Goal: Task Accomplishment & Management: Manage account settings

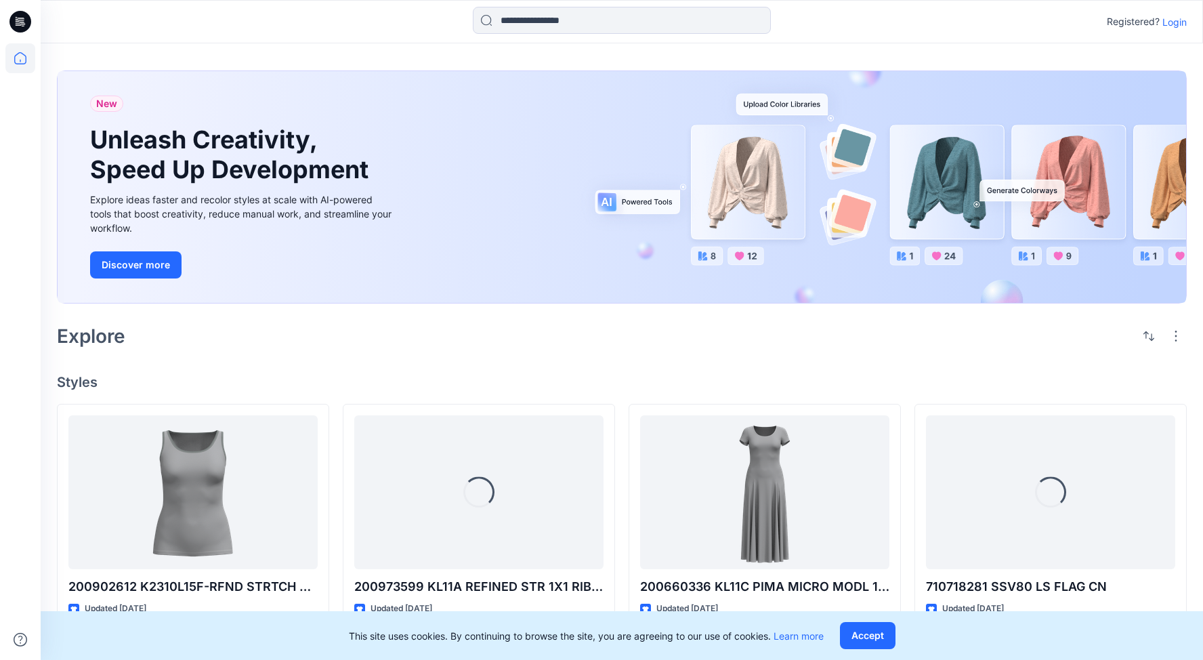
click at [1177, 20] on p "Login" at bounding box center [1175, 22] width 24 height 14
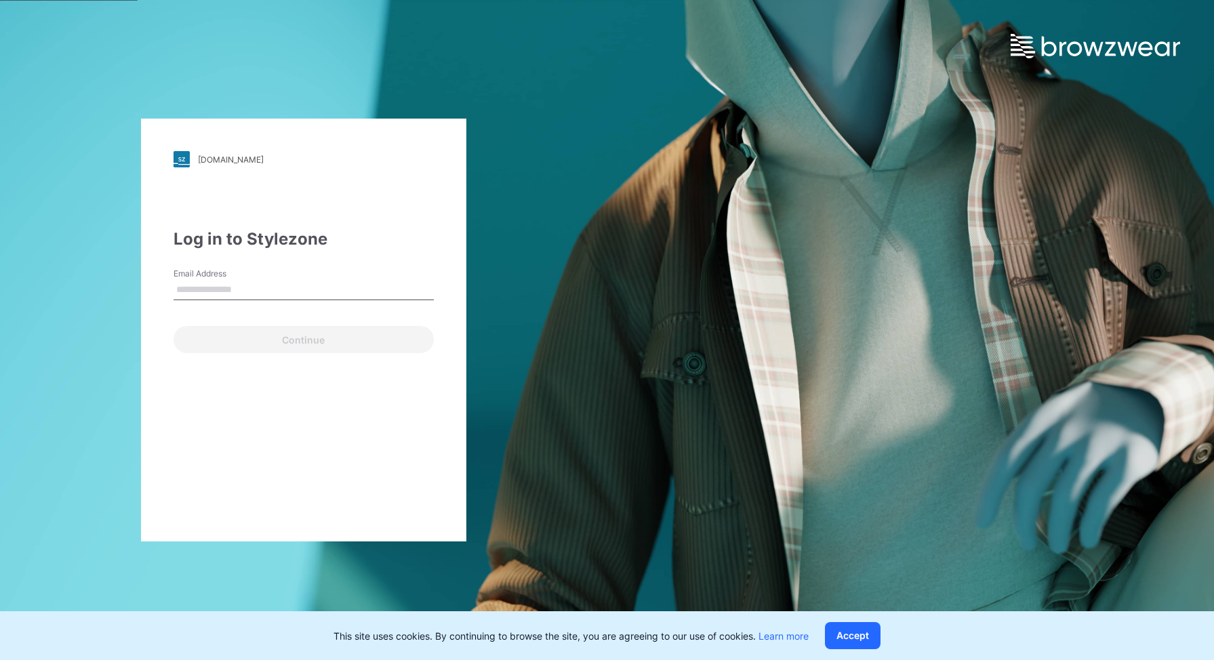
type input "**********"
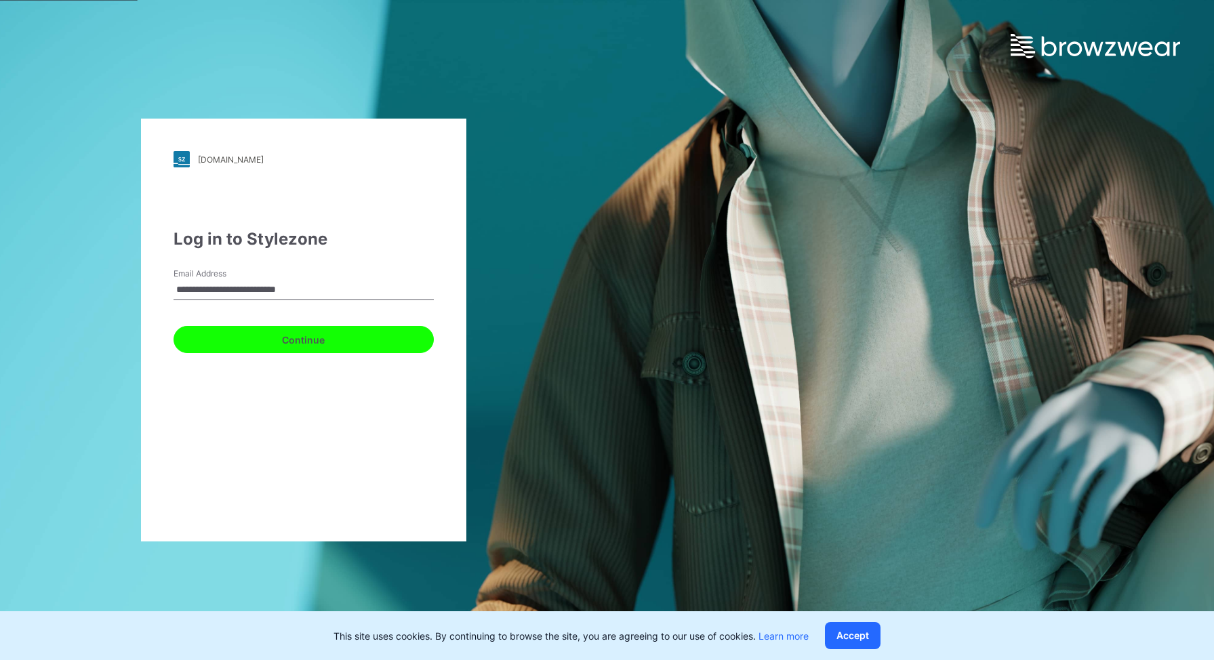
click at [313, 337] on button "Continue" at bounding box center [303, 339] width 260 height 27
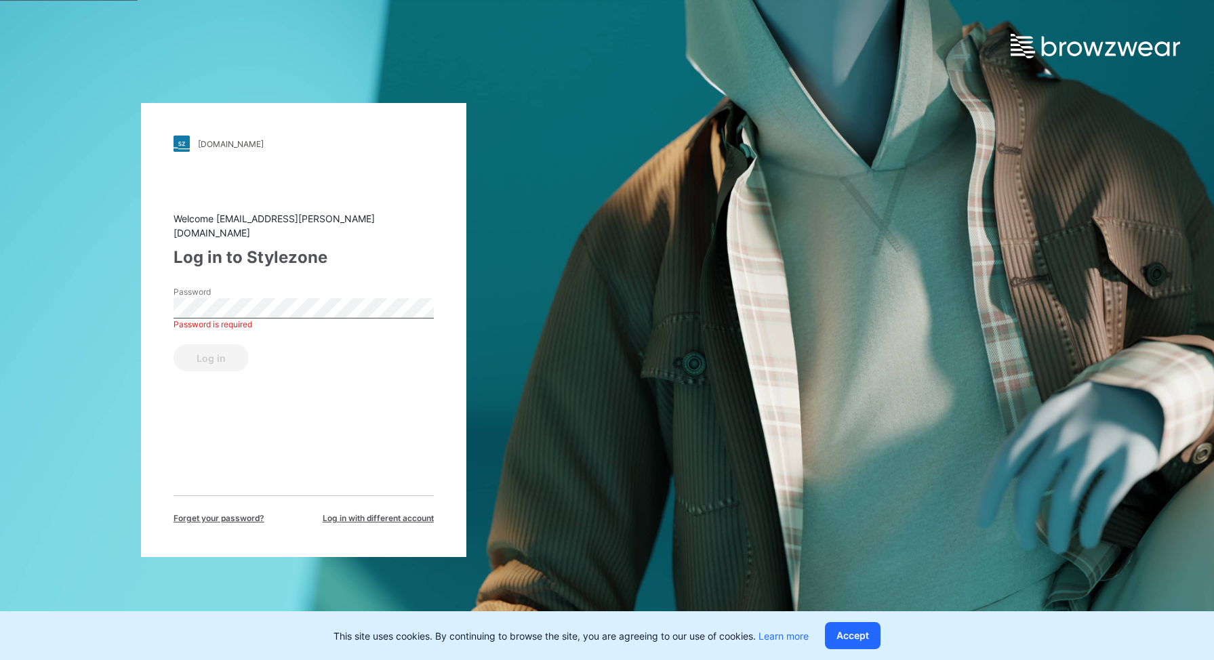
click at [273, 419] on div "Welcome malie.bingham@ralphlauren.com Log in to Stylezone Password Password is …" at bounding box center [303, 367] width 260 height 313
click at [173, 344] on button "Log in" at bounding box center [210, 357] width 75 height 27
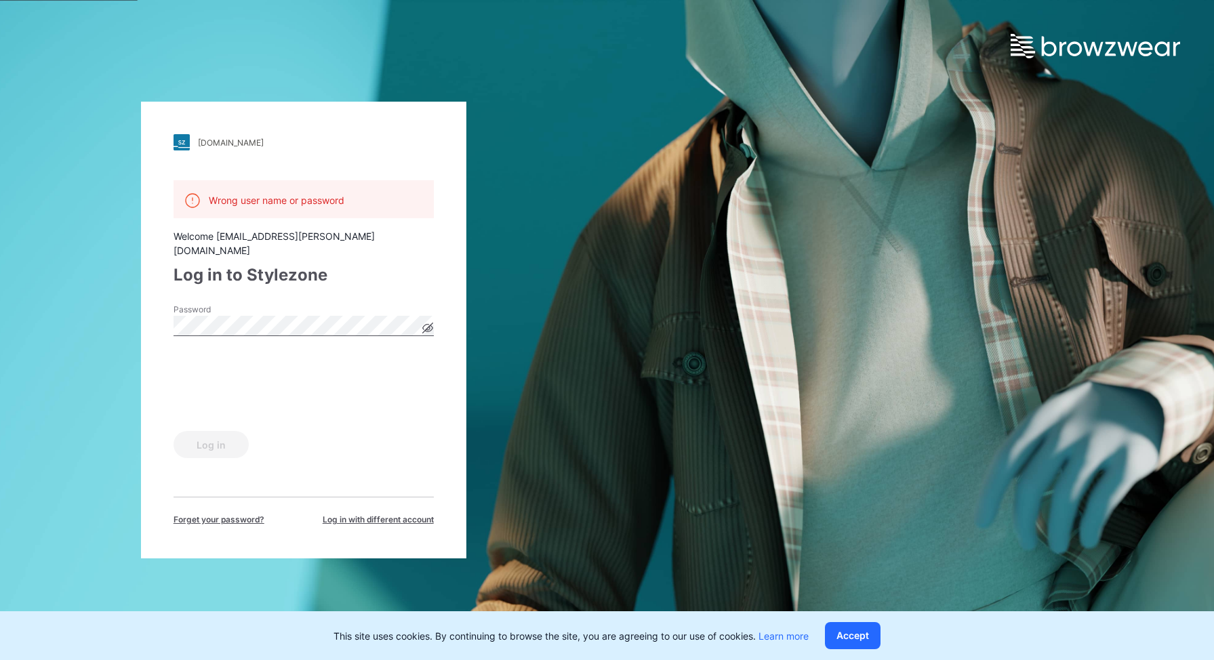
click at [148, 316] on div "ralphlauren.stylezone.com Loading... Wrong user name or password Welcome malie.…" at bounding box center [303, 330] width 325 height 457
click at [421, 427] on div "Log in" at bounding box center [303, 442] width 260 height 33
click at [213, 433] on button "Log in" at bounding box center [210, 444] width 75 height 27
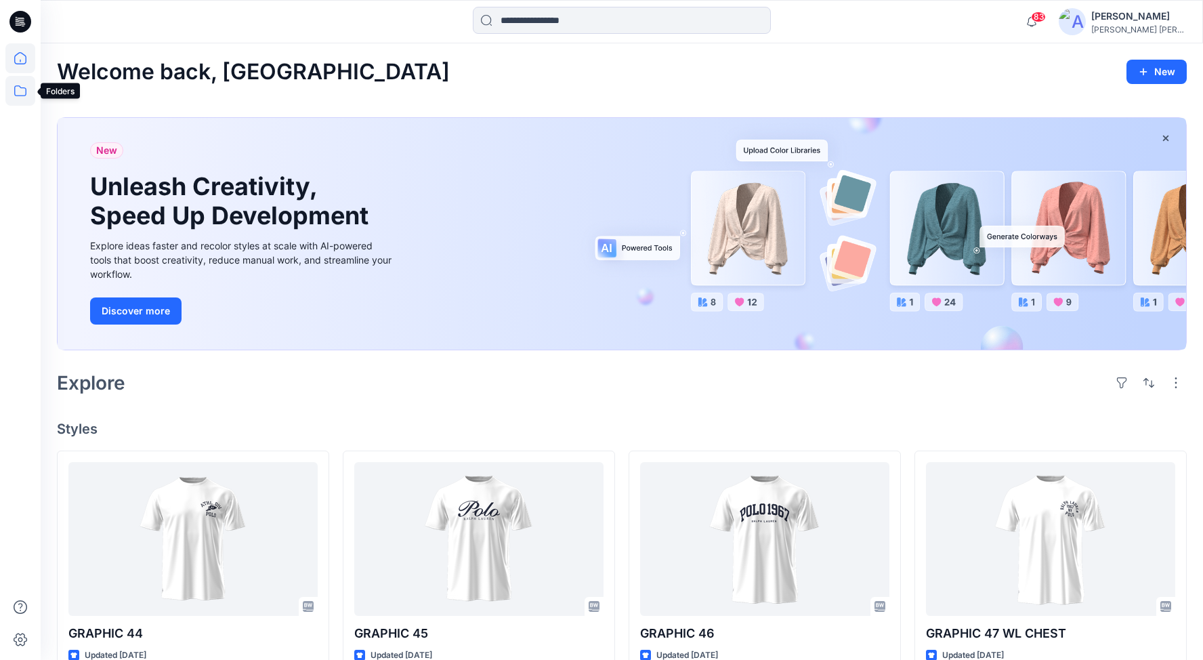
click at [18, 89] on icon at bounding box center [20, 91] width 30 height 30
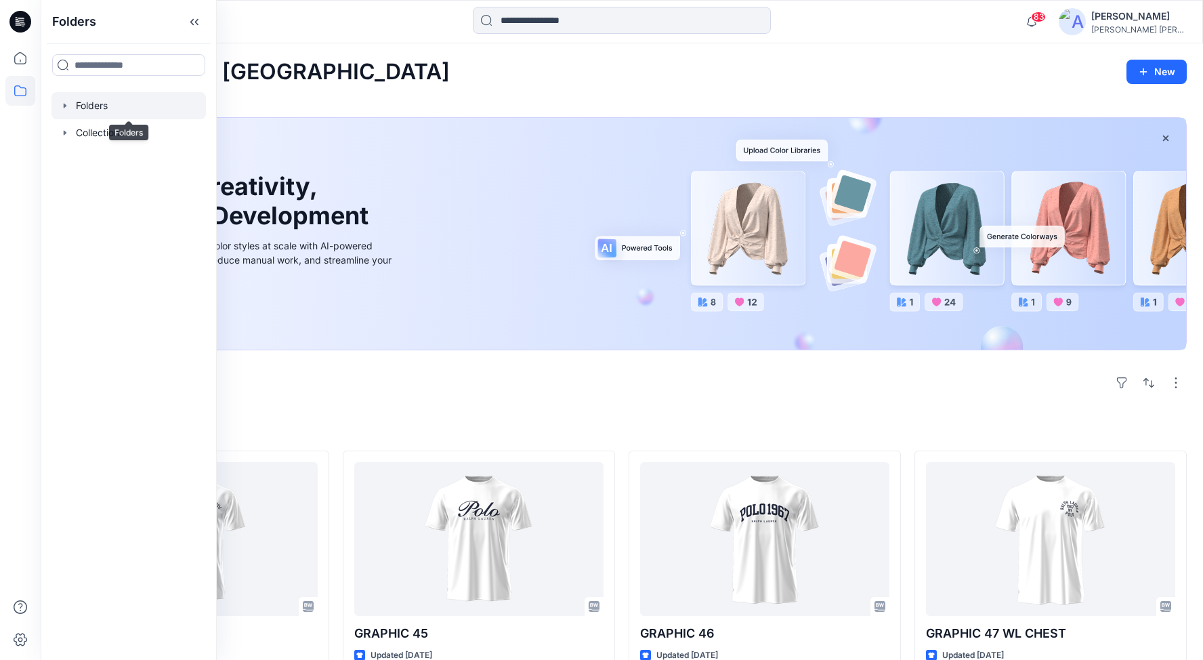
click at [85, 105] on div at bounding box center [128, 105] width 154 height 27
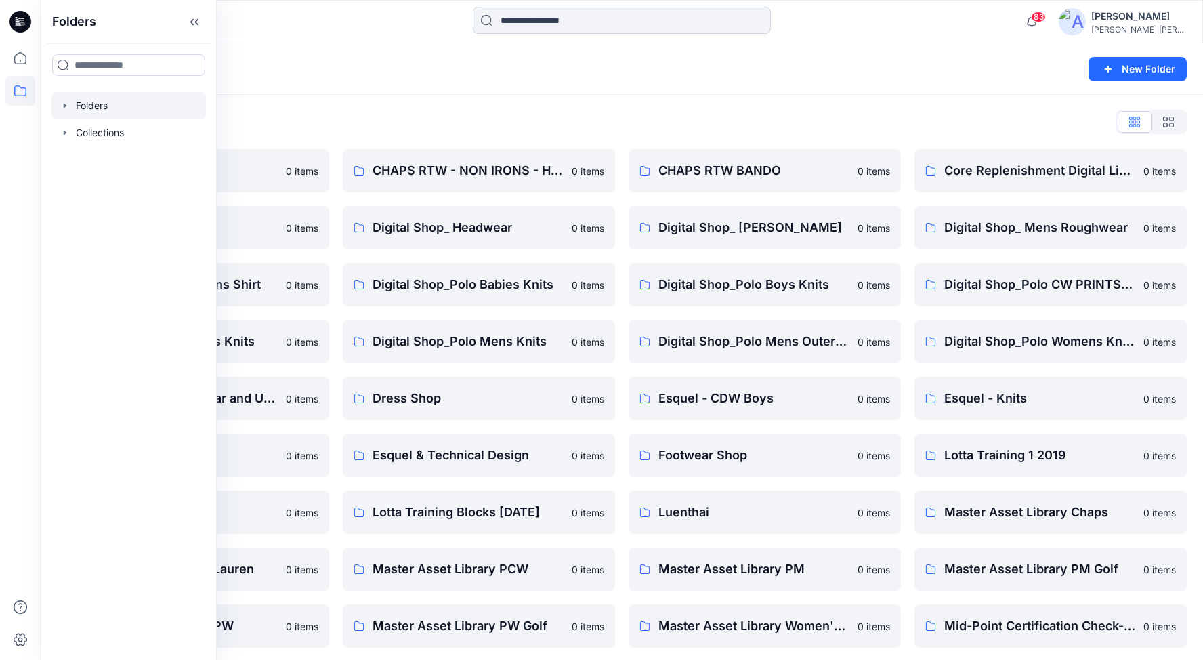
click at [582, 20] on input at bounding box center [622, 20] width 298 height 27
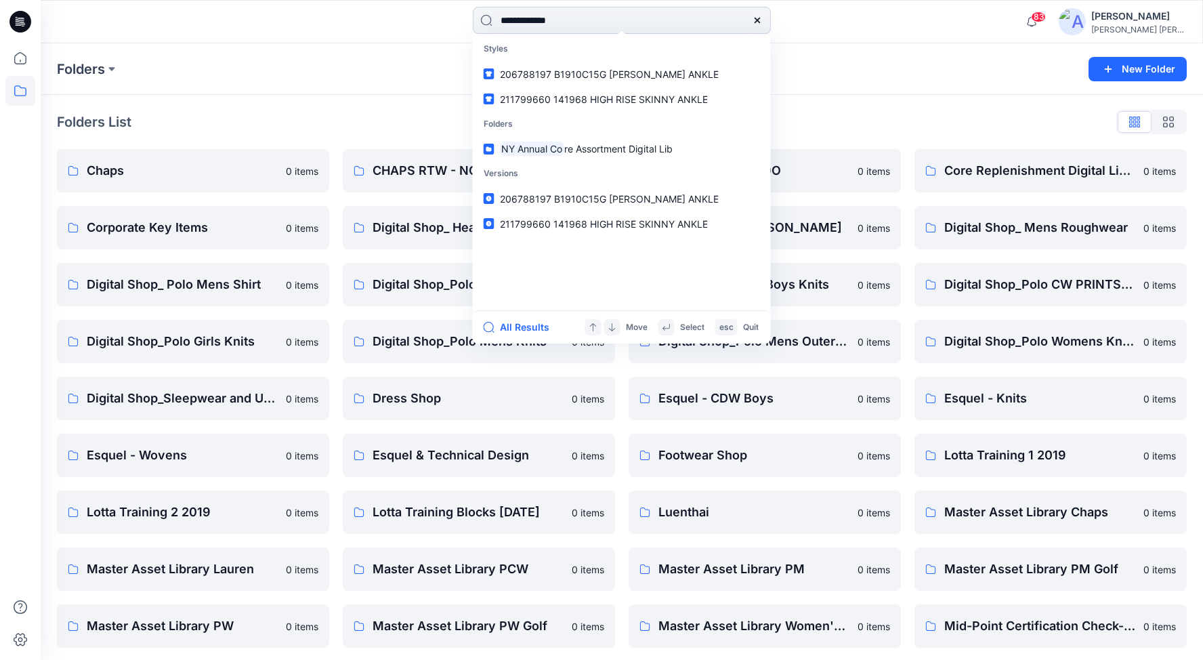
type input "**********"
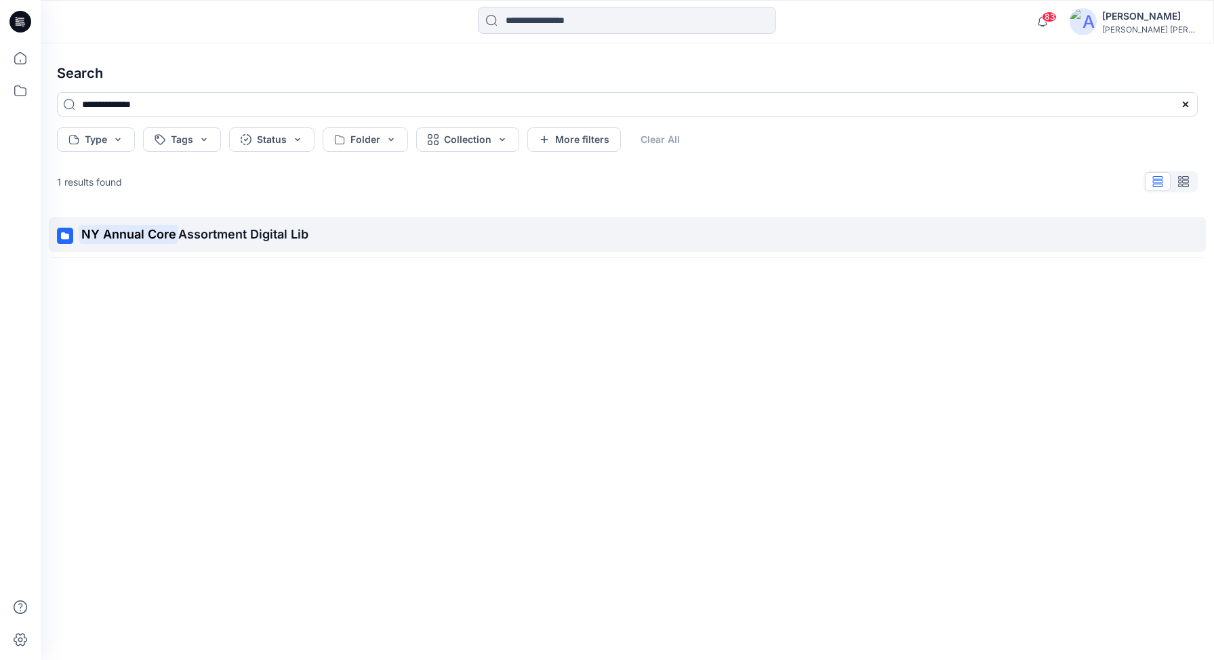
click at [130, 228] on mark "NY Annual Core" at bounding box center [129, 233] width 100 height 19
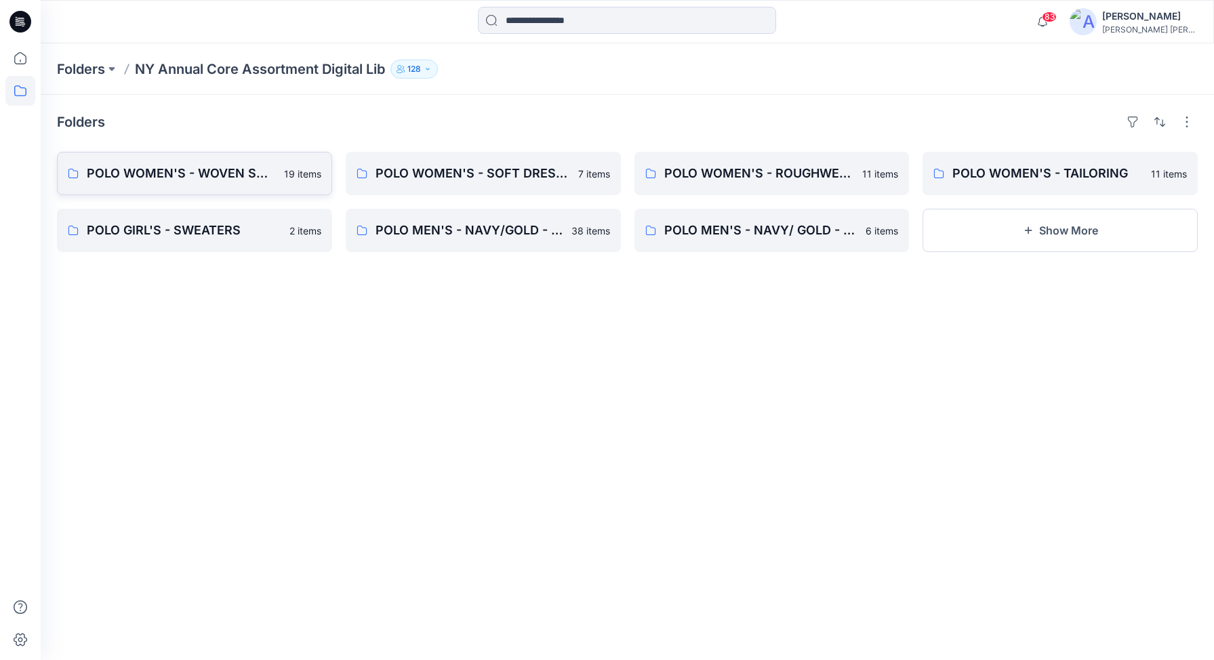
click at [158, 177] on p "POLO WOMEN'S - WOVEN SHIRT" at bounding box center [181, 173] width 189 height 19
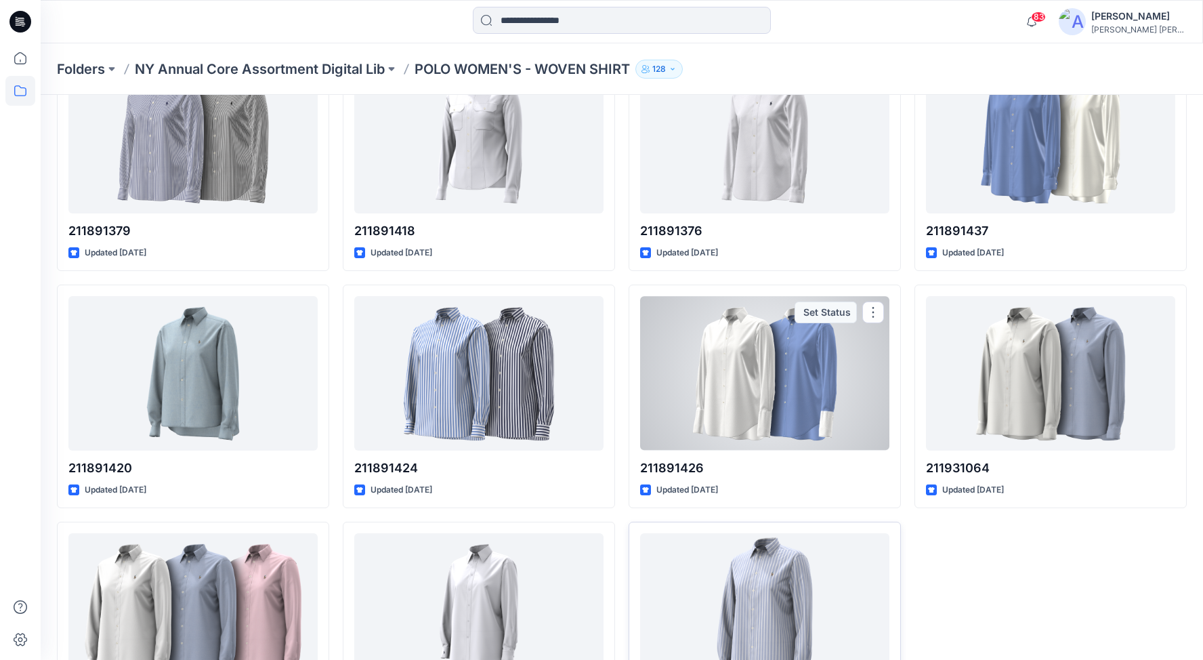
scroll to position [680, 0]
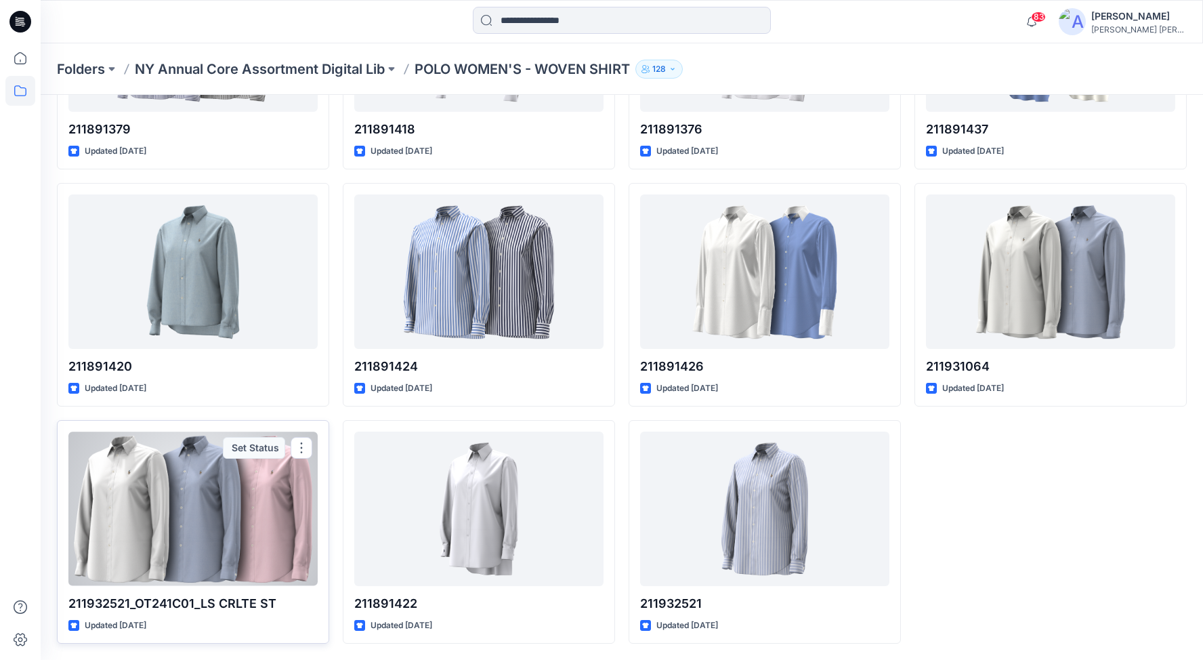
click at [205, 499] on div at bounding box center [192, 509] width 249 height 154
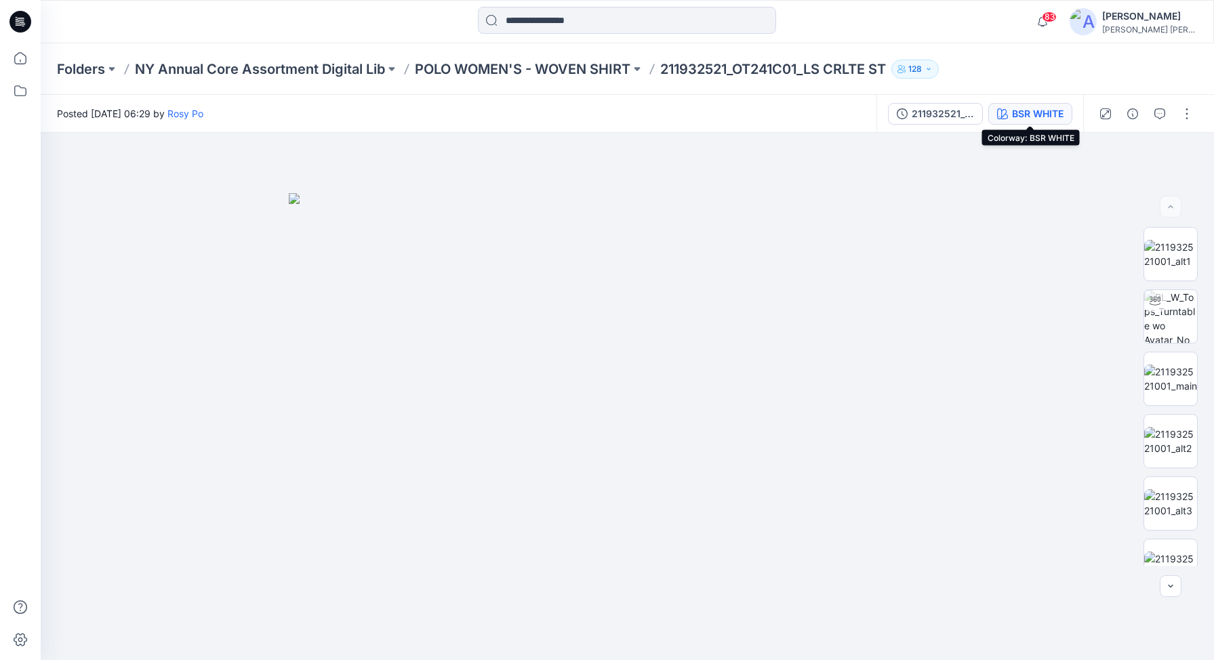
click at [1030, 114] on div "BSR WHITE" at bounding box center [1037, 113] width 51 height 15
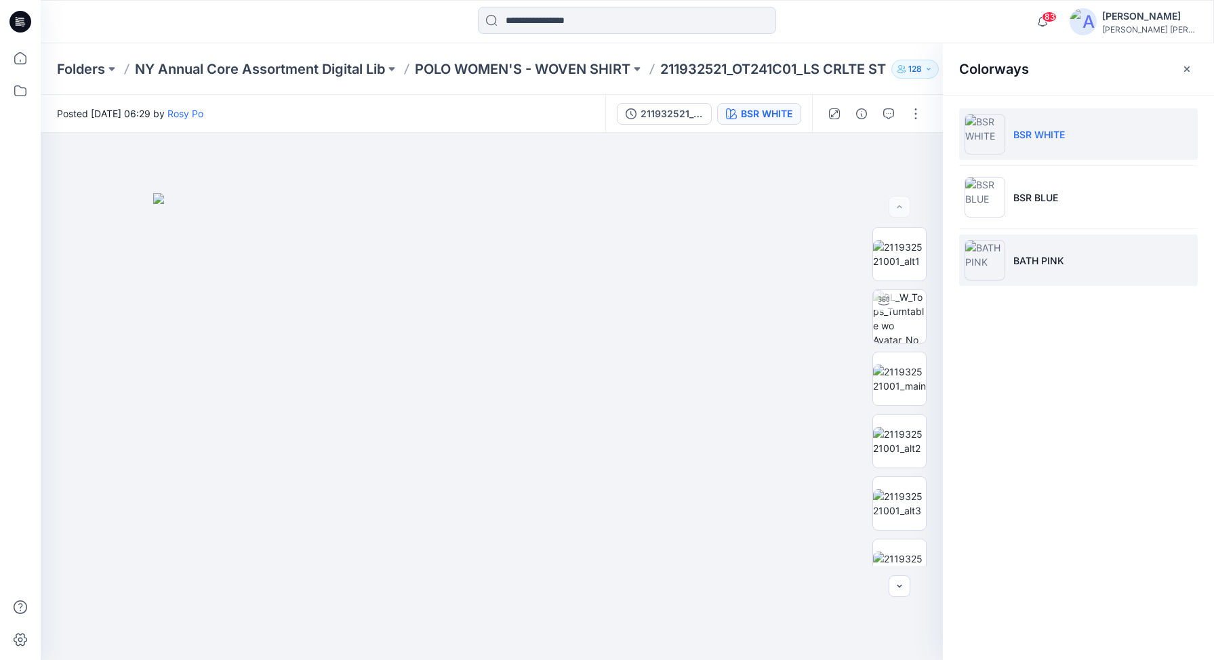
click at [1042, 262] on p "BATH PINK" at bounding box center [1038, 260] width 51 height 14
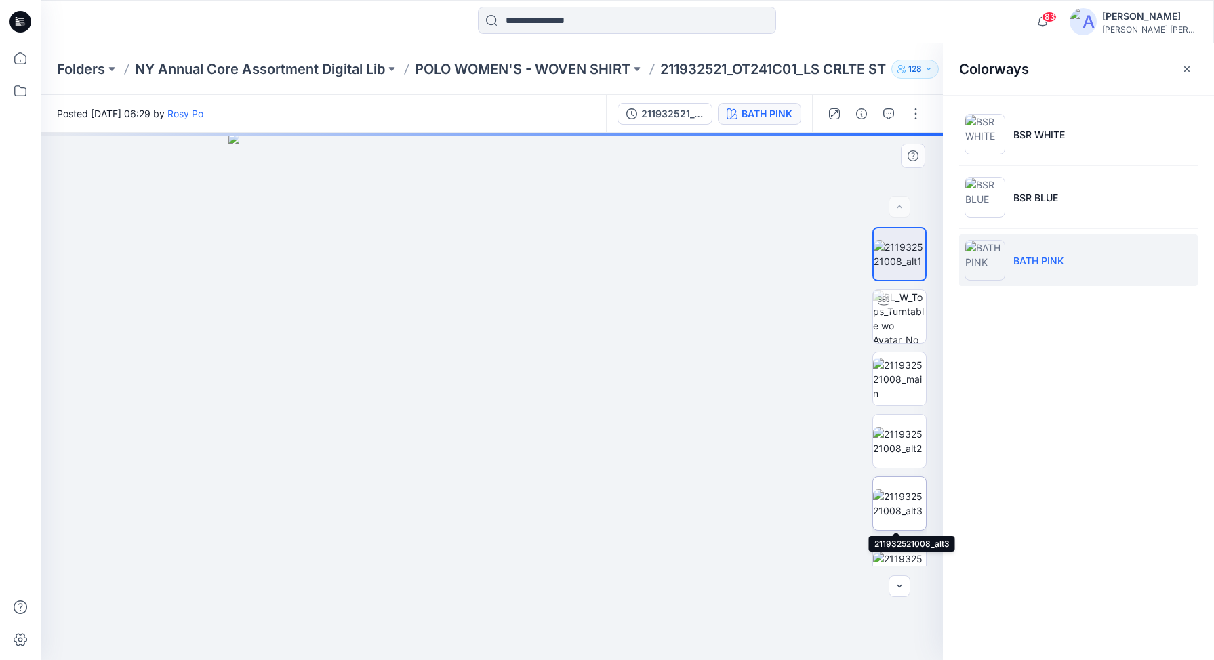
click at [896, 498] on img at bounding box center [899, 503] width 53 height 28
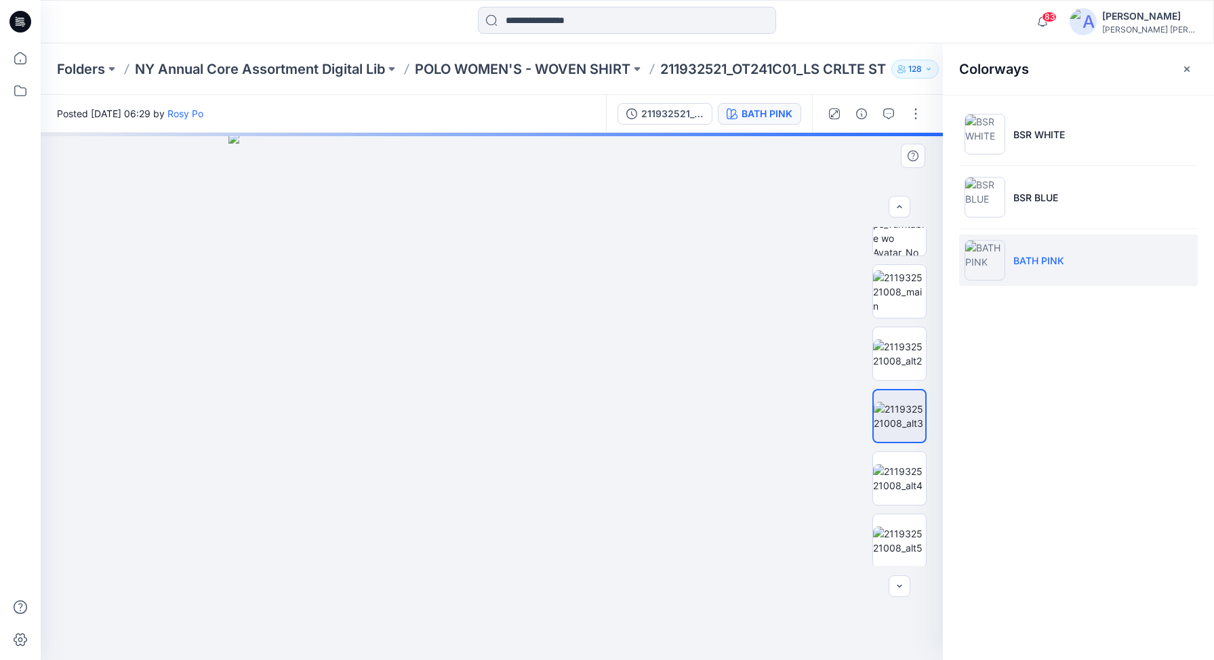
scroll to position [68, 0]
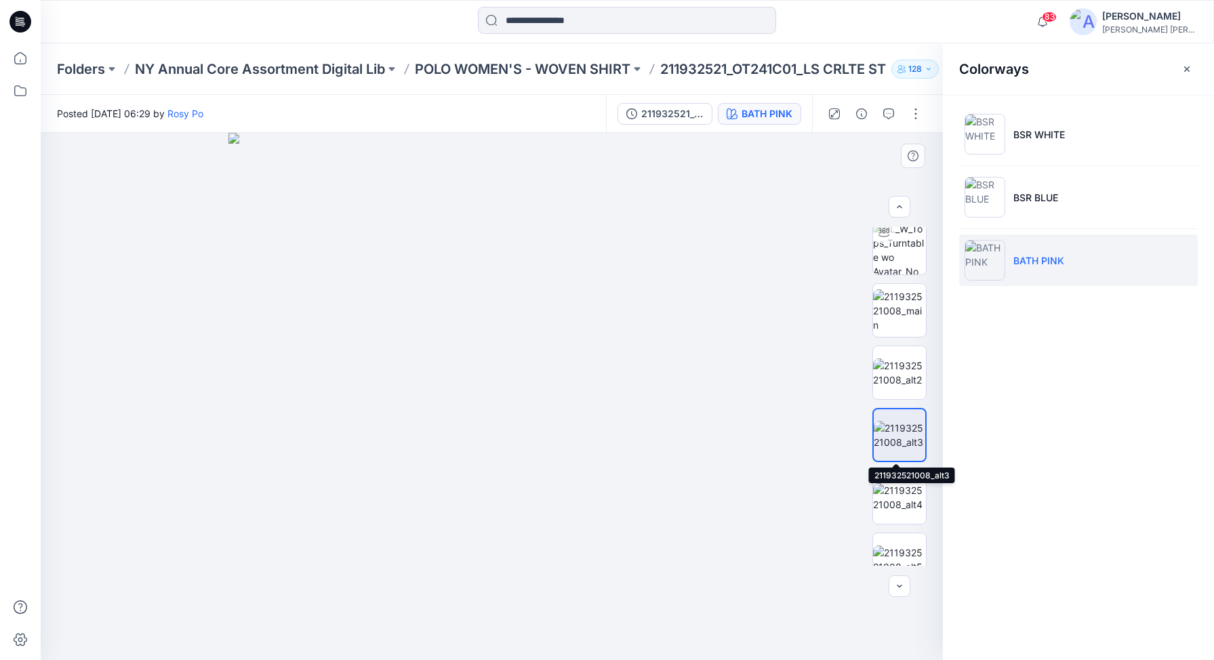
click at [899, 434] on img at bounding box center [898, 435] width 51 height 28
click at [892, 432] on img at bounding box center [898, 435] width 51 height 28
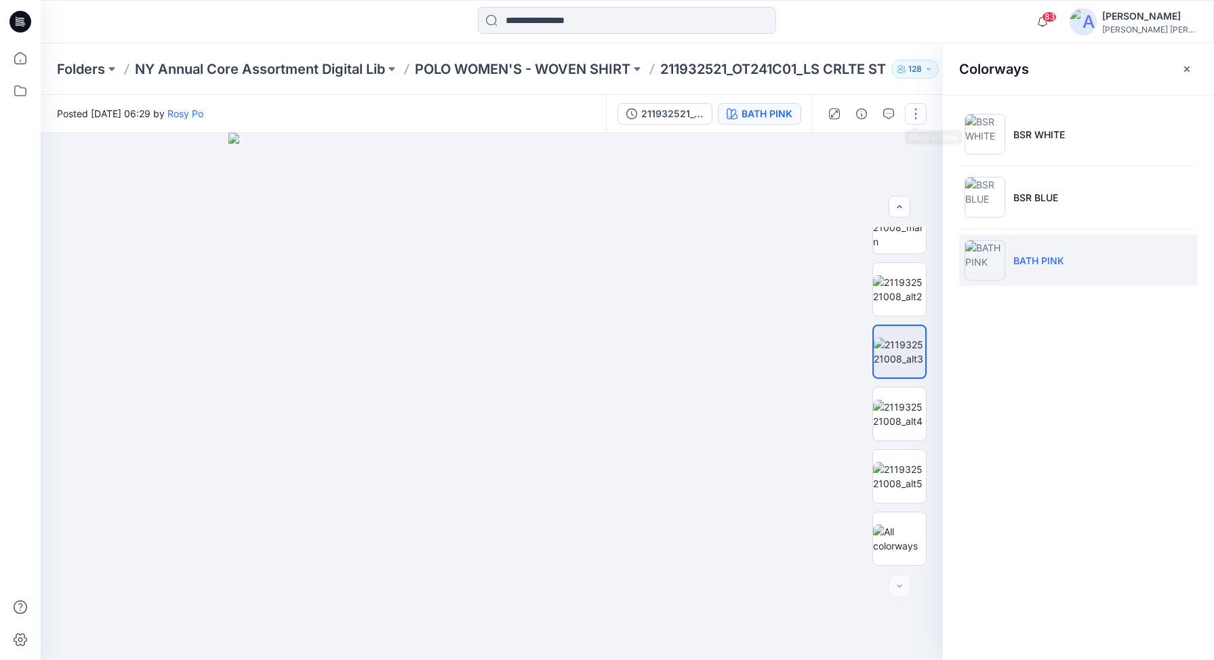
click at [914, 111] on button "button" at bounding box center [916, 114] width 22 height 22
click at [911, 112] on button "button" at bounding box center [916, 114] width 22 height 22
click at [1187, 66] on icon "button" at bounding box center [1186, 69] width 11 height 11
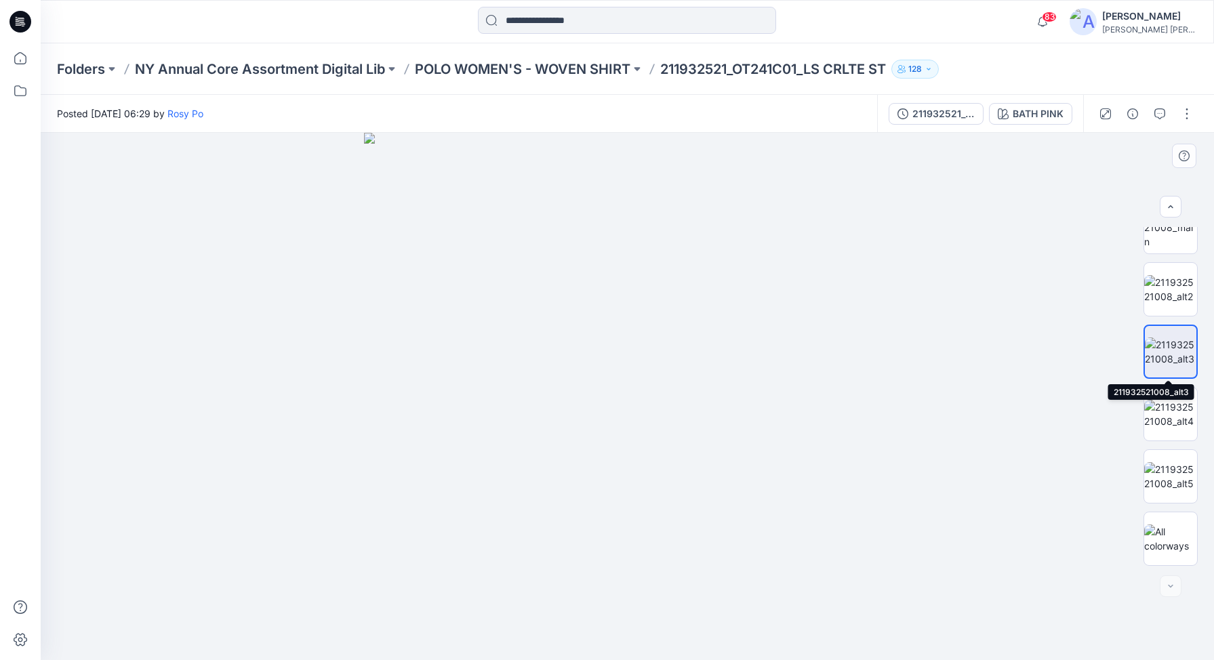
click at [1170, 342] on img at bounding box center [1169, 351] width 51 height 28
click at [1187, 116] on button "button" at bounding box center [1187, 114] width 22 height 22
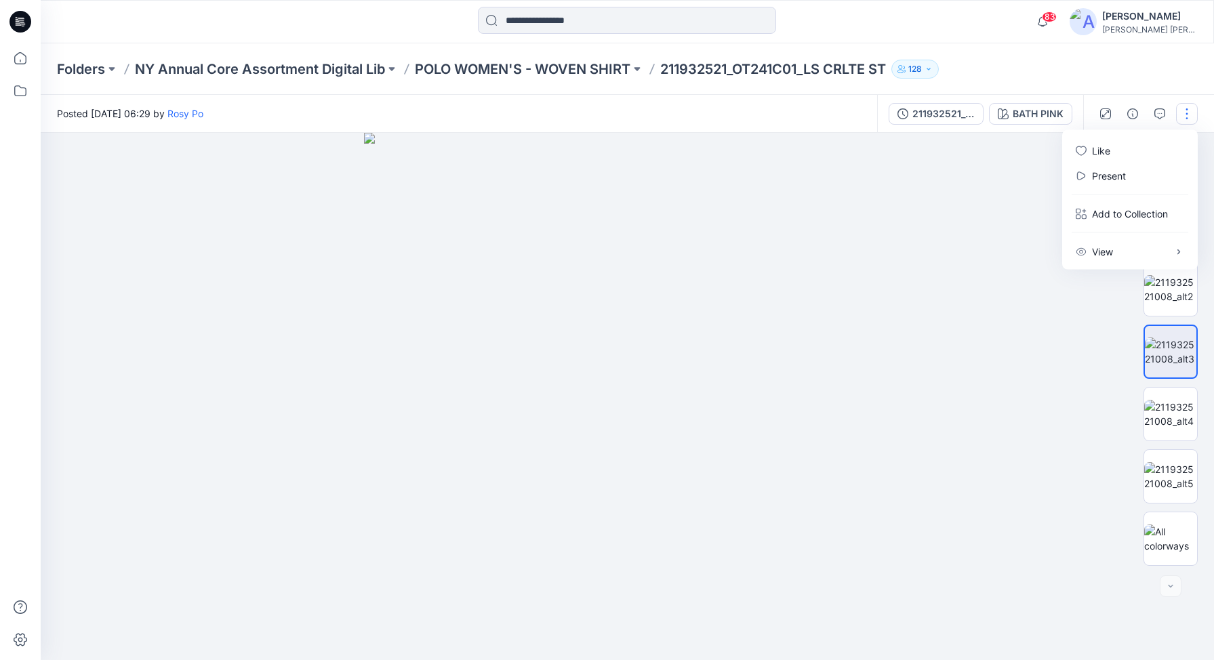
click at [1186, 110] on button "button" at bounding box center [1187, 114] width 22 height 22
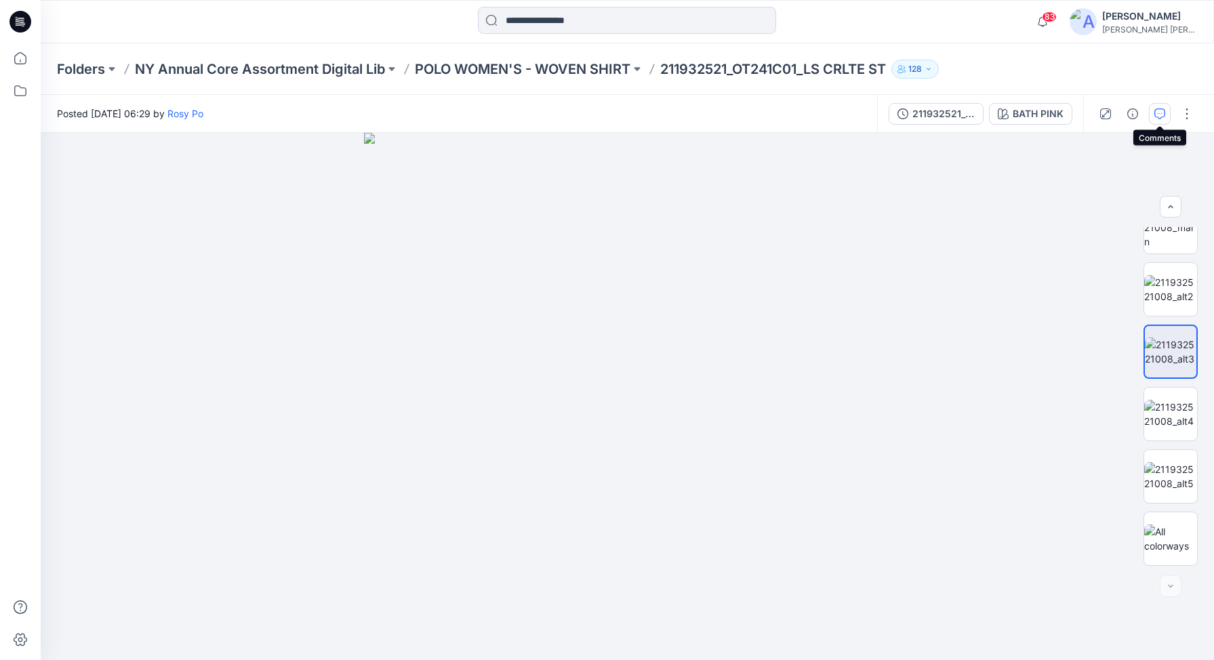
click at [1156, 112] on icon "button" at bounding box center [1159, 113] width 11 height 11
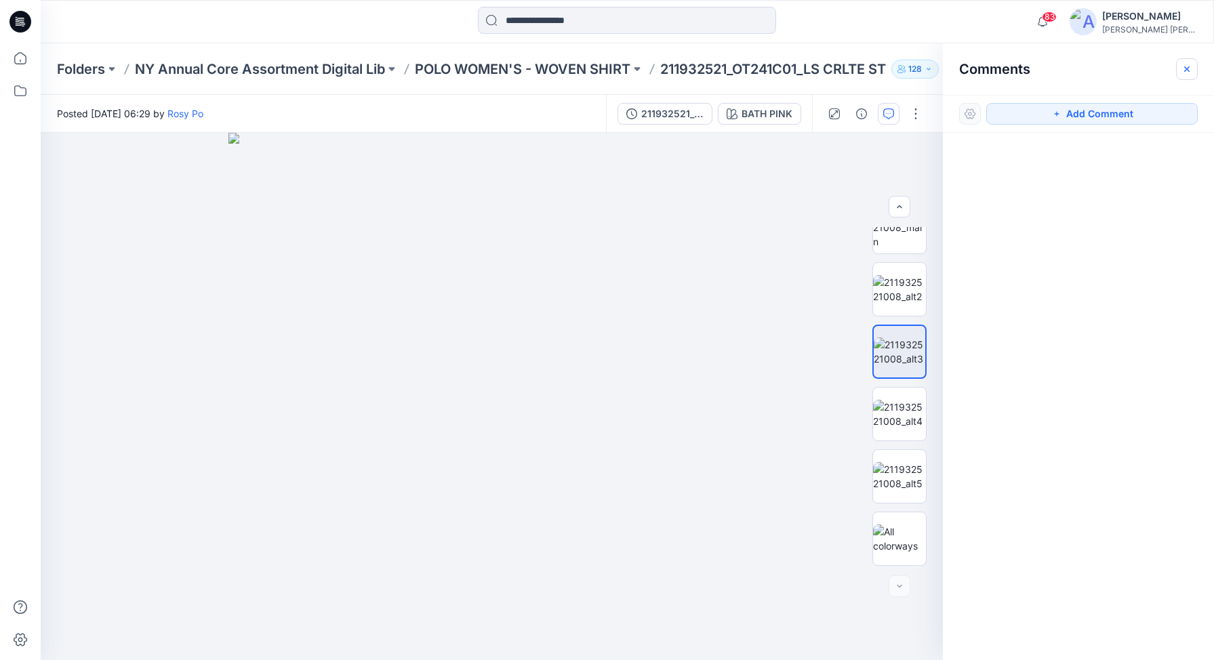
click at [1185, 66] on icon "button" at bounding box center [1186, 69] width 11 height 11
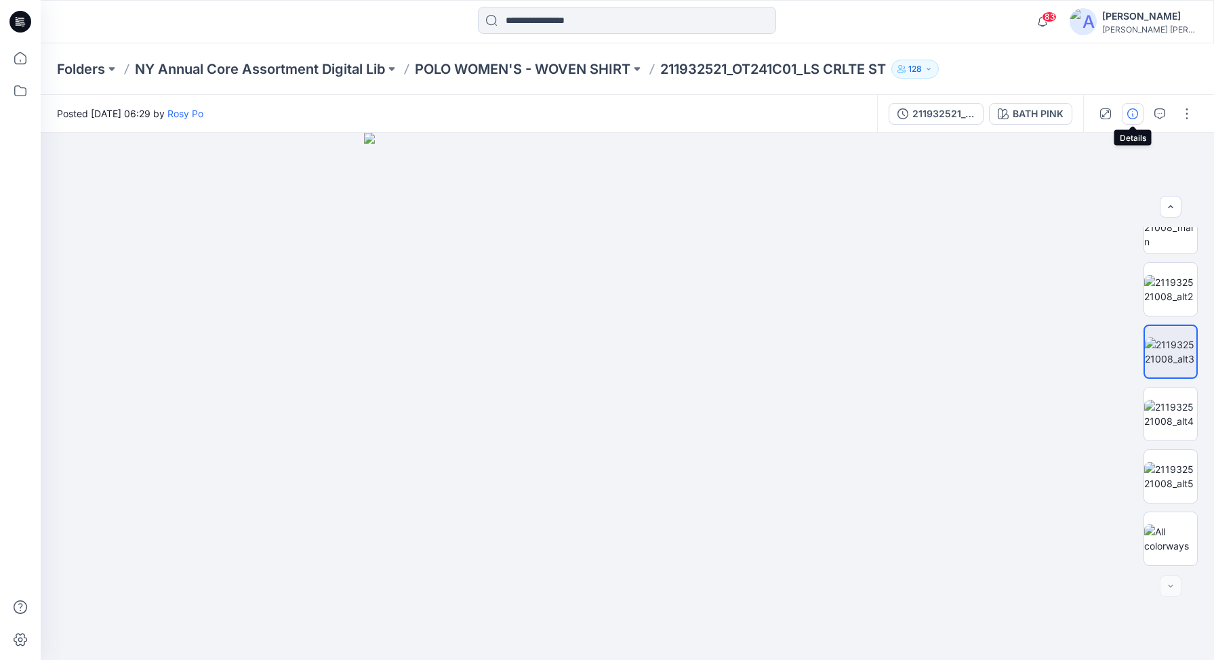
click at [1134, 113] on icon "button" at bounding box center [1132, 113] width 11 height 11
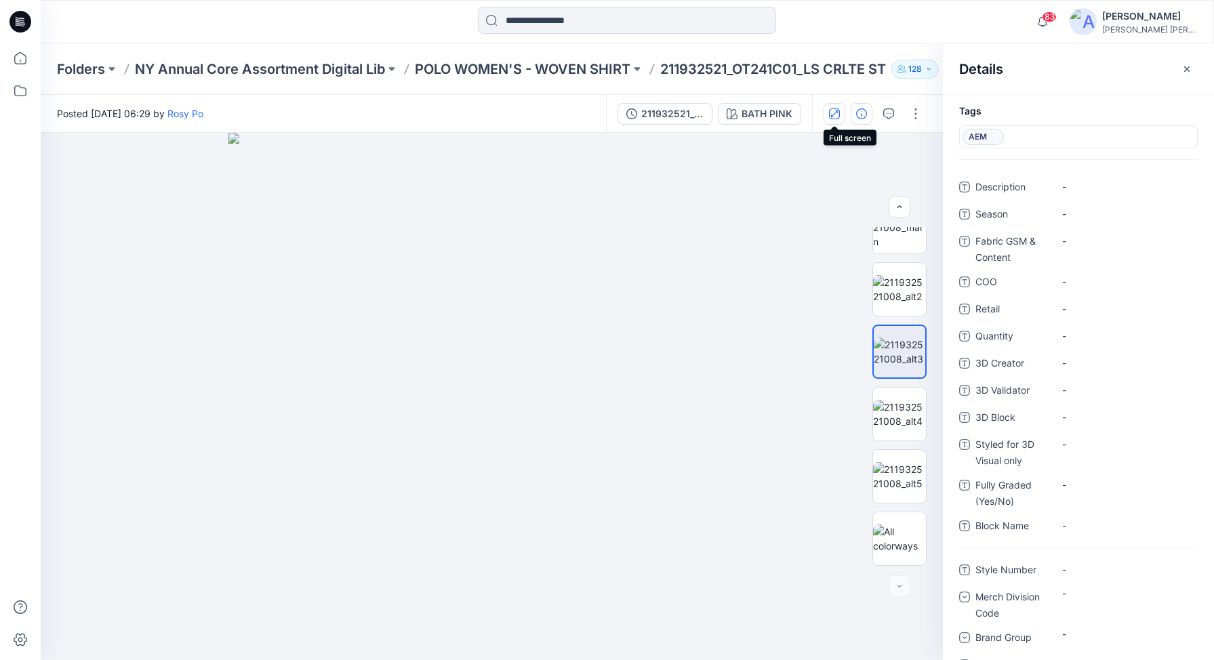
click at [839, 107] on button "button" at bounding box center [834, 114] width 22 height 22
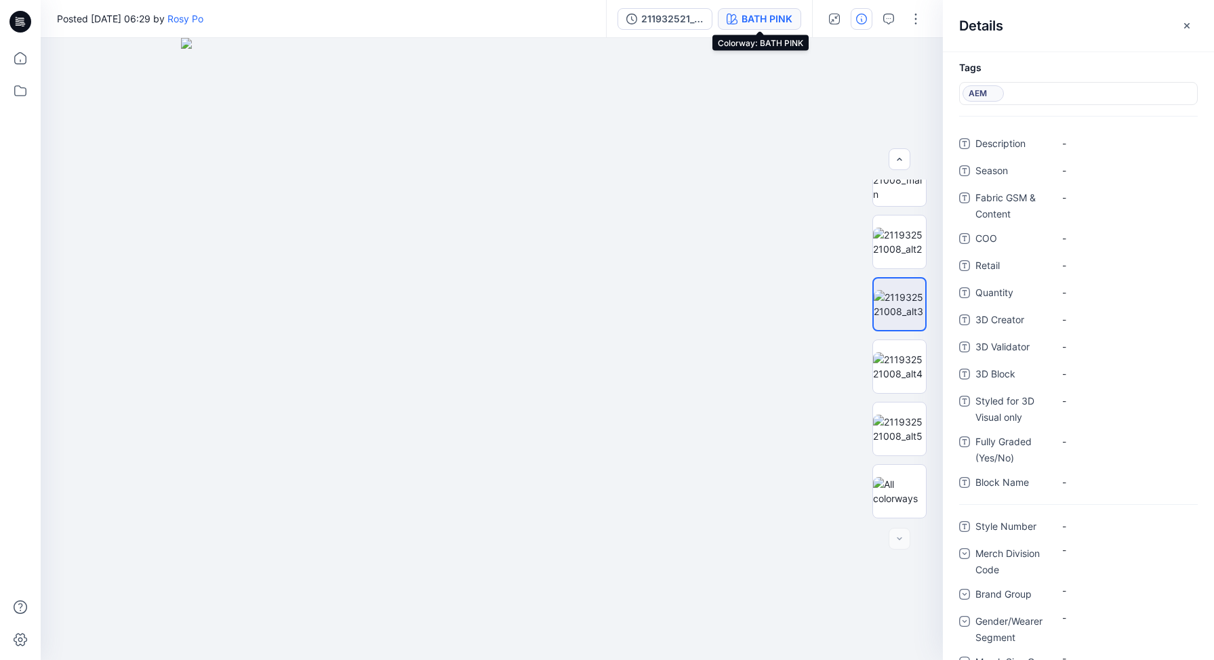
click at [766, 14] on div "BATH PINK" at bounding box center [766, 19] width 51 height 15
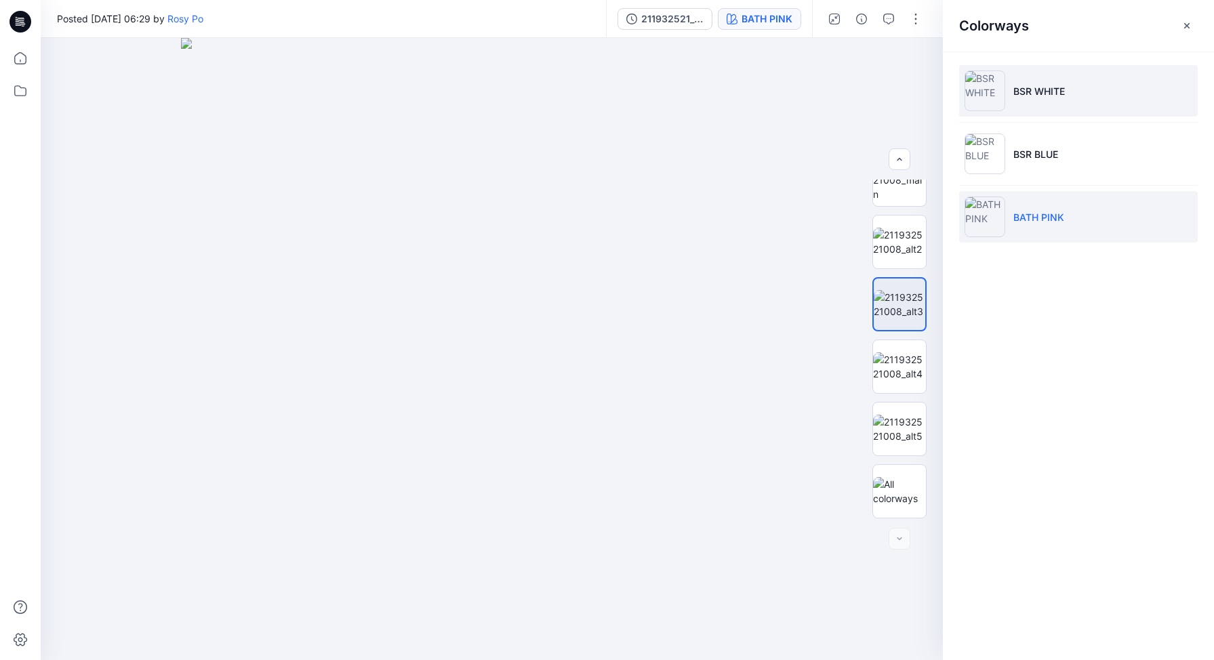
click at [1025, 78] on li "BSR WHITE" at bounding box center [1078, 90] width 239 height 51
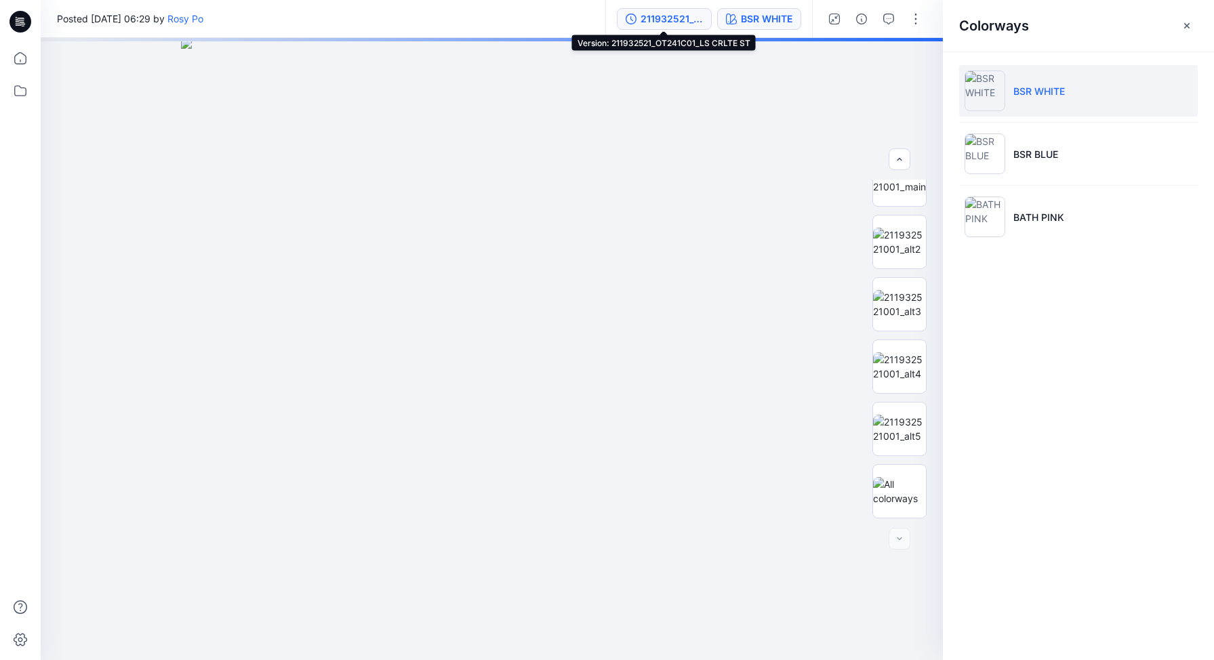
click at [672, 17] on div "211932521_OT241C01_LS CRLTE ST" at bounding box center [671, 19] width 62 height 15
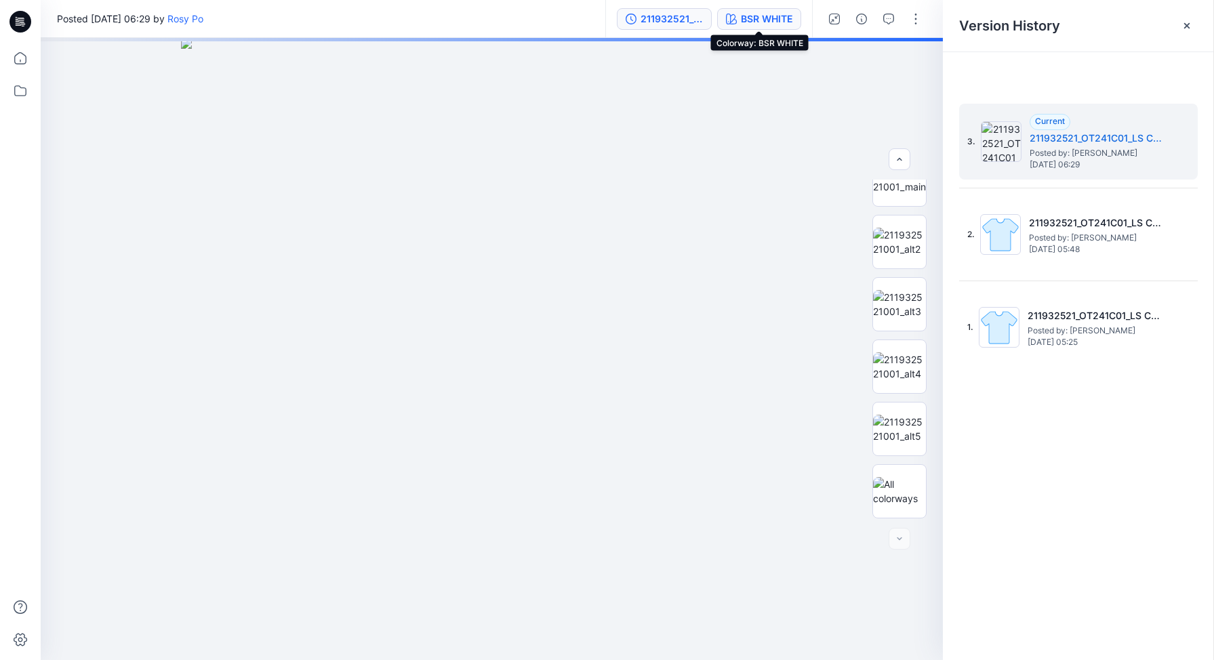
click at [768, 13] on div "BSR WHITE" at bounding box center [766, 19] width 51 height 15
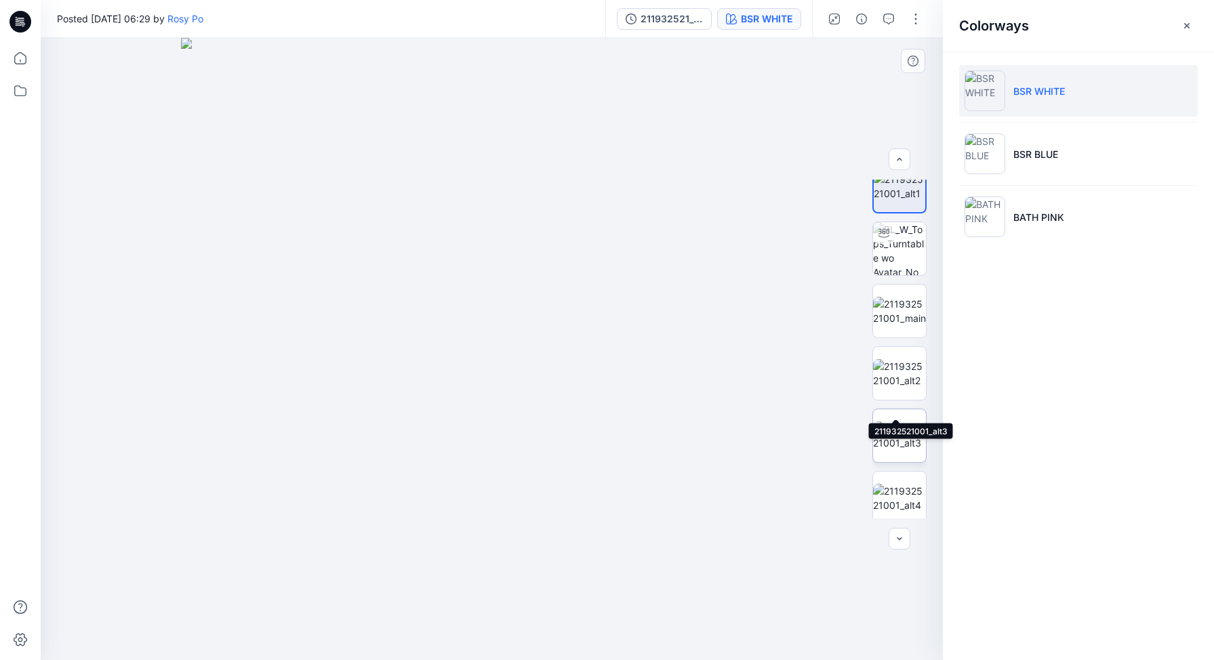
scroll to position [0, 0]
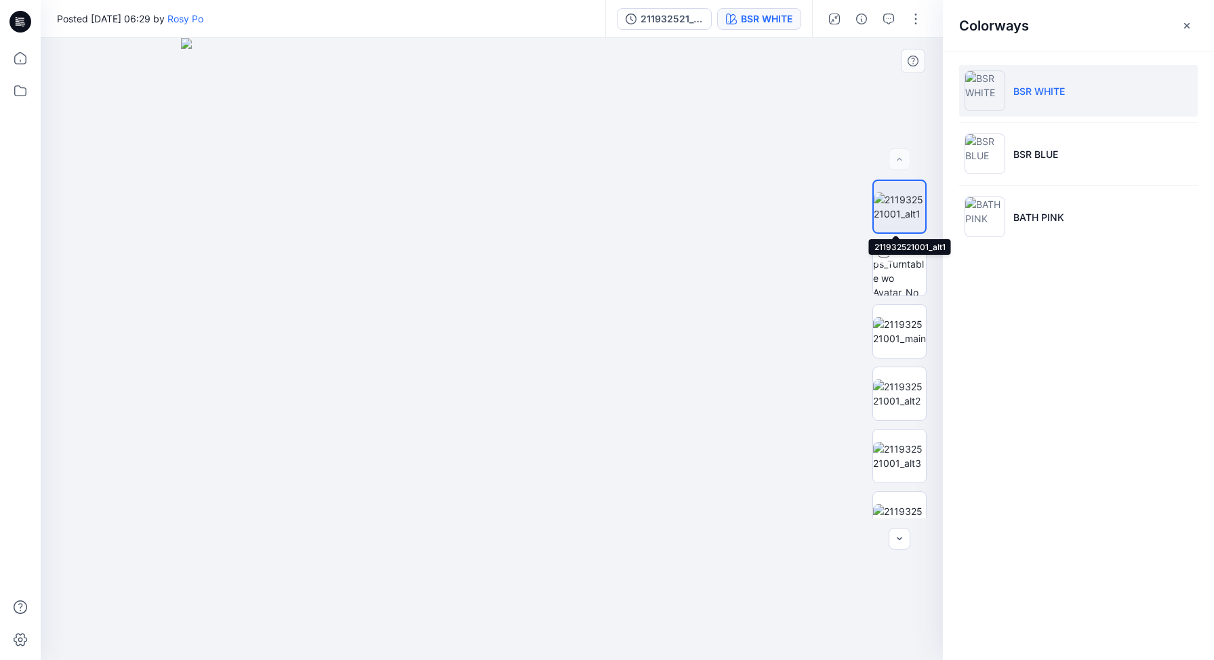
click at [885, 209] on img at bounding box center [898, 206] width 51 height 28
click at [894, 442] on img at bounding box center [899, 456] width 53 height 28
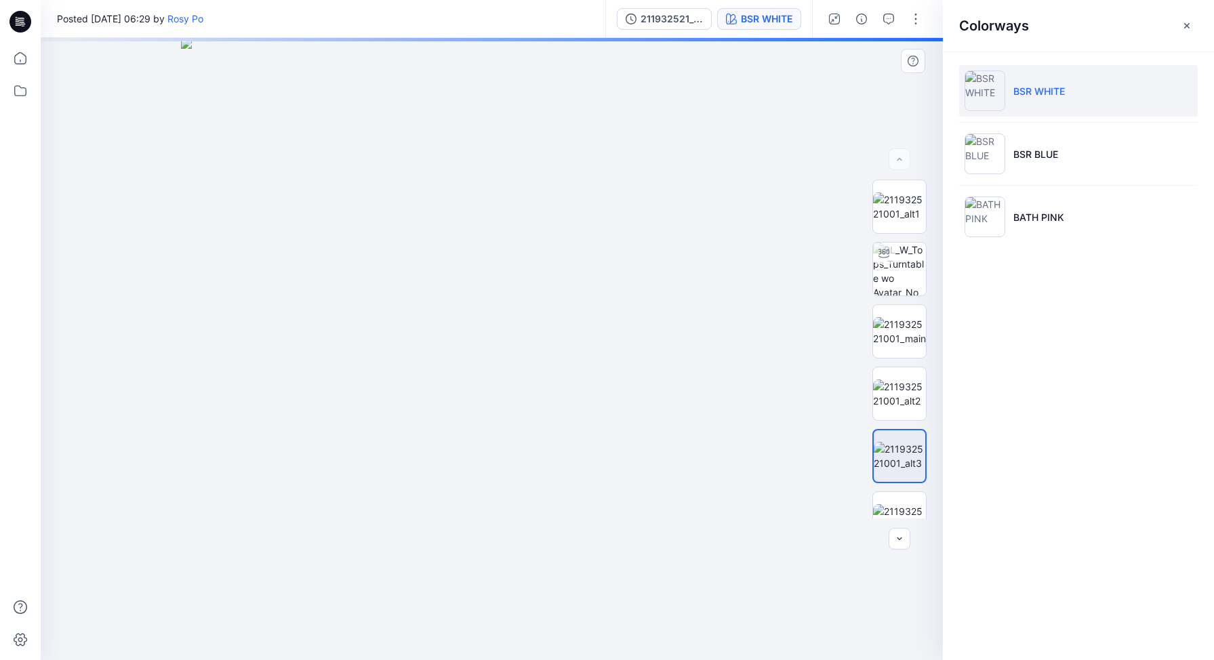
click at [894, 442] on img at bounding box center [898, 456] width 51 height 28
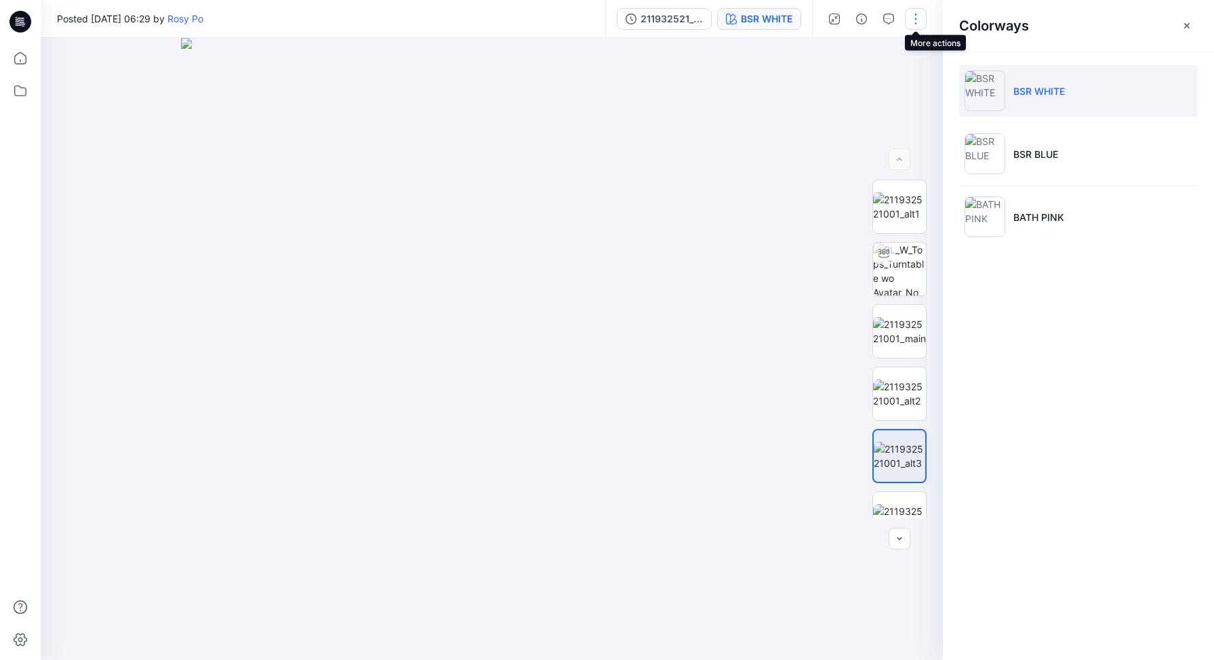
click at [918, 22] on button "button" at bounding box center [916, 19] width 22 height 22
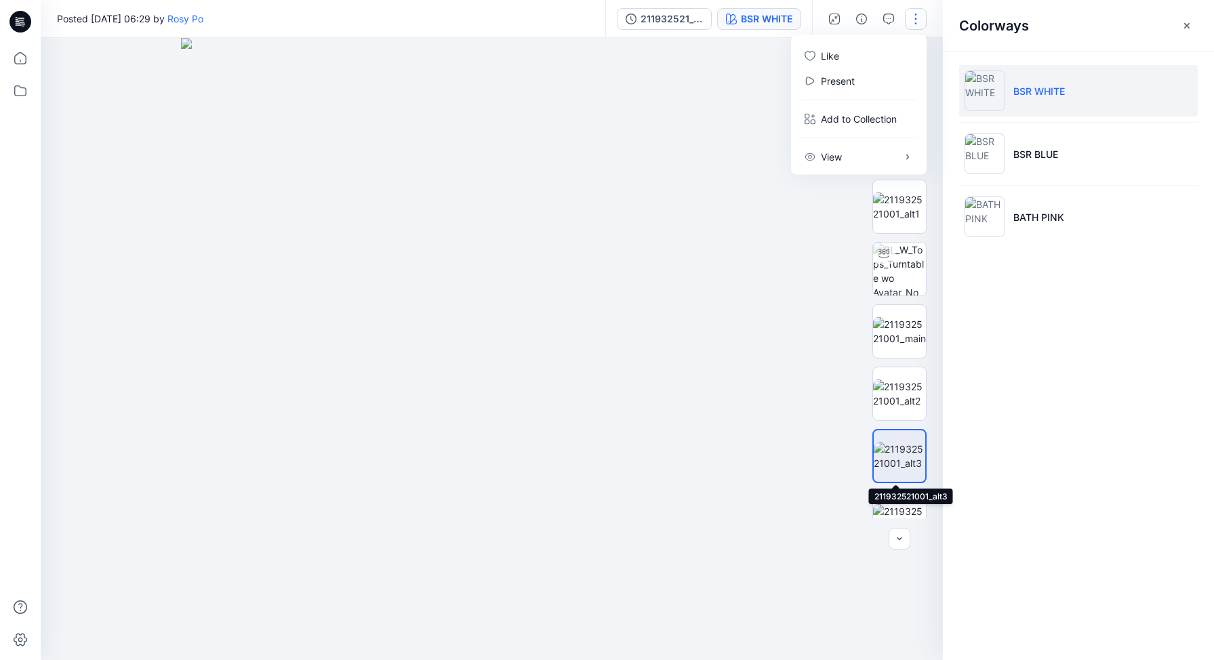
click at [895, 445] on img at bounding box center [898, 456] width 51 height 28
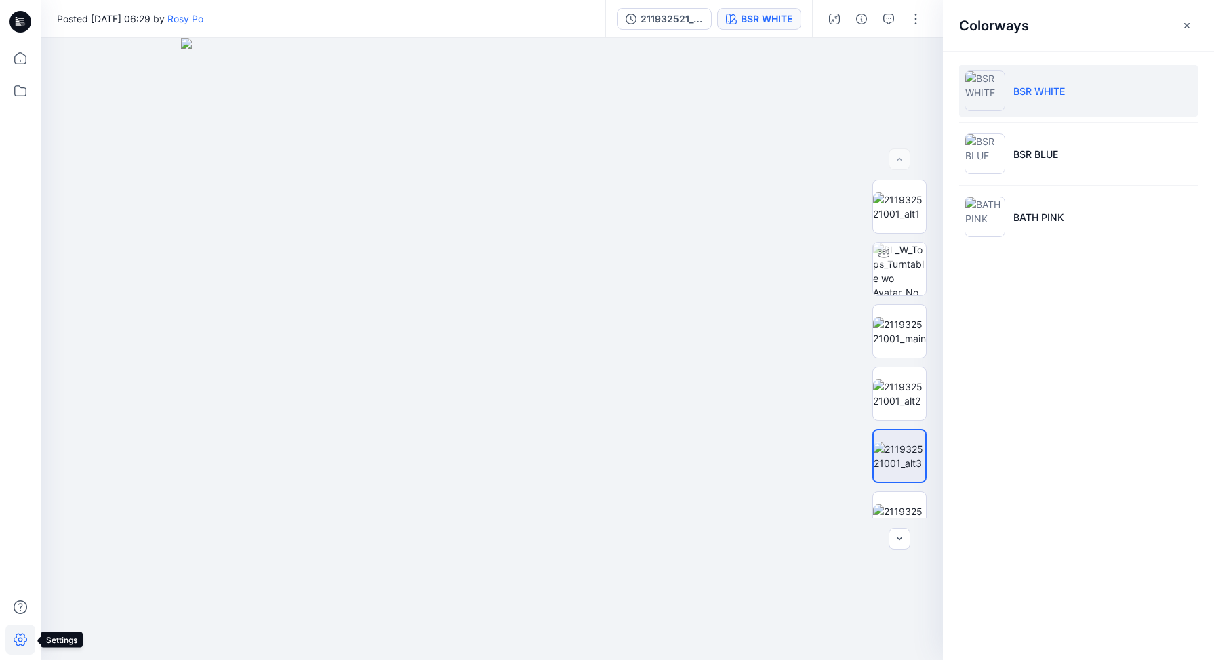
click at [12, 639] on icon at bounding box center [20, 640] width 30 height 30
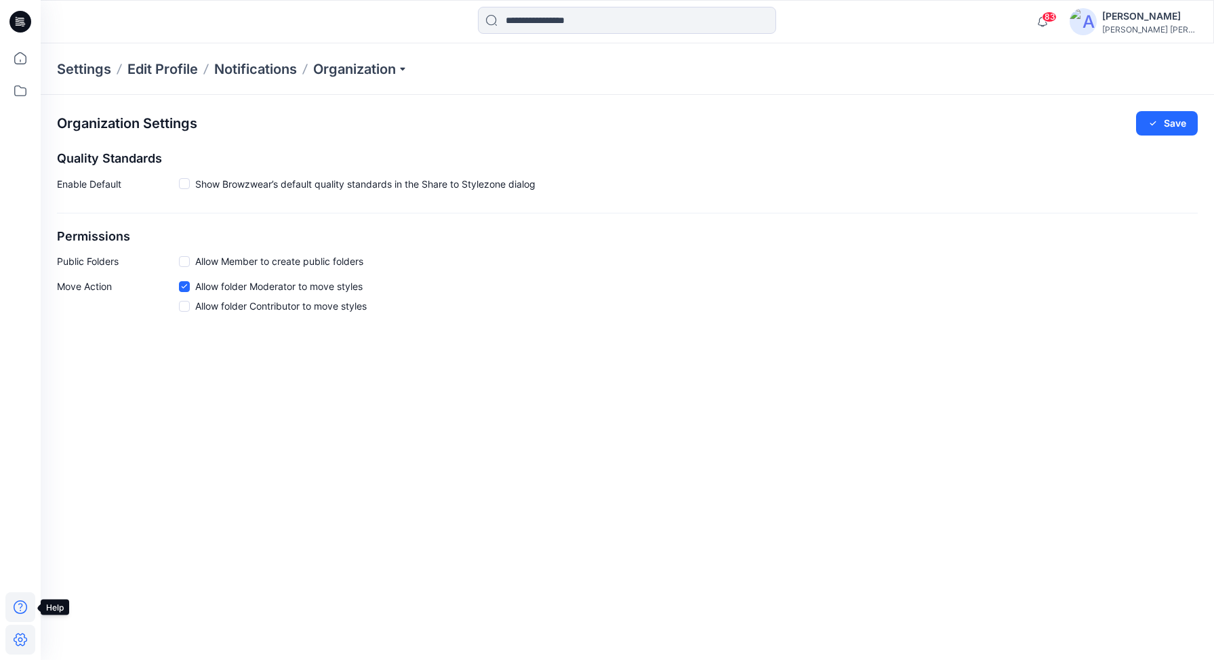
click at [20, 611] on icon at bounding box center [20, 607] width 30 height 30
click at [19, 89] on icon at bounding box center [20, 91] width 30 height 30
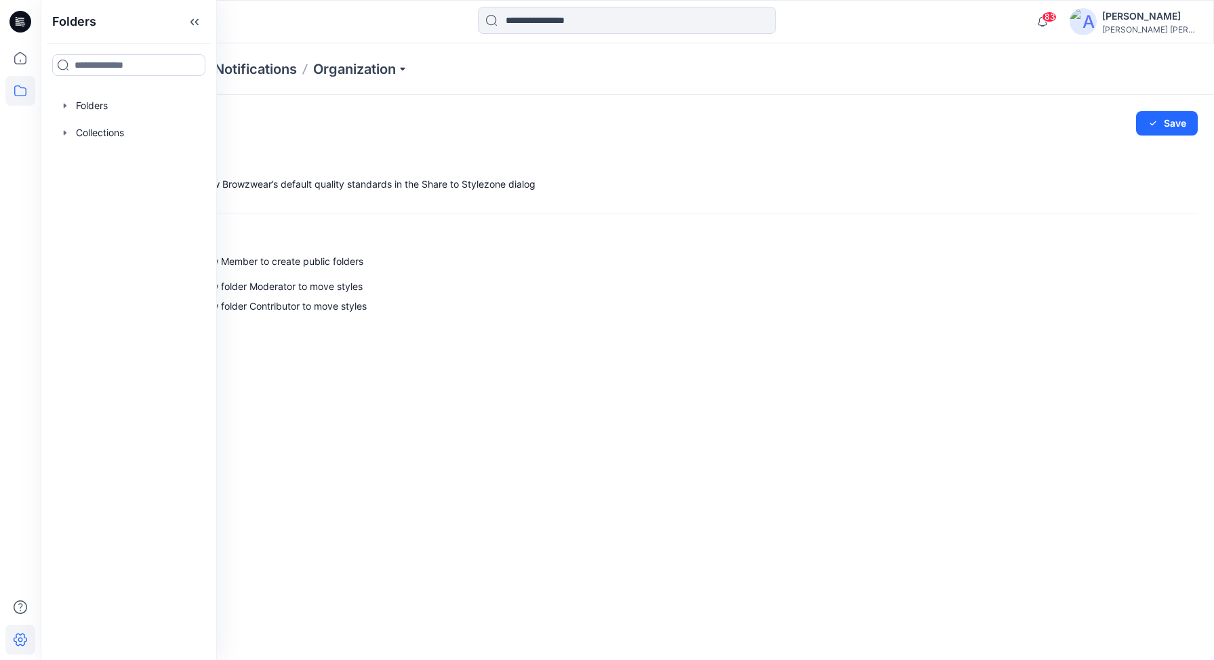
drag, startPoint x: 570, startPoint y: 342, endPoint x: 564, endPoint y: 333, distance: 9.8
click at [569, 340] on div "Organization Settings Save Quality Standards Enable Default Show Browzwear’s de…" at bounding box center [627, 377] width 1173 height 565
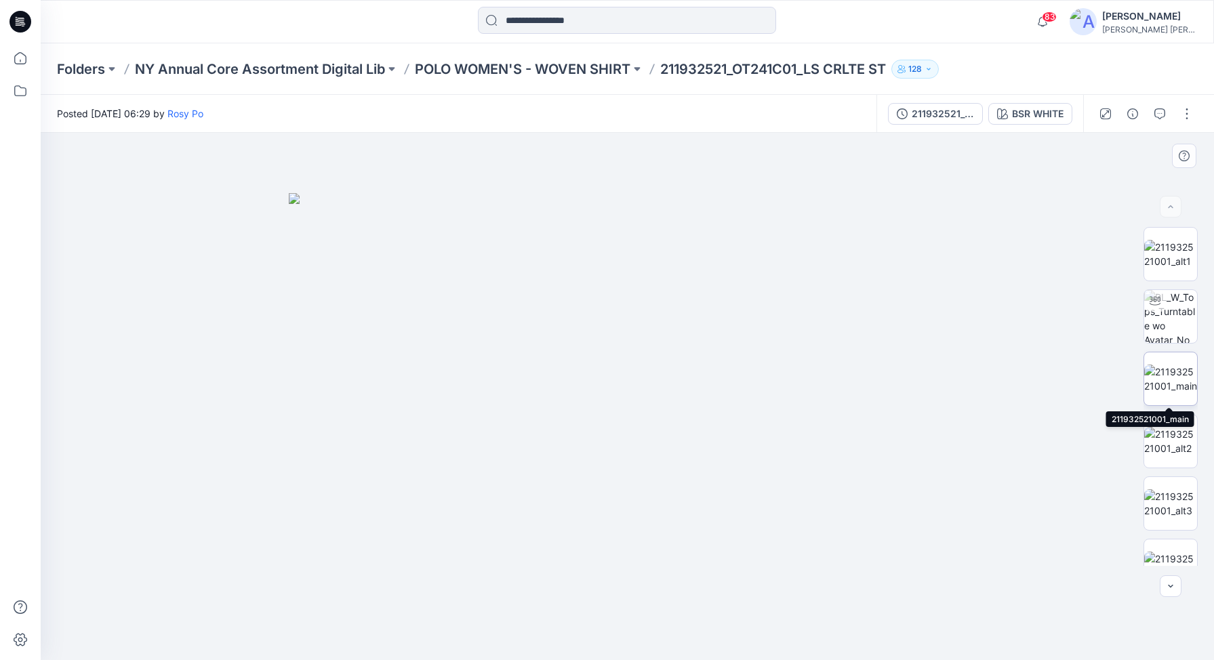
click at [1167, 370] on img at bounding box center [1170, 379] width 53 height 28
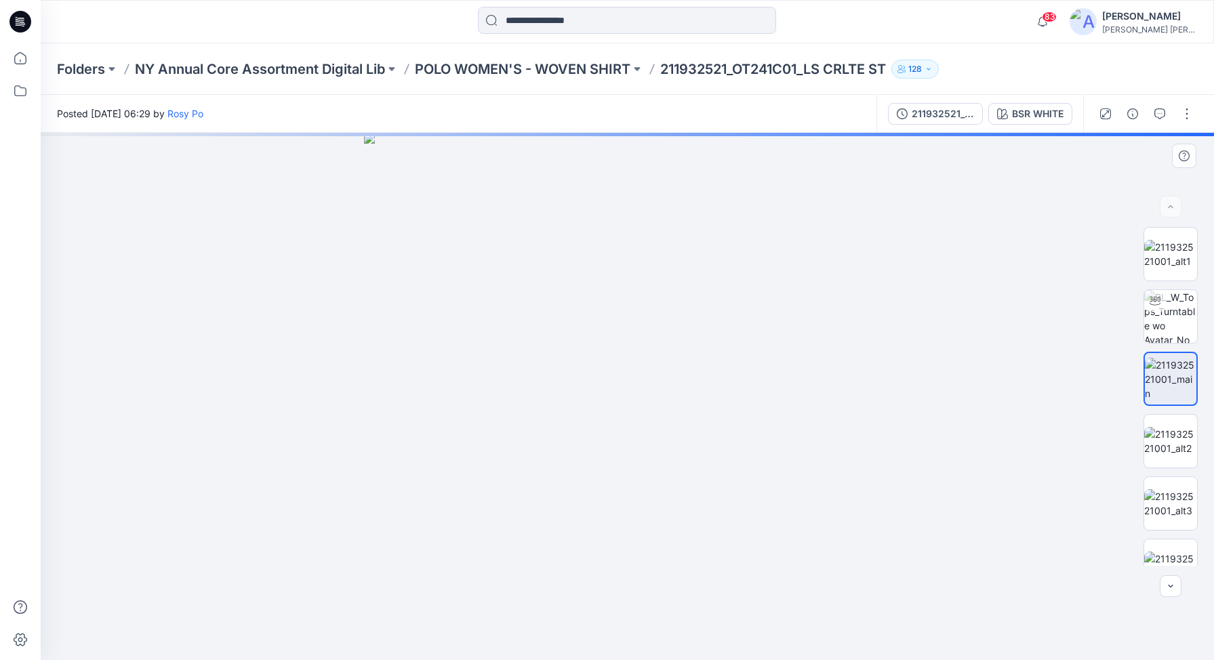
click at [1163, 373] on img at bounding box center [1169, 379] width 51 height 43
click at [1186, 111] on button "button" at bounding box center [1187, 114] width 22 height 22
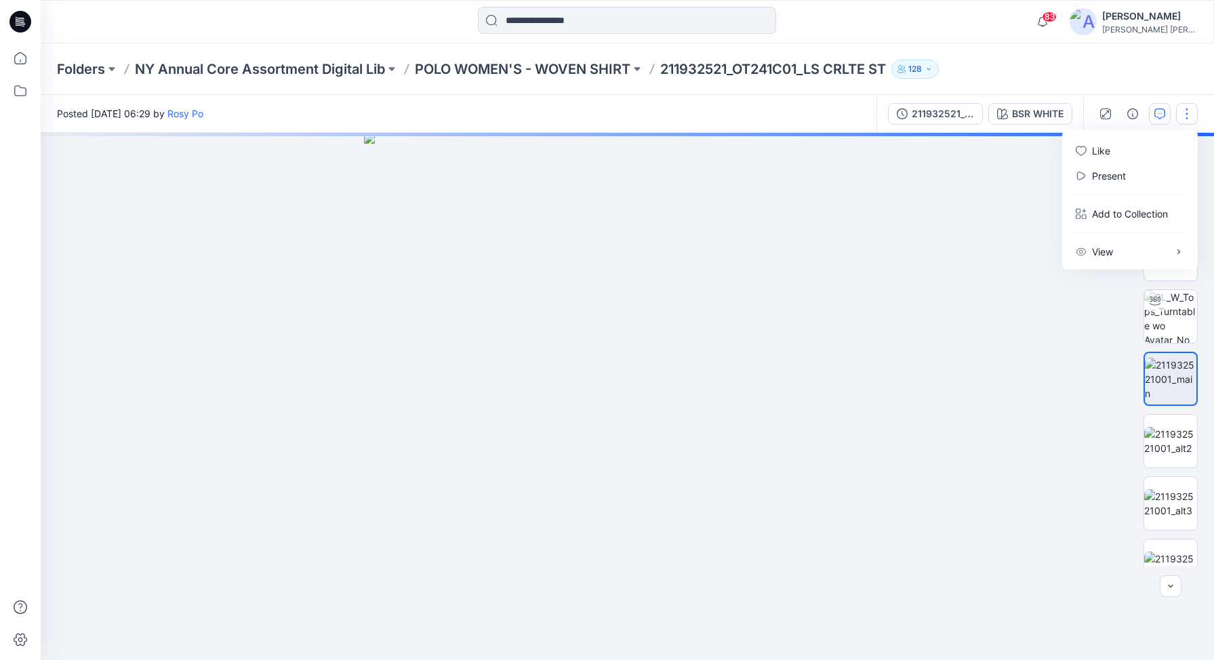
drag, startPoint x: 1154, startPoint y: 69, endPoint x: 1168, endPoint y: 109, distance: 42.4
click at [1154, 69] on div "Folders NY Annual Core Assortment Digital Lib POLO WOMEN'S - WOVEN SHIRT 211932…" at bounding box center [627, 68] width 1173 height 51
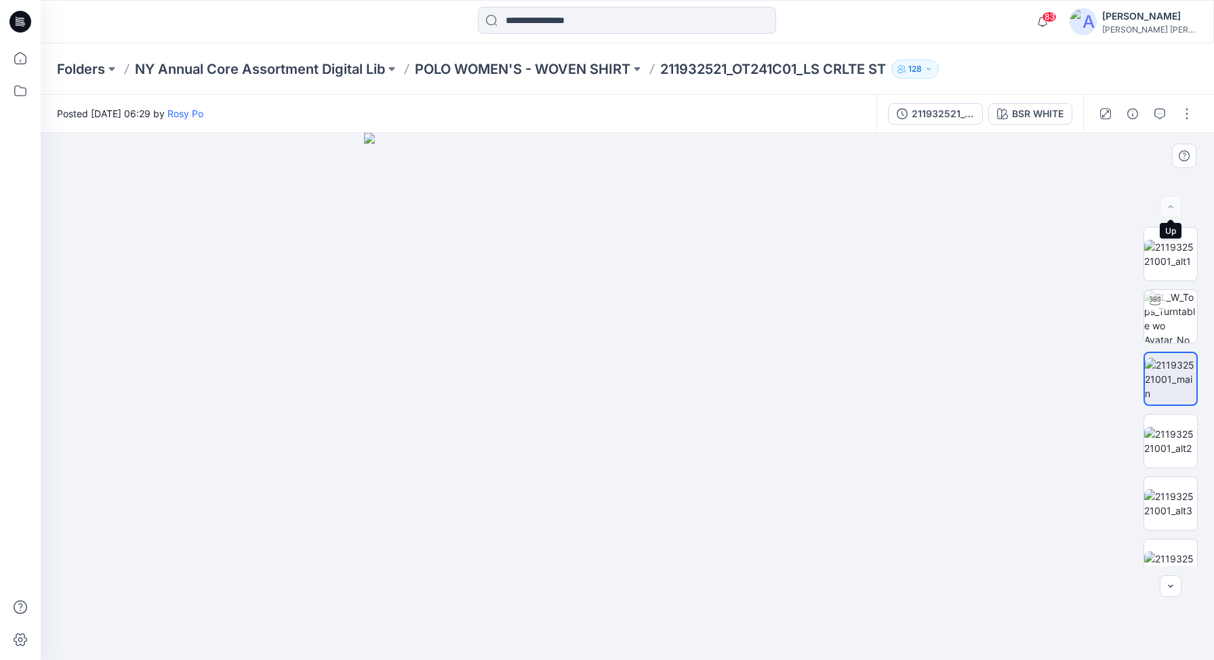
click at [1171, 204] on div at bounding box center [1170, 207] width 22 height 22
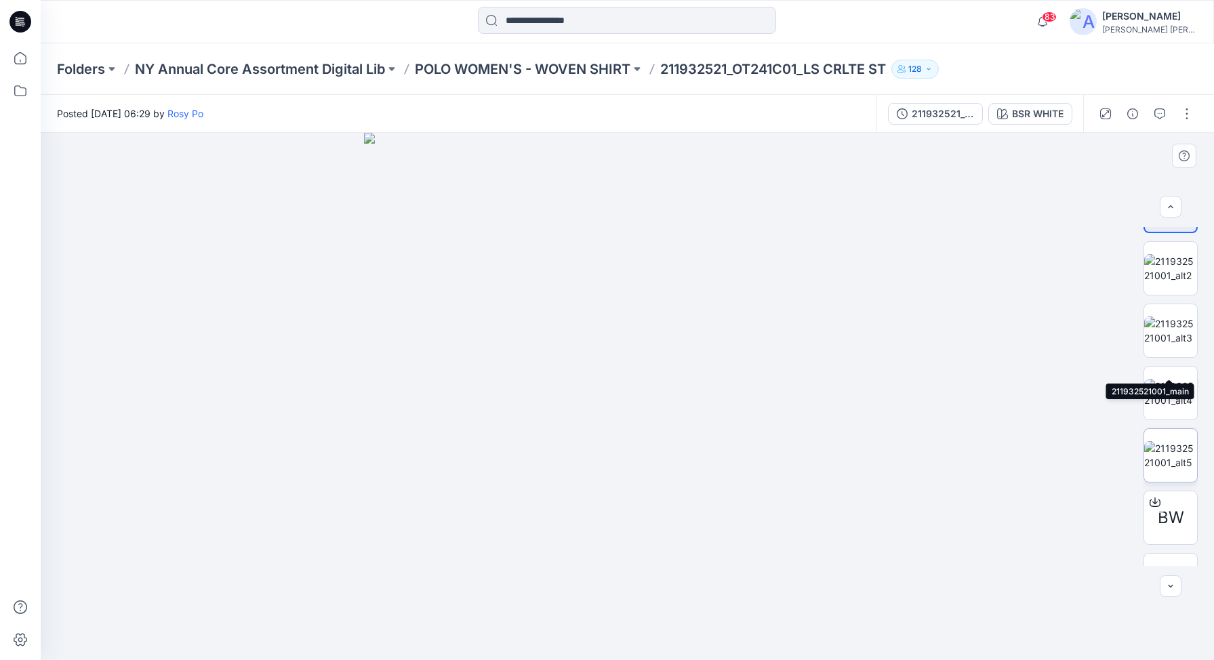
scroll to position [214, 0]
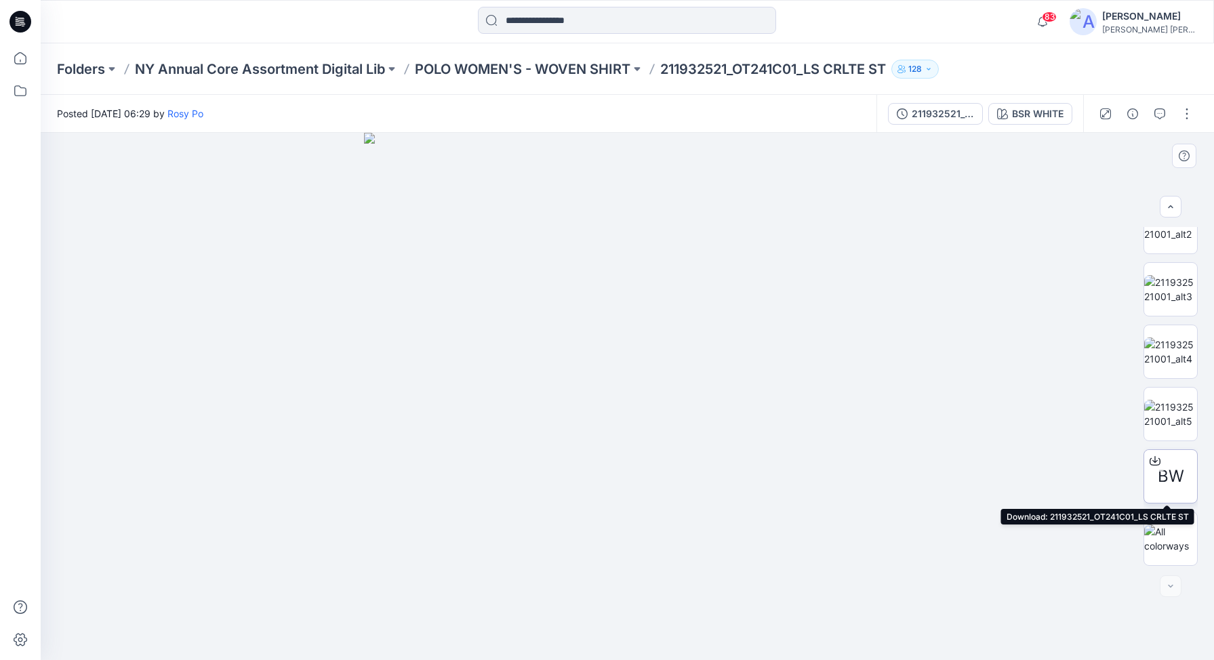
click at [1163, 464] on span "BW" at bounding box center [1170, 476] width 26 height 24
click at [1189, 110] on button "button" at bounding box center [1187, 114] width 22 height 22
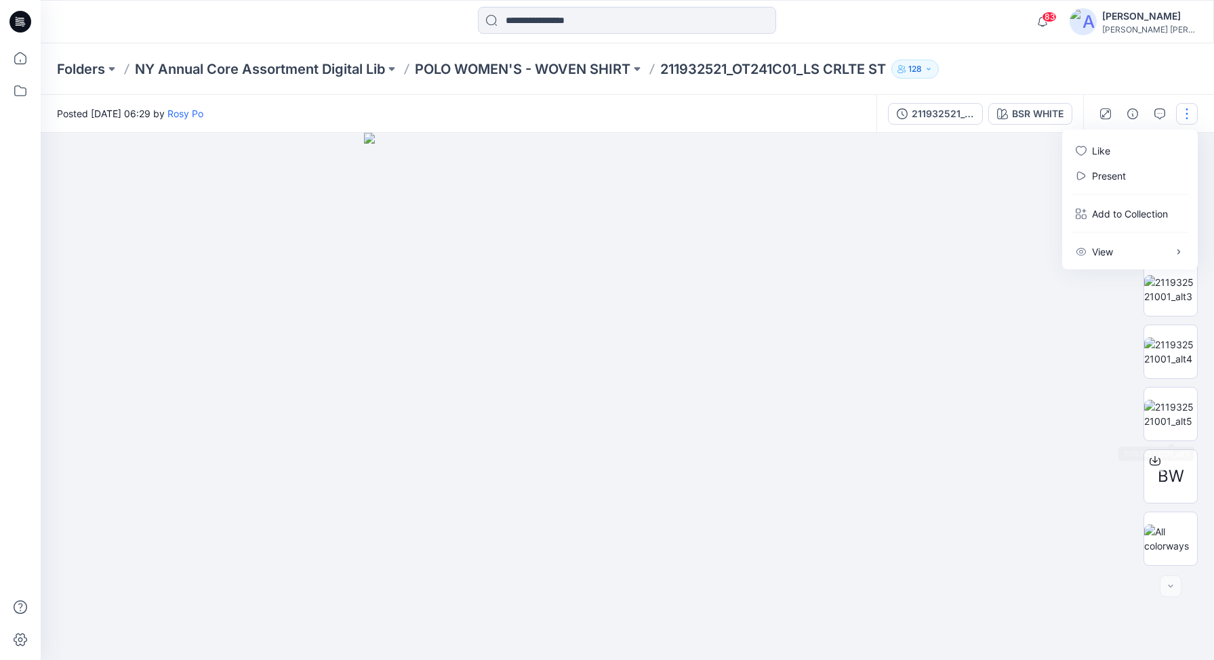
click at [1046, 363] on div at bounding box center [627, 396] width 1173 height 527
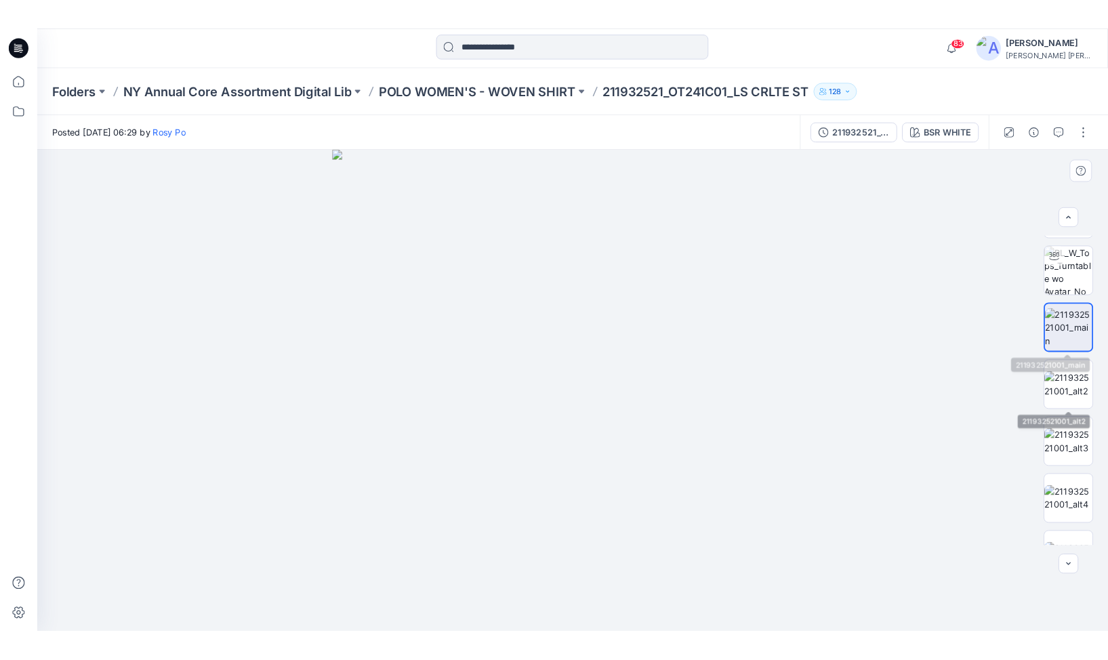
scroll to position [50, 0]
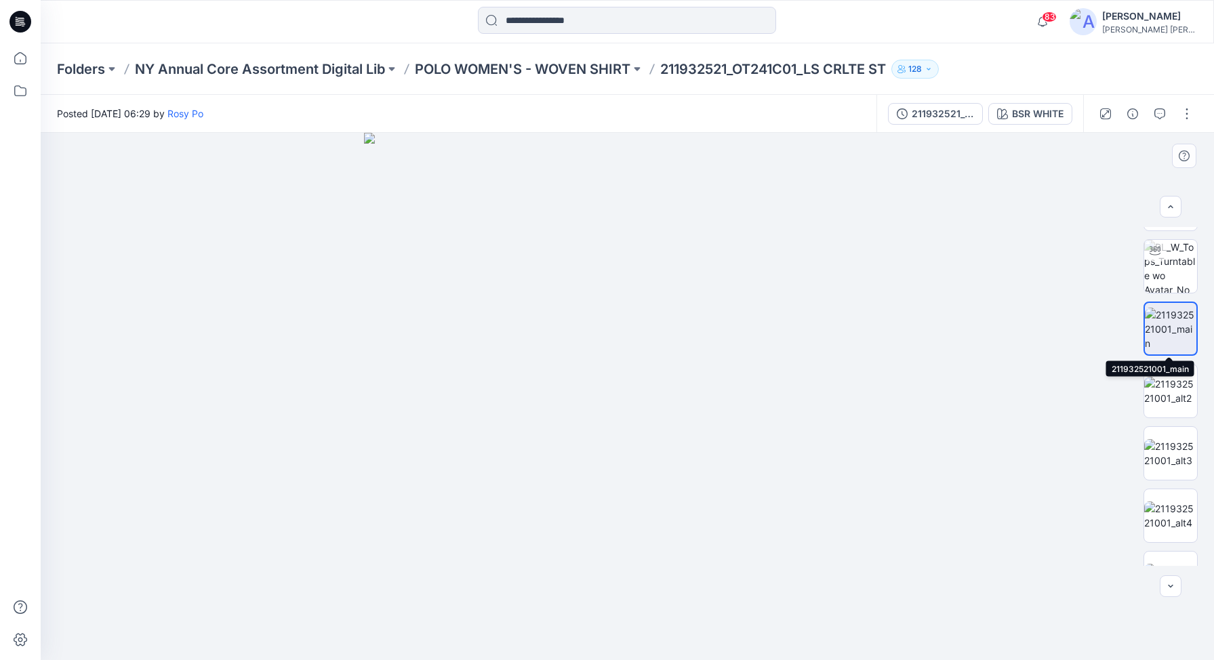
click at [1168, 317] on img at bounding box center [1169, 329] width 51 height 43
click at [1162, 323] on img at bounding box center [1169, 329] width 51 height 43
click at [1186, 110] on button "button" at bounding box center [1187, 114] width 22 height 22
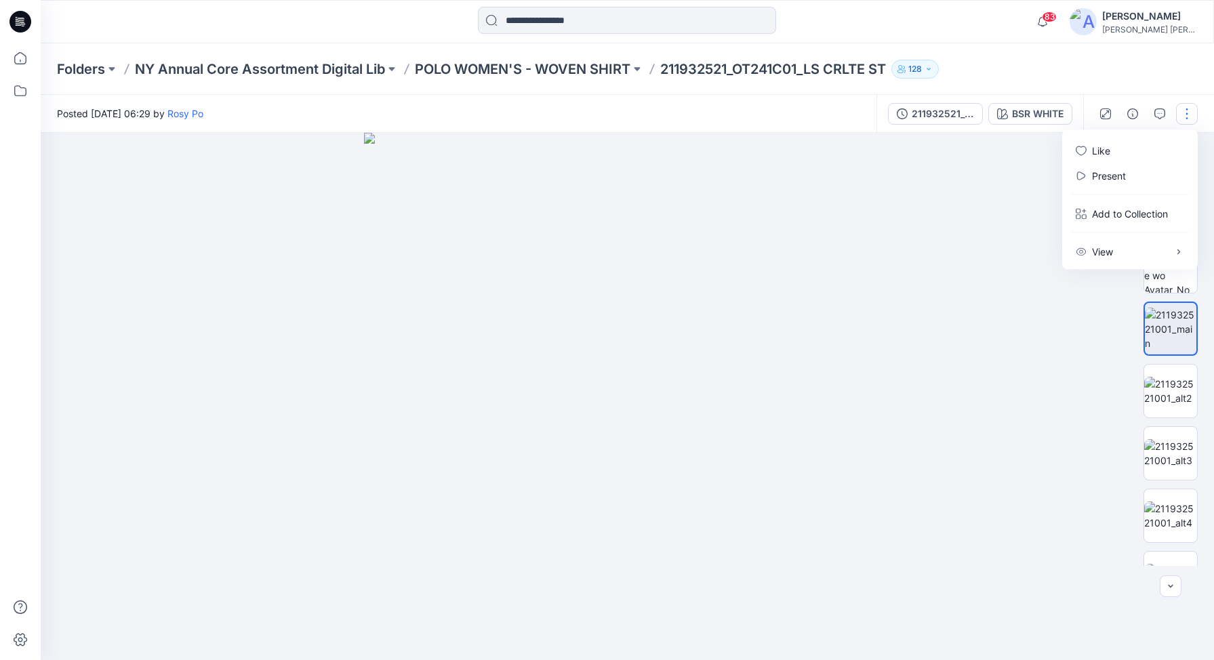
click at [1058, 344] on div at bounding box center [627, 396] width 1173 height 527
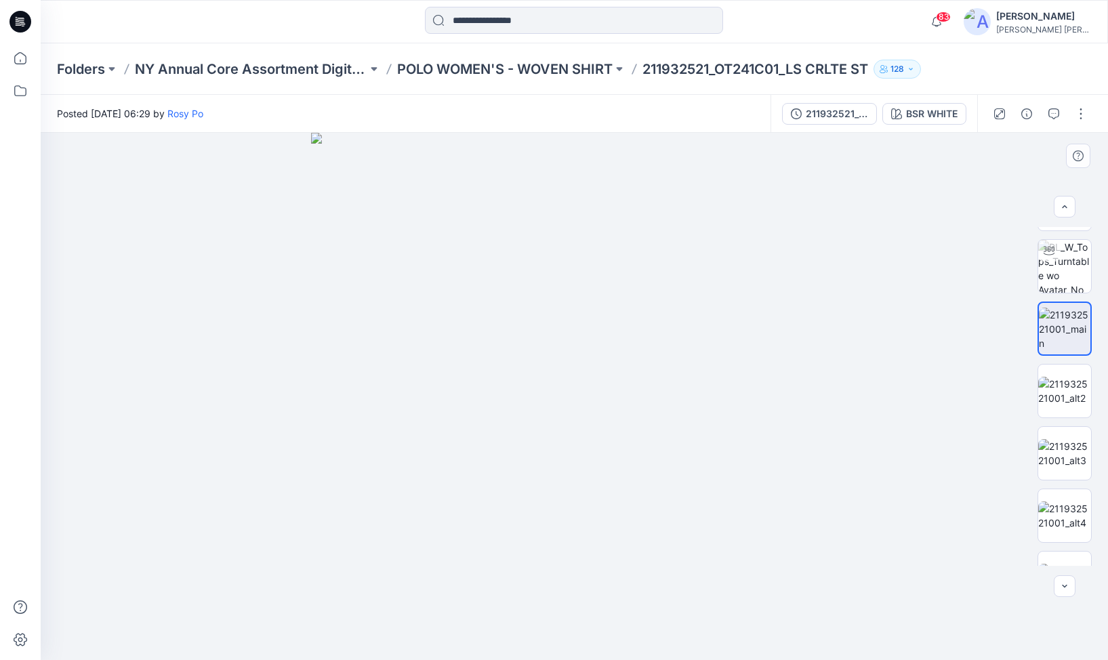
drag, startPoint x: 1020, startPoint y: 194, endPoint x: 1038, endPoint y: 216, distance: 27.9
click at [1020, 194] on div at bounding box center [574, 396] width 1067 height 527
click at [1058, 387] on img at bounding box center [1064, 391] width 53 height 28
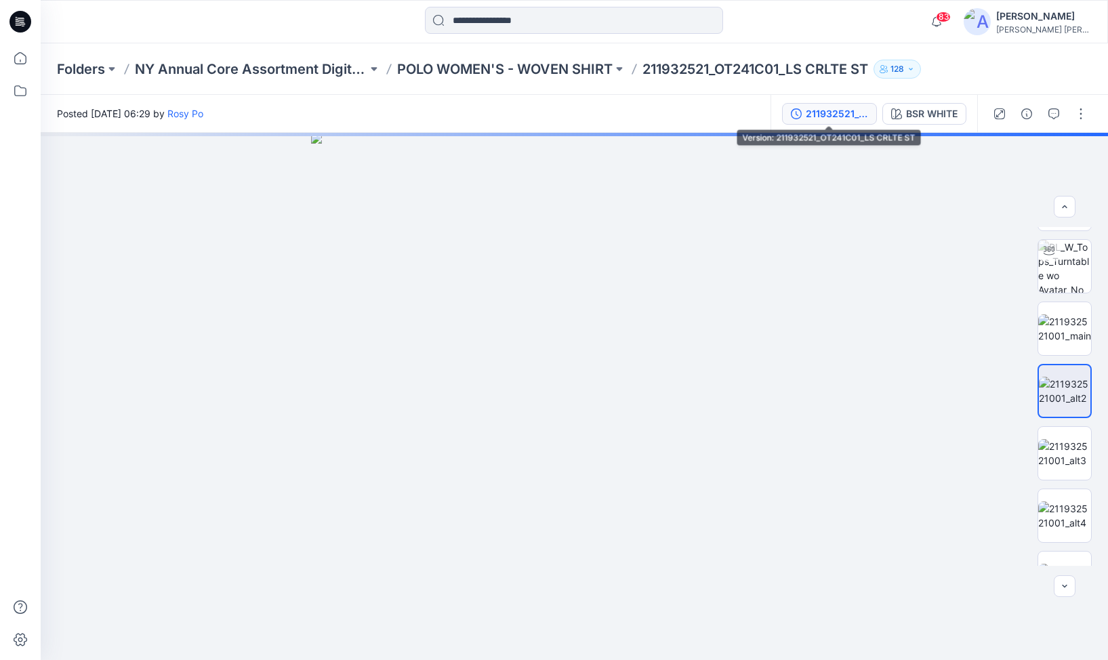
click at [827, 112] on div "211932521_OT241C01_LS CRLTE ST" at bounding box center [837, 113] width 62 height 15
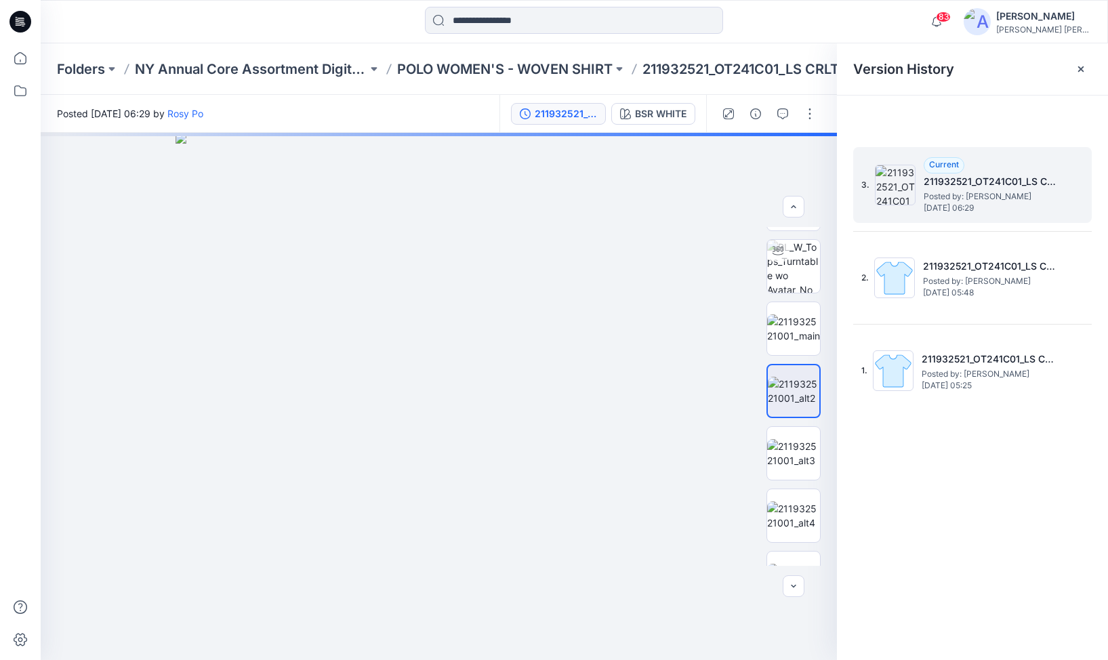
click at [972, 195] on span "Posted by: [PERSON_NAME]" at bounding box center [992, 197] width 136 height 14
click at [780, 331] on img at bounding box center [793, 328] width 53 height 28
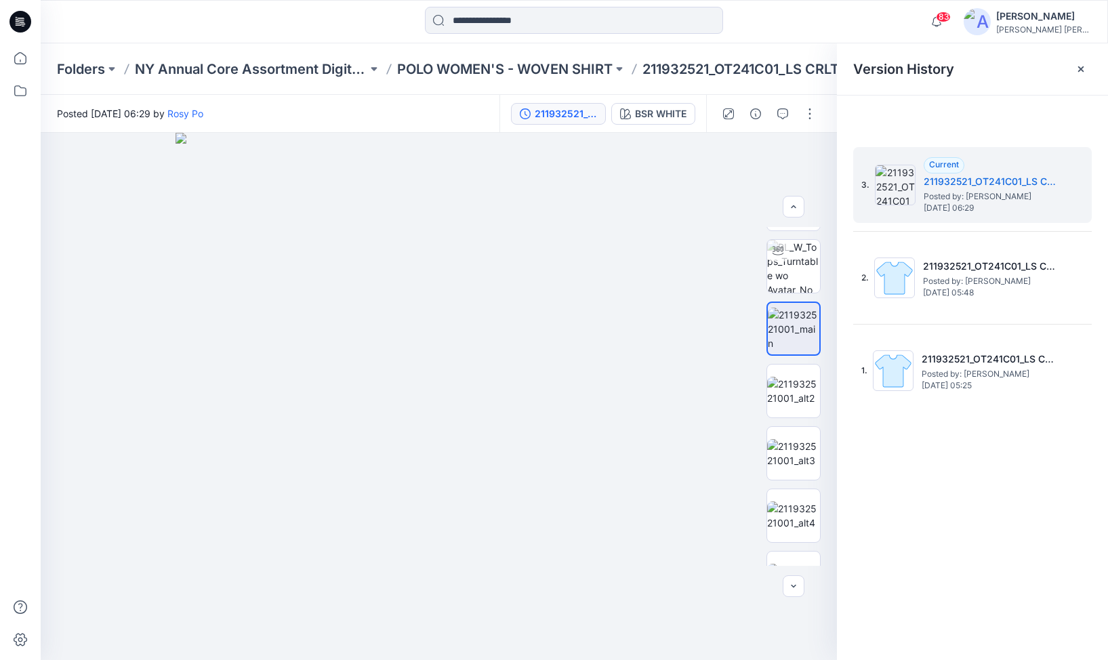
click at [1094, 54] on div "Version History" at bounding box center [972, 68] width 271 height 51
click at [1083, 66] on icon at bounding box center [1080, 68] width 5 height 5
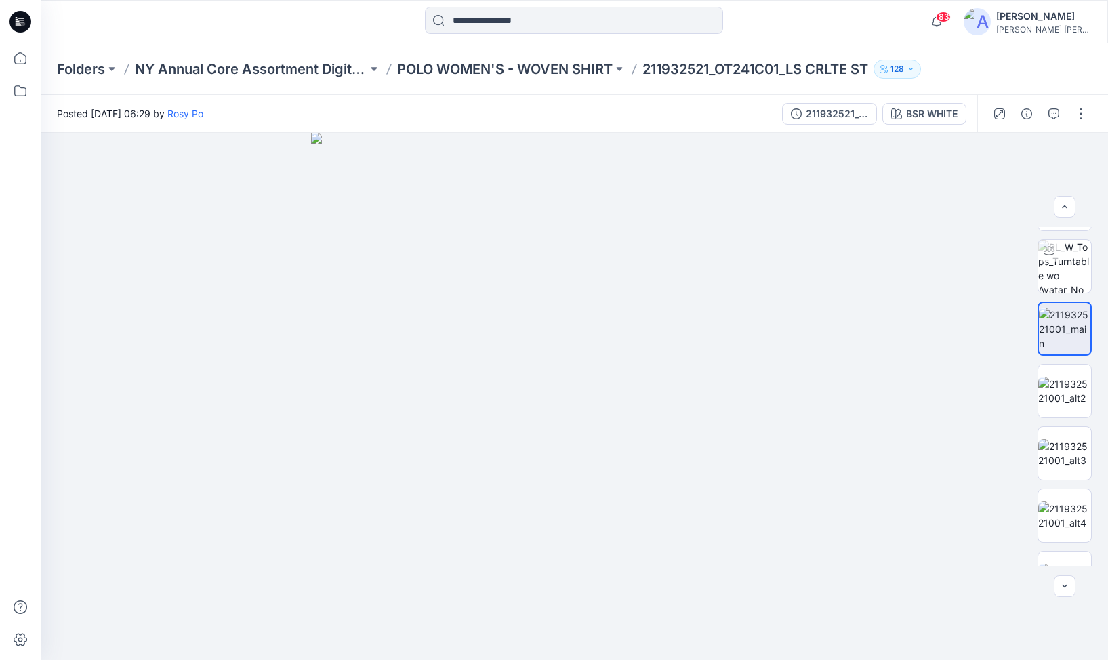
scroll to position [0, 0]
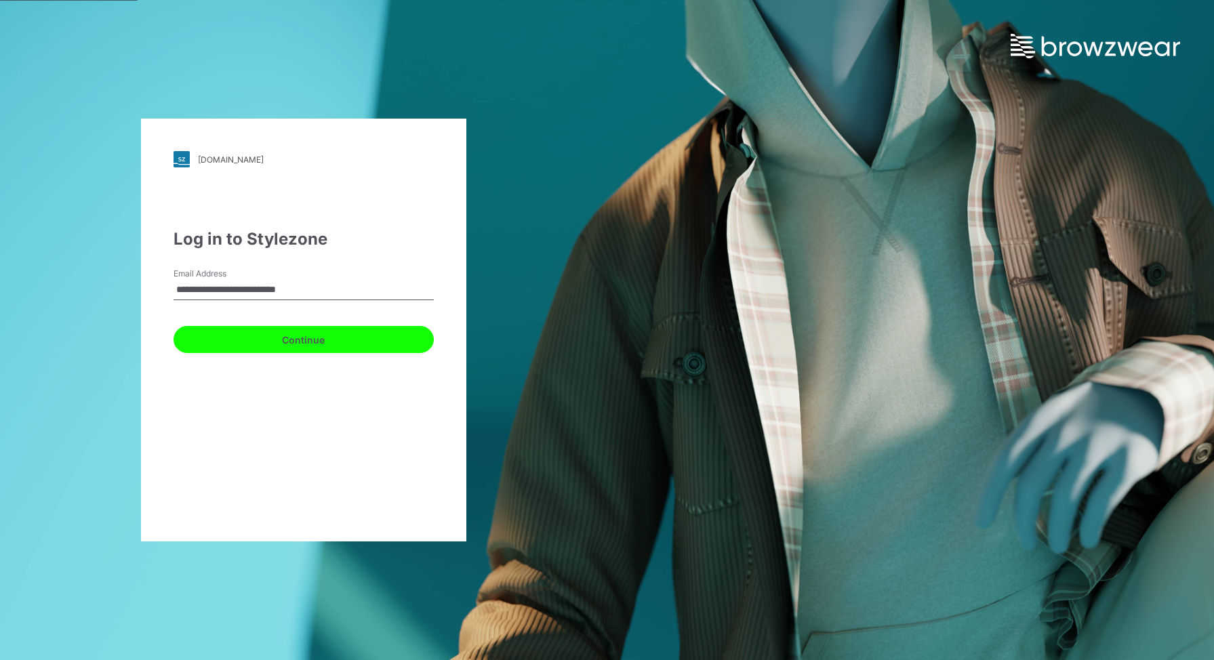
click at [311, 339] on button "Continue" at bounding box center [303, 339] width 260 height 27
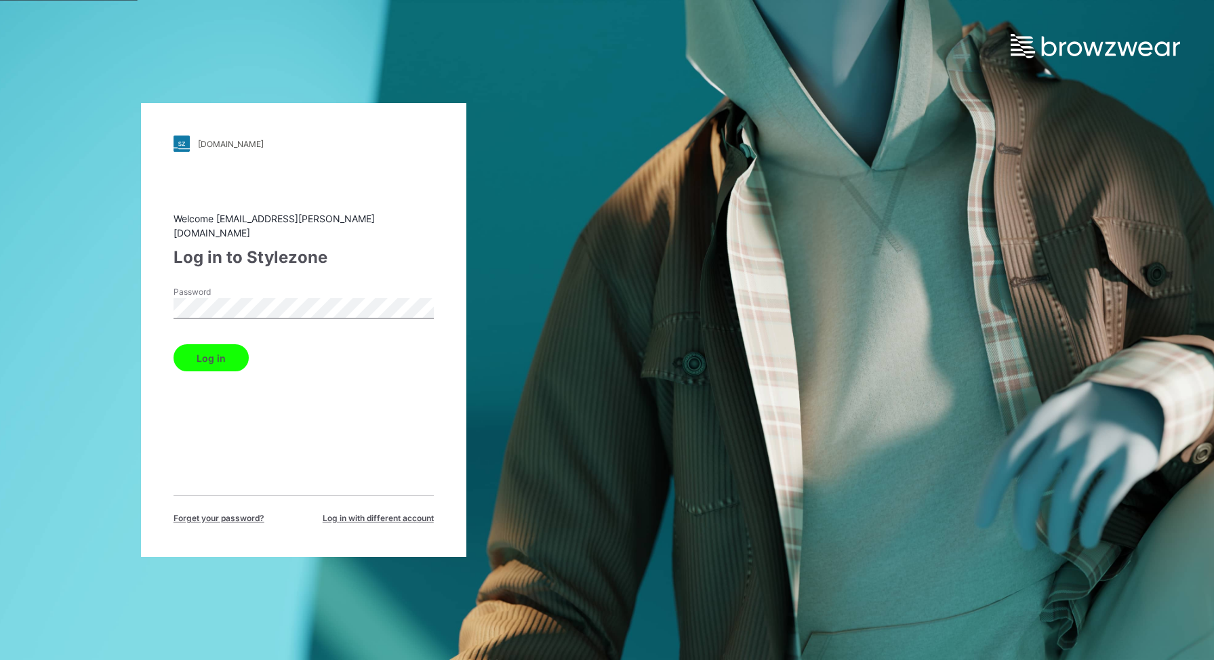
click at [211, 349] on button "Log in" at bounding box center [210, 357] width 75 height 27
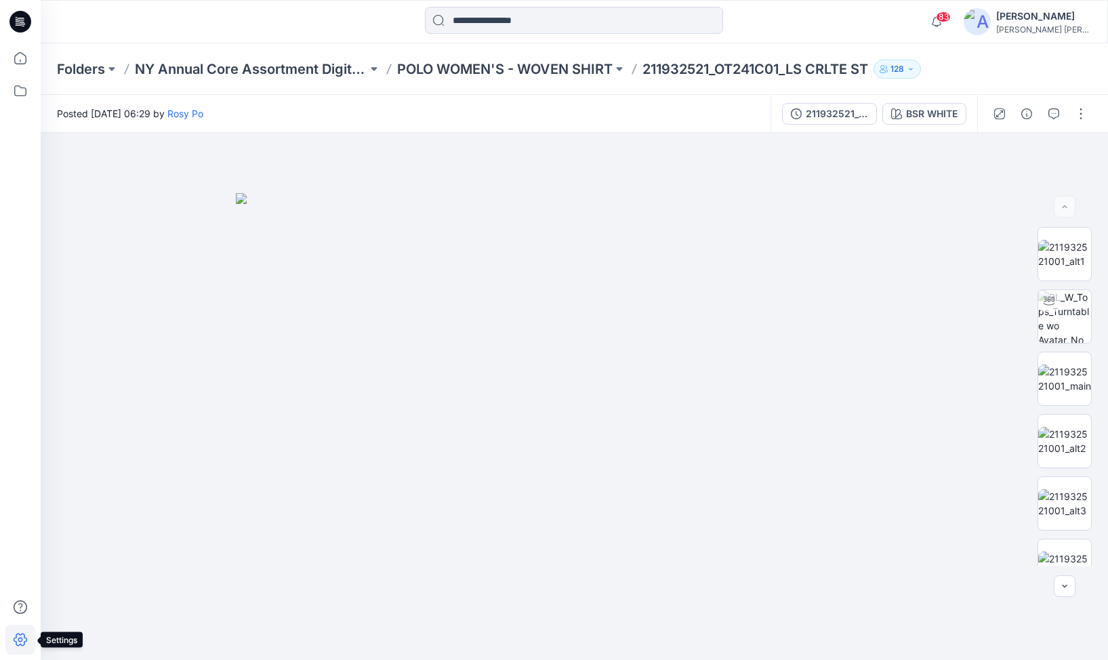
click at [20, 638] on icon at bounding box center [20, 640] width 30 height 30
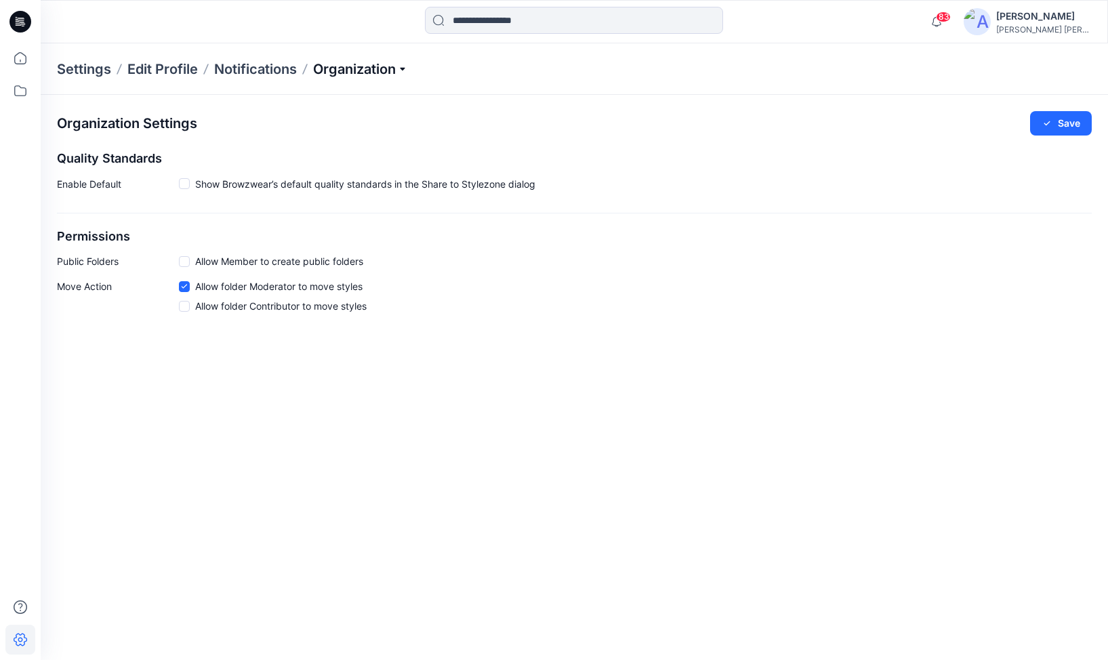
click at [375, 62] on p "Organization" at bounding box center [360, 69] width 95 height 19
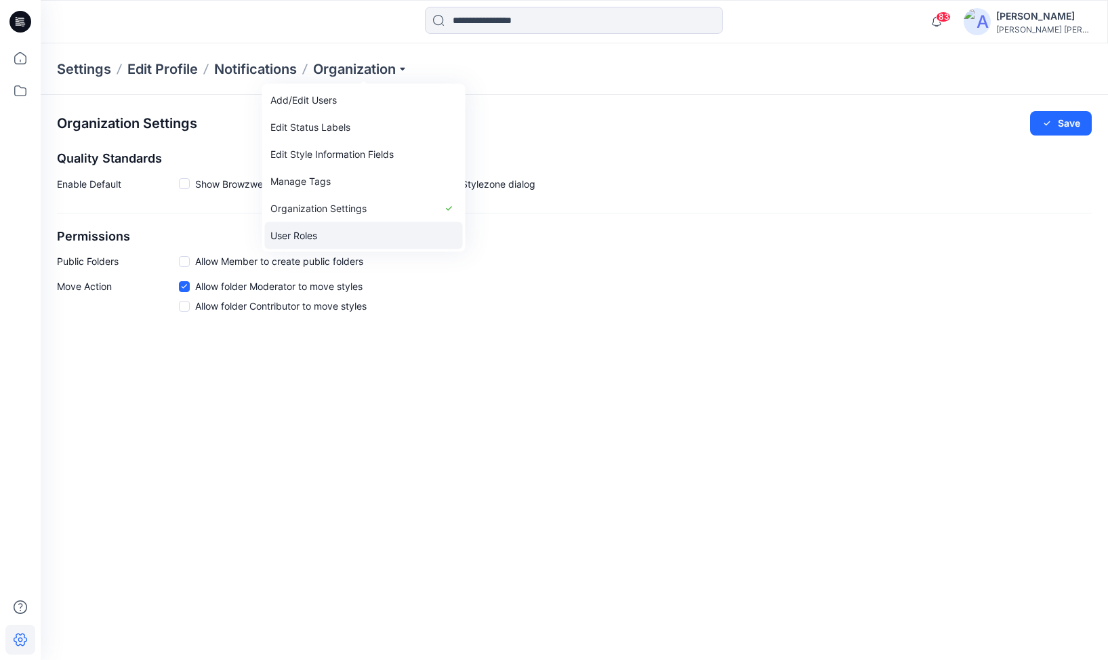
click at [301, 231] on link "User Roles" at bounding box center [364, 235] width 198 height 27
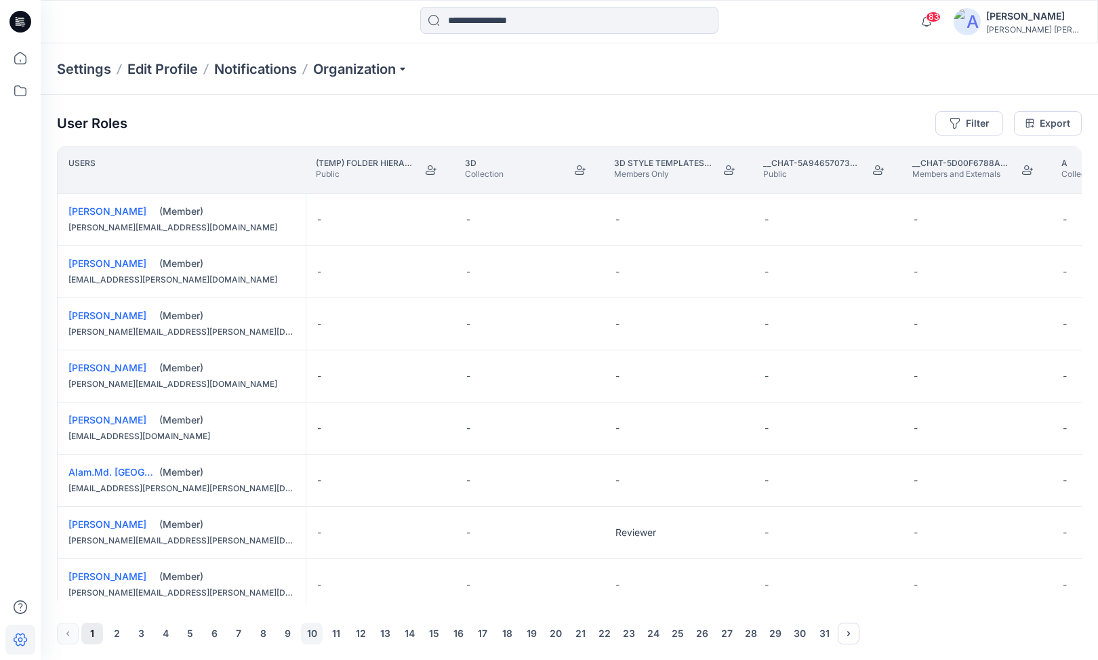
click at [312, 629] on button "10" at bounding box center [312, 634] width 22 height 22
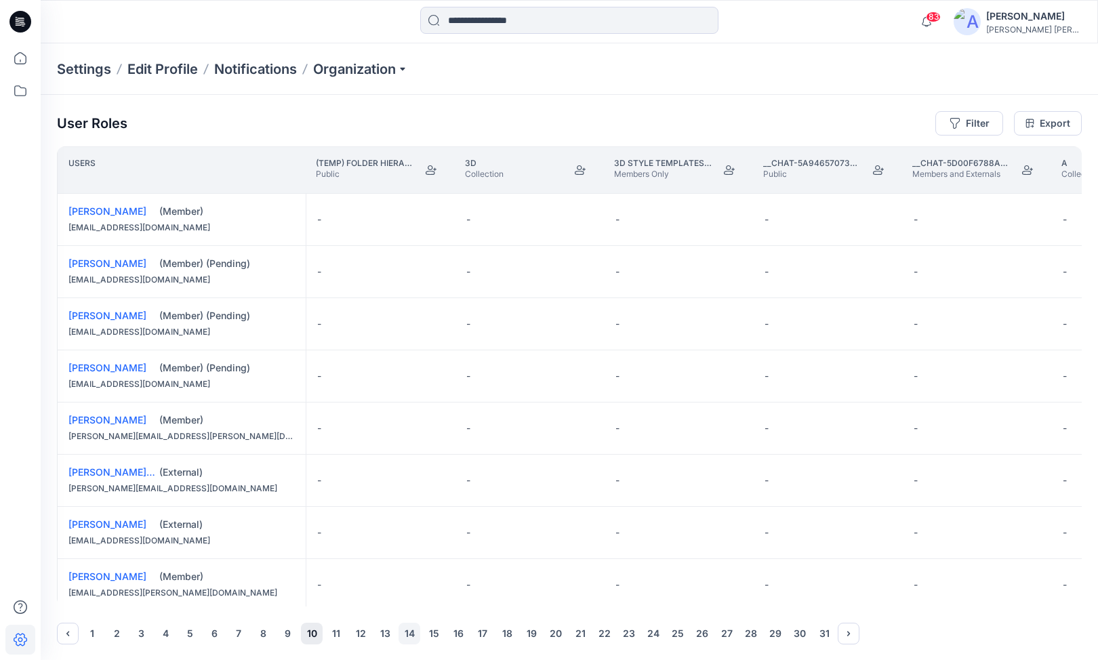
click at [407, 634] on button "14" at bounding box center [409, 634] width 22 height 22
click at [531, 632] on button "19" at bounding box center [531, 634] width 22 height 22
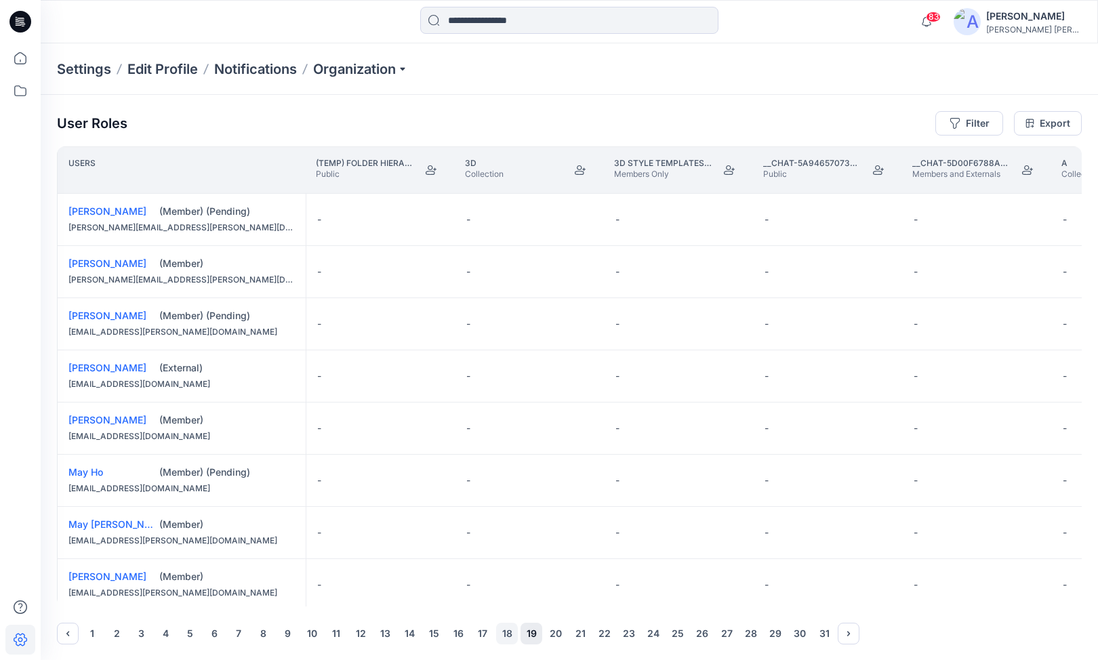
click at [505, 629] on button "18" at bounding box center [507, 634] width 22 height 22
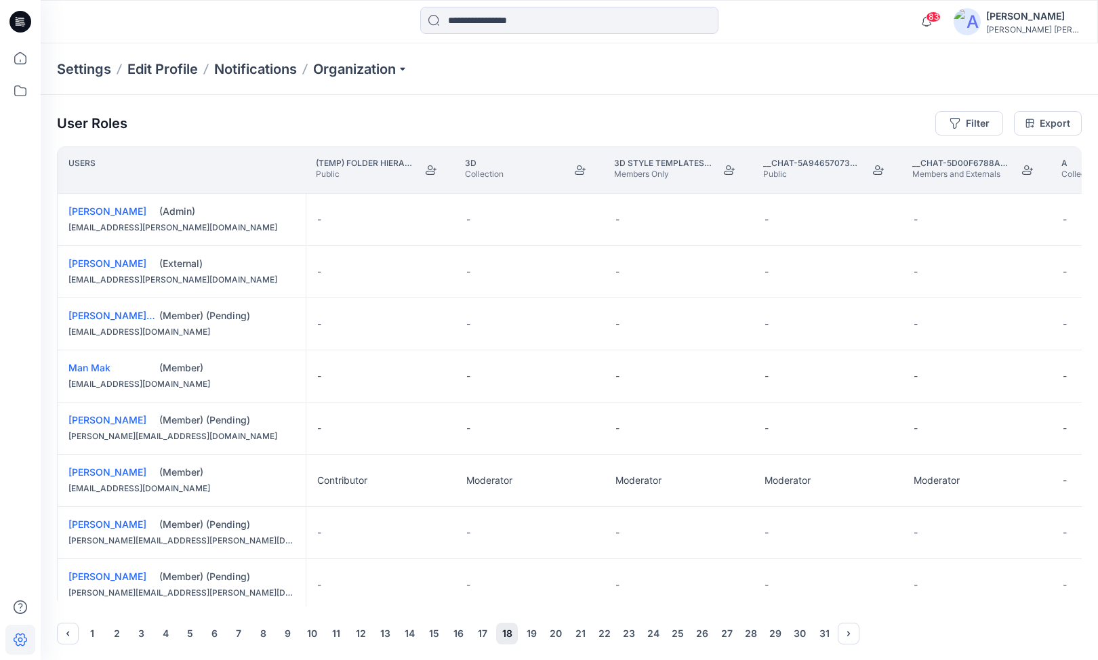
drag, startPoint x: 81, startPoint y: 606, endPoint x: 131, endPoint y: 607, distance: 49.5
click at [131, 607] on div "User Roles Filter Export Users (TEMP) Folder Hierarchy_ Reviews Public 3D Colle…" at bounding box center [569, 378] width 1057 height 566
click at [964, 408] on div "-" at bounding box center [977, 427] width 149 height 51
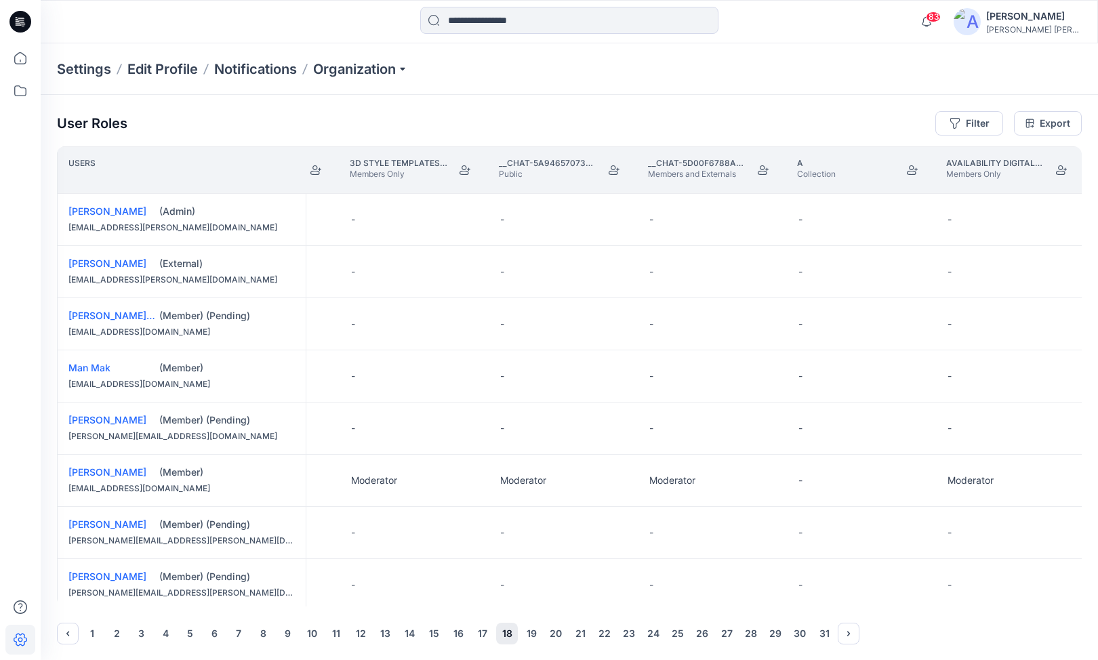
scroll to position [0, 434]
drag, startPoint x: 104, startPoint y: 606, endPoint x: 132, endPoint y: 609, distance: 28.6
click at [132, 609] on div "User Roles Filter Export Users (TEMP) Folder Hierarchy_ Reviews Public 3D Colle…" at bounding box center [569, 378] width 1057 height 566
drag, startPoint x: 970, startPoint y: 408, endPoint x: 895, endPoint y: 409, distance: 75.2
click at [970, 408] on div "-" at bounding box center [990, 427] width 149 height 51
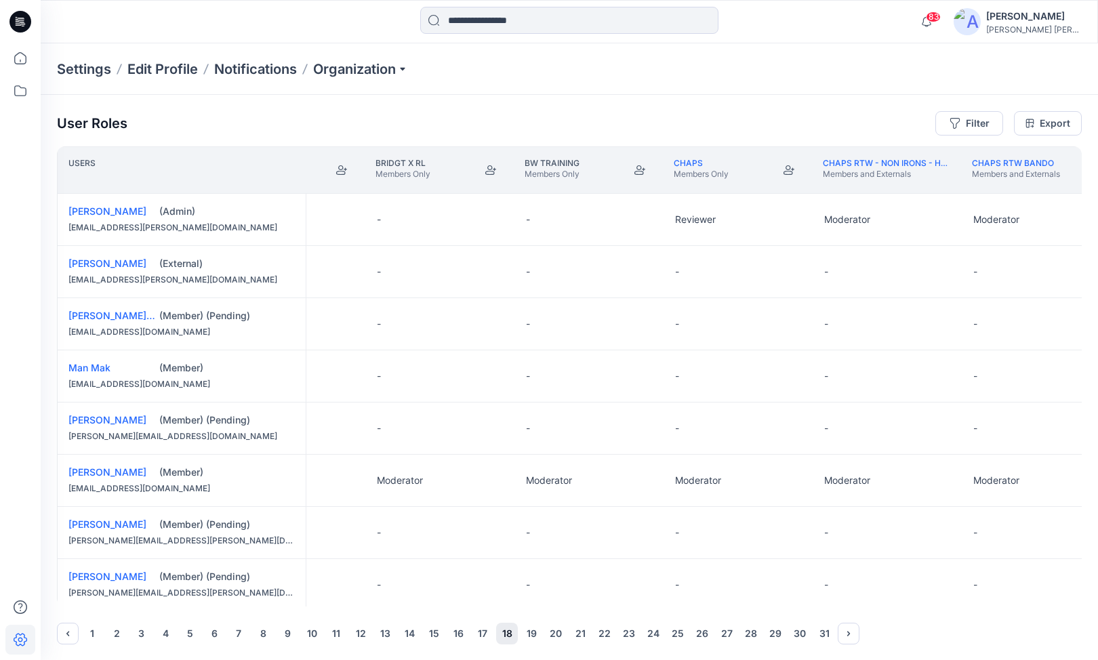
scroll to position [3, 1431]
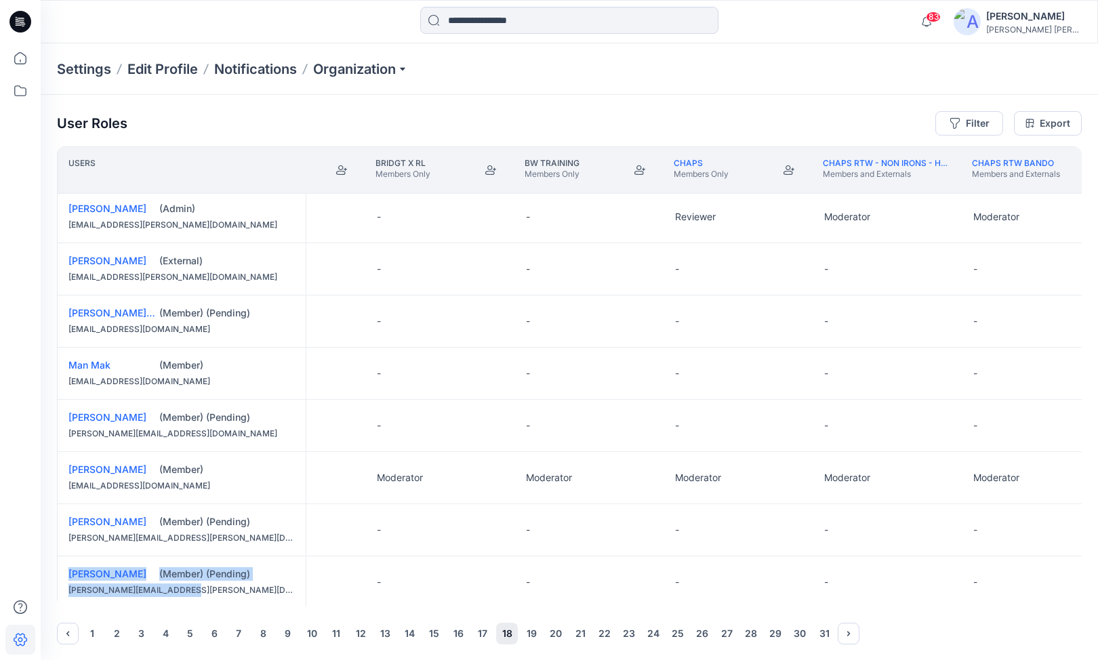
drag, startPoint x: 124, startPoint y: 603, endPoint x: 266, endPoint y: 594, distance: 142.6
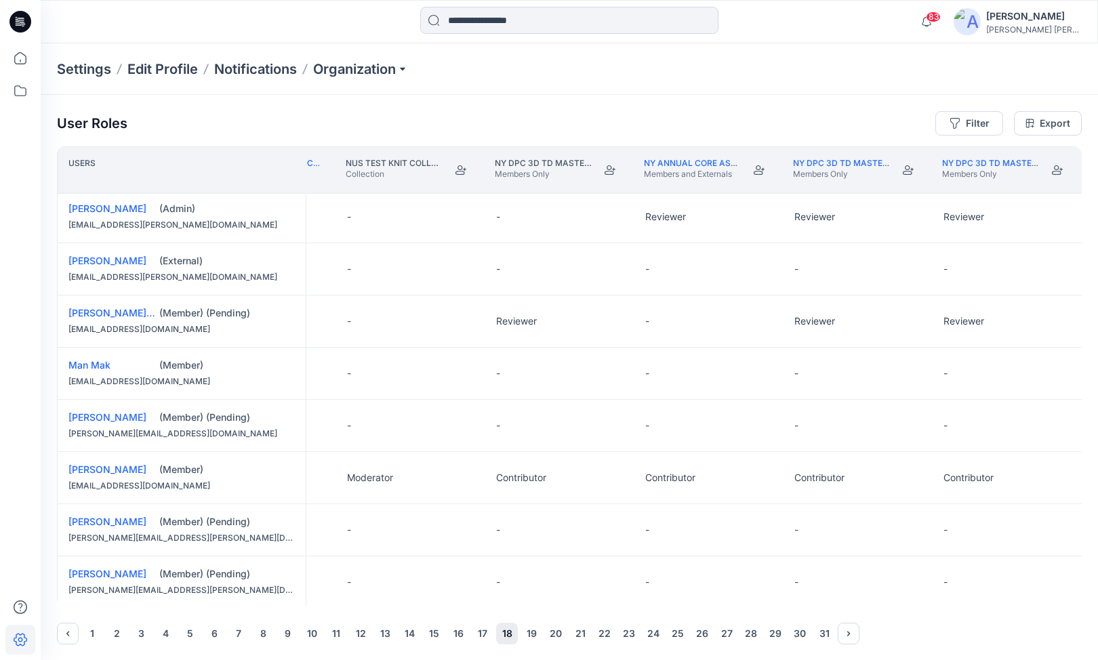
scroll to position [3, 11756]
click at [751, 216] on button "Edit Role" at bounding box center [751, 217] width 24 height 24
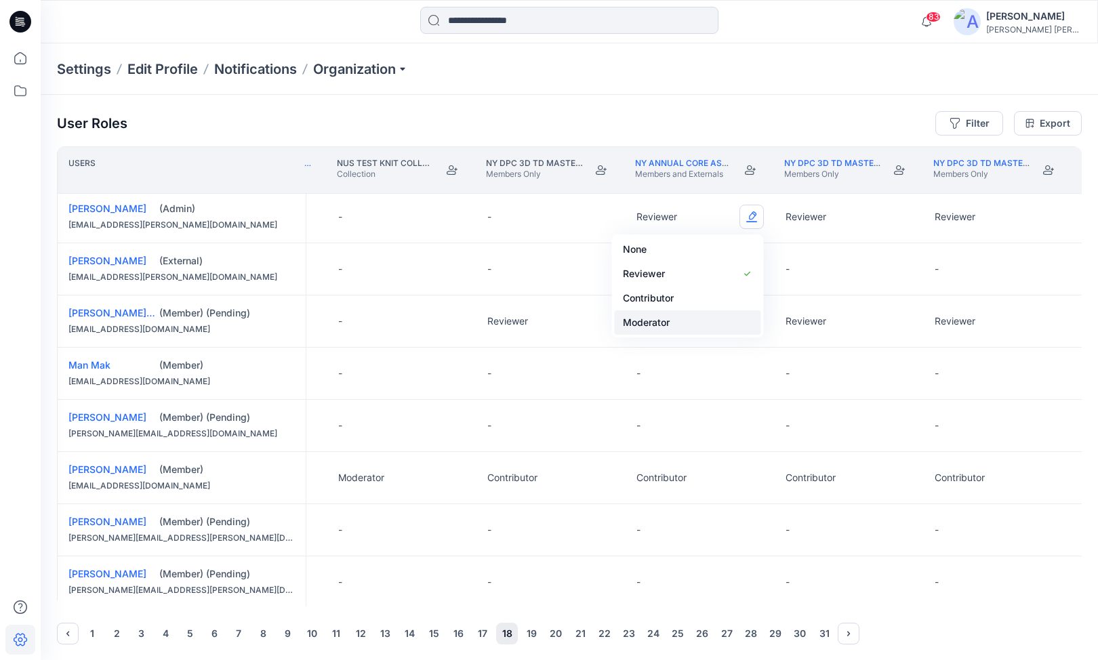
click at [662, 321] on button "Moderator" at bounding box center [688, 322] width 146 height 24
click at [672, 215] on p "Moderator" at bounding box center [659, 217] width 46 height 14
click at [749, 212] on button "Edit Role" at bounding box center [751, 217] width 24 height 24
click at [660, 297] on button "Contributor" at bounding box center [688, 298] width 146 height 24
click at [749, 217] on button "Edit Role" at bounding box center [751, 217] width 24 height 24
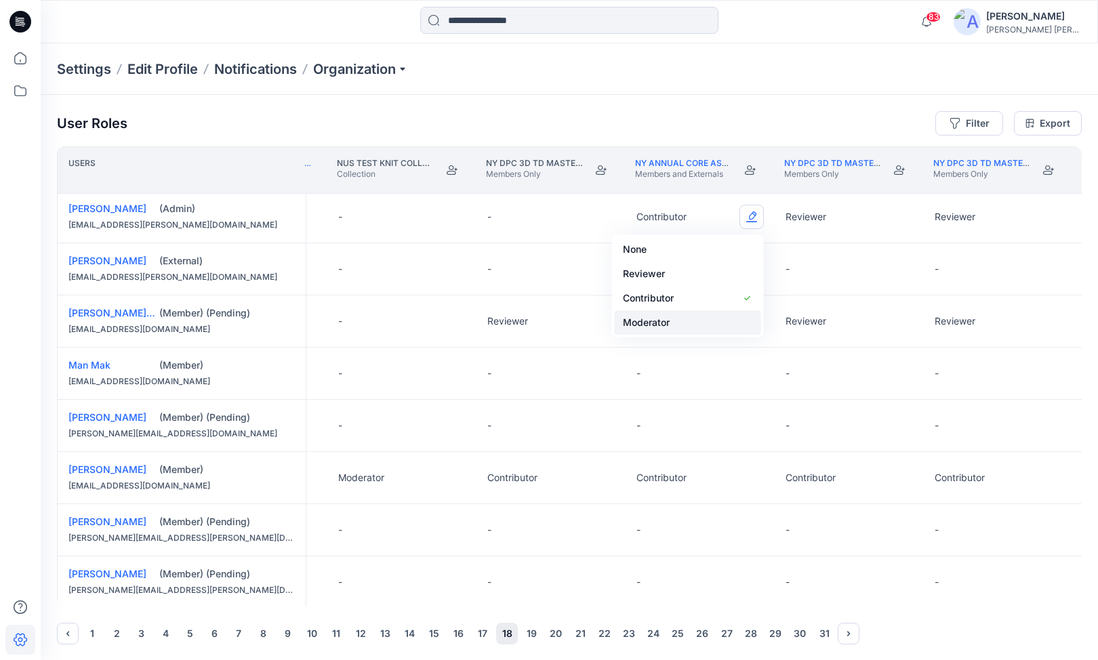
click at [650, 321] on button "Moderator" at bounding box center [688, 322] width 146 height 24
click at [750, 218] on button "Edit Role" at bounding box center [751, 217] width 24 height 24
click at [667, 270] on button "Reviewer" at bounding box center [688, 274] width 146 height 24
click at [749, 211] on button "Edit Role" at bounding box center [751, 217] width 24 height 24
click at [654, 297] on button "Contributor" at bounding box center [688, 298] width 146 height 24
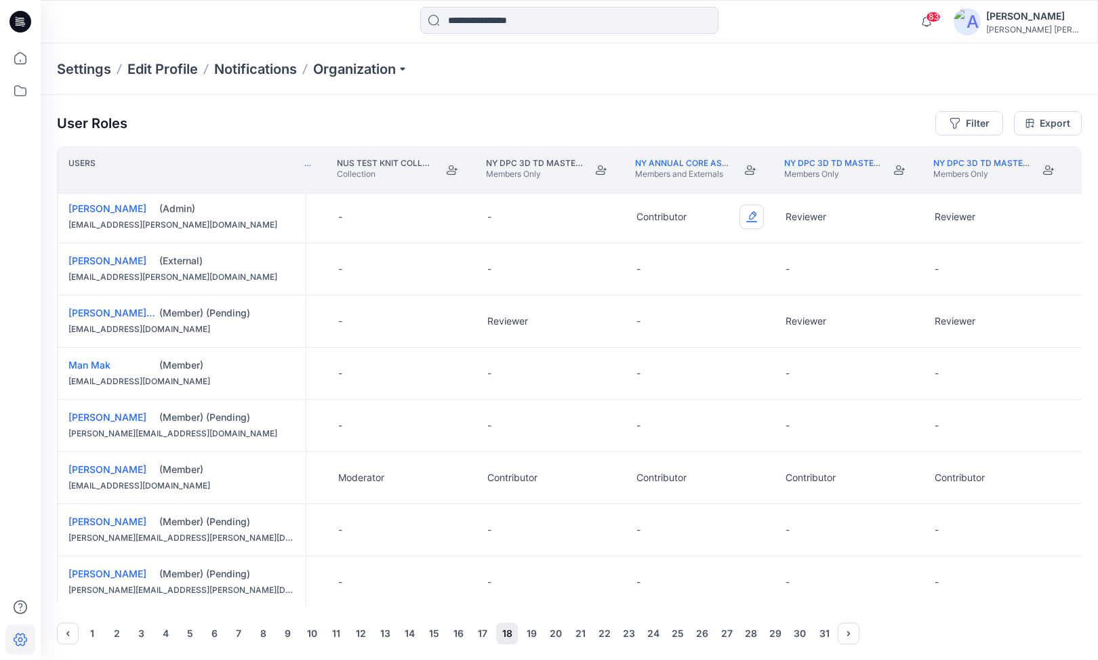
click at [755, 219] on button "Edit Role" at bounding box center [751, 217] width 24 height 24
click at [656, 272] on button "Reviewer" at bounding box center [688, 274] width 146 height 24
click at [661, 106] on div "User Roles Filter Export Users MEN'S POLO- ANNUAL CORE INITIATVE- NAVY/ SILVER …" at bounding box center [569, 378] width 1057 height 566
click at [1050, 21] on div "[PERSON_NAME]" at bounding box center [1033, 16] width 95 height 16
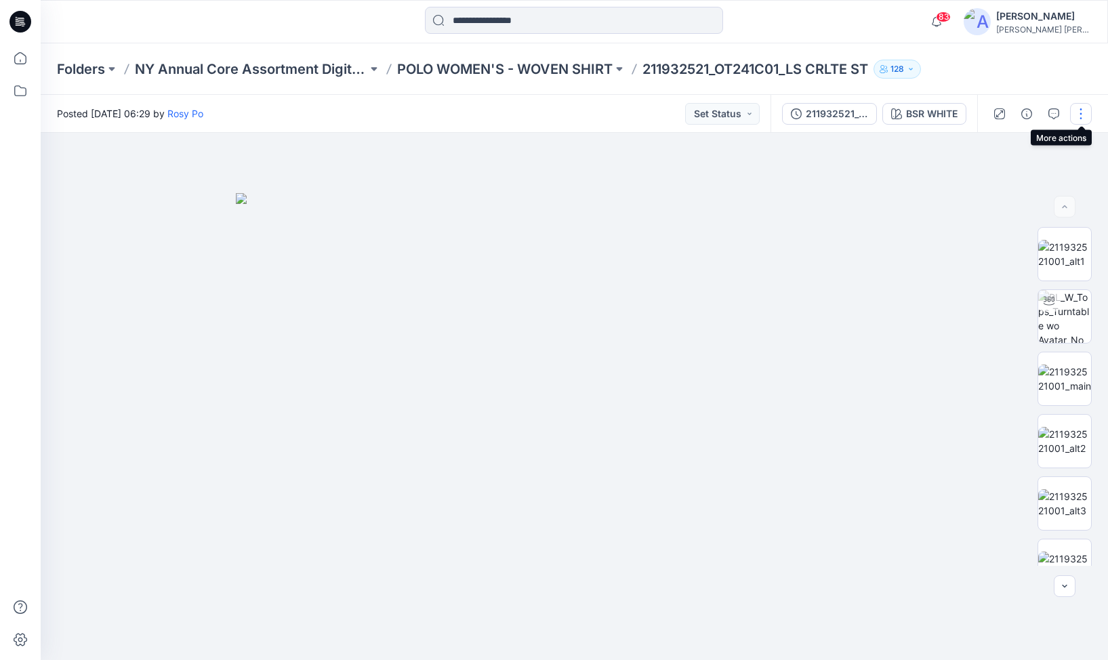
click at [1081, 117] on button "button" at bounding box center [1081, 114] width 22 height 22
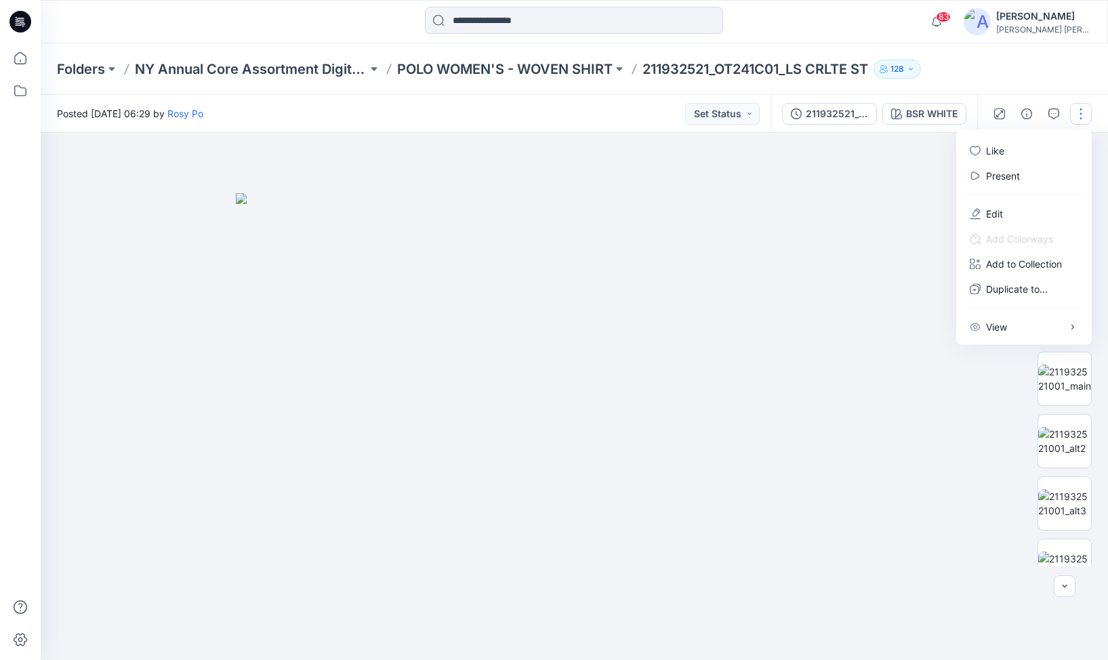
click at [916, 174] on div at bounding box center [574, 396] width 1067 height 527
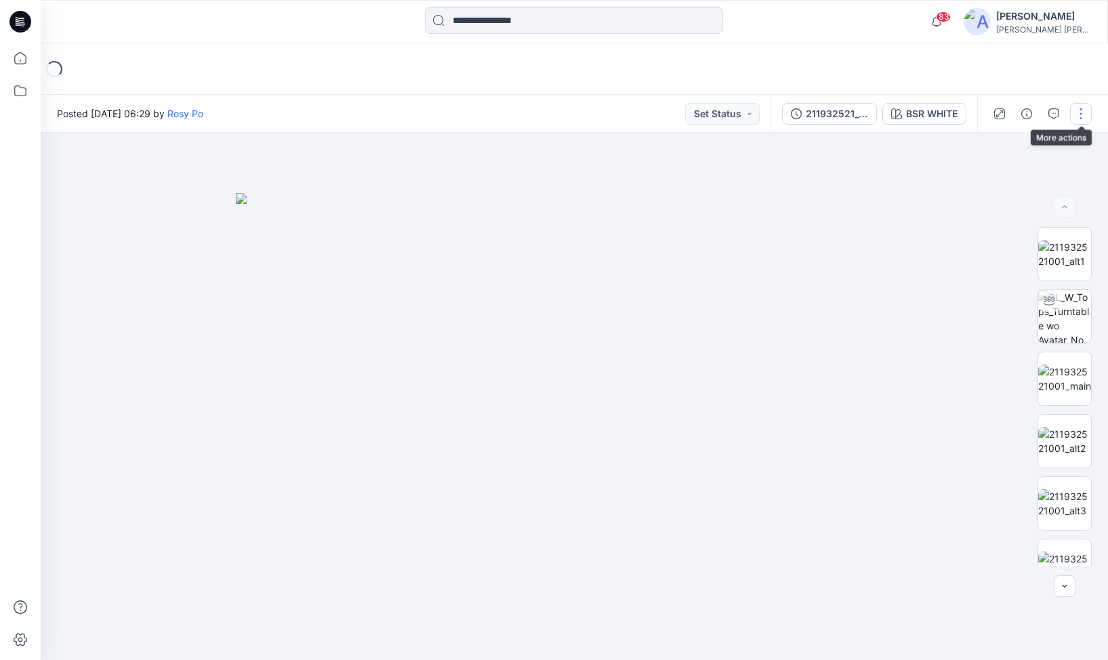
click at [1079, 113] on button "button" at bounding box center [1081, 114] width 22 height 22
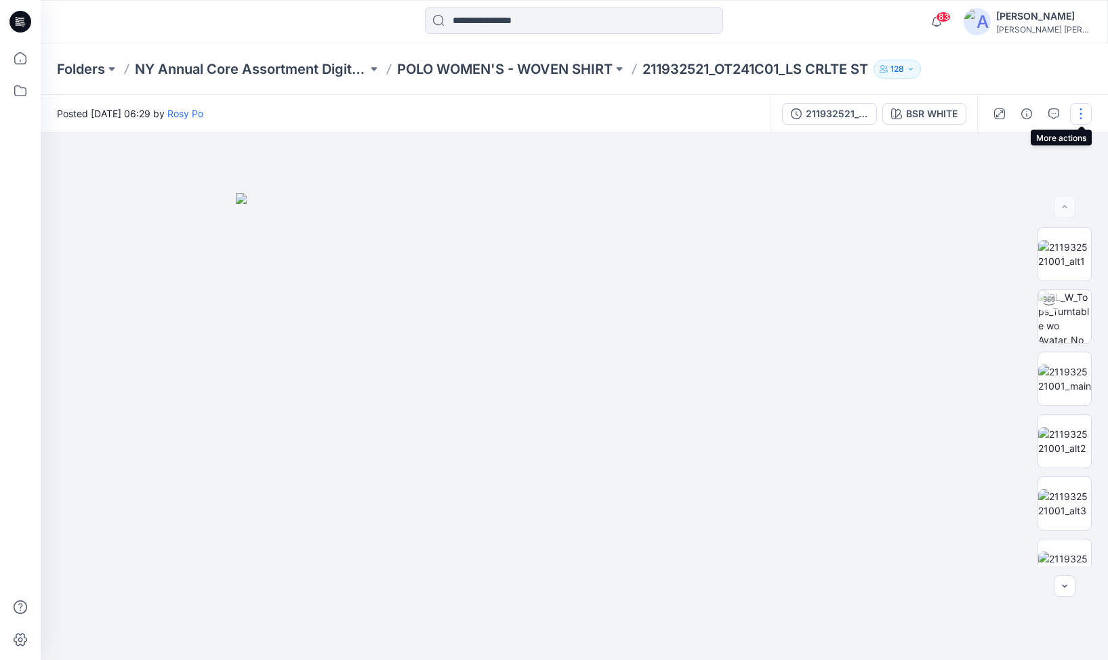
click at [1079, 114] on button "button" at bounding box center [1081, 114] width 22 height 22
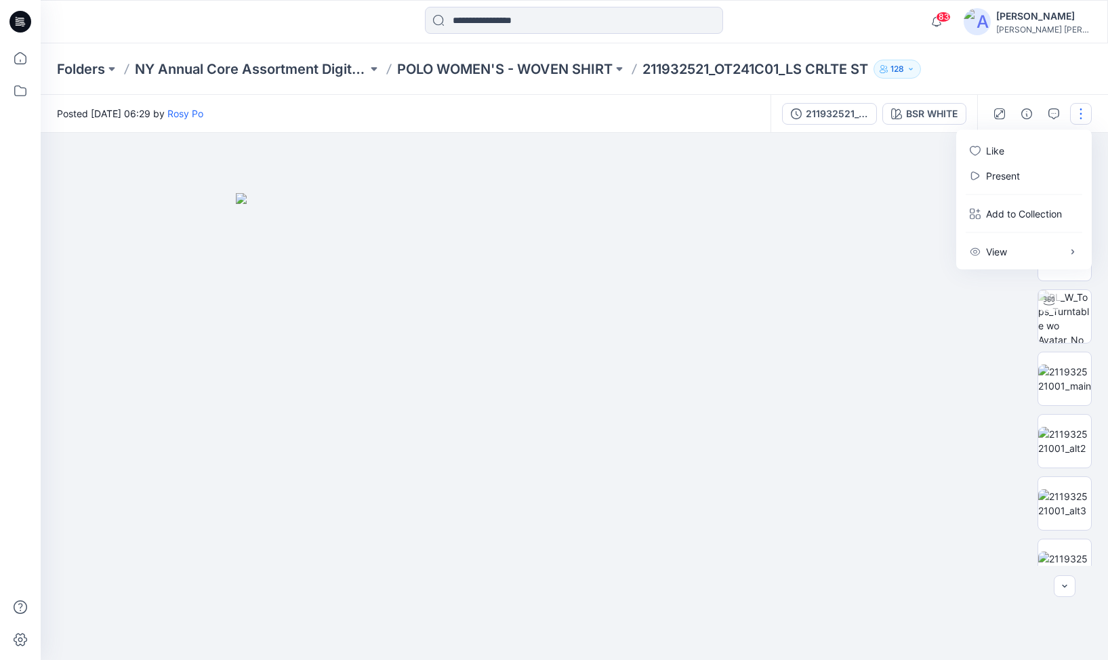
click at [904, 172] on div at bounding box center [574, 396] width 1067 height 527
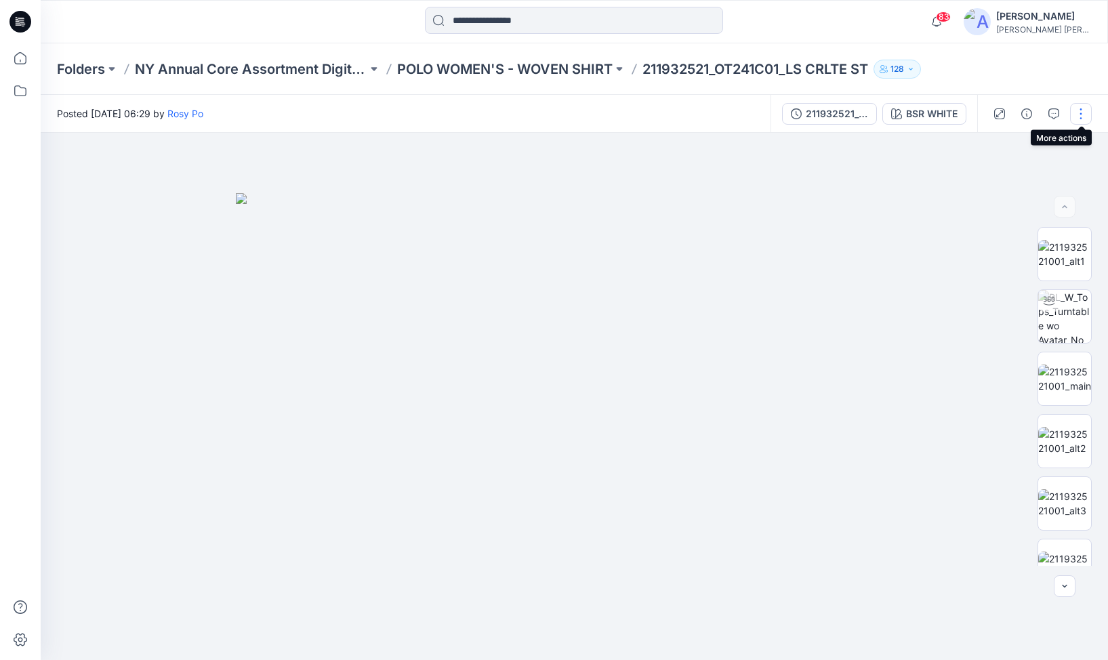
click at [1081, 111] on button "button" at bounding box center [1081, 114] width 22 height 22
click at [749, 113] on button "Set Status" at bounding box center [722, 114] width 75 height 22
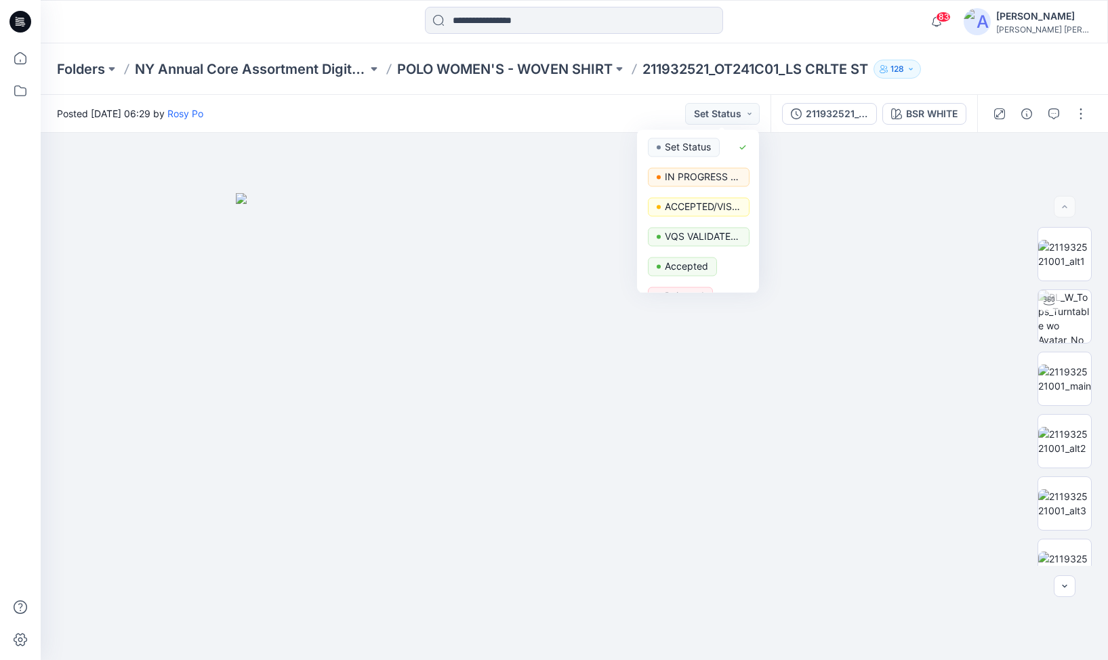
click at [606, 108] on div "Posted [DATE] 06:29 by Rosy Po Set Status Set Status IN PROGRESS FOR VALIDATION…" at bounding box center [406, 113] width 730 height 37
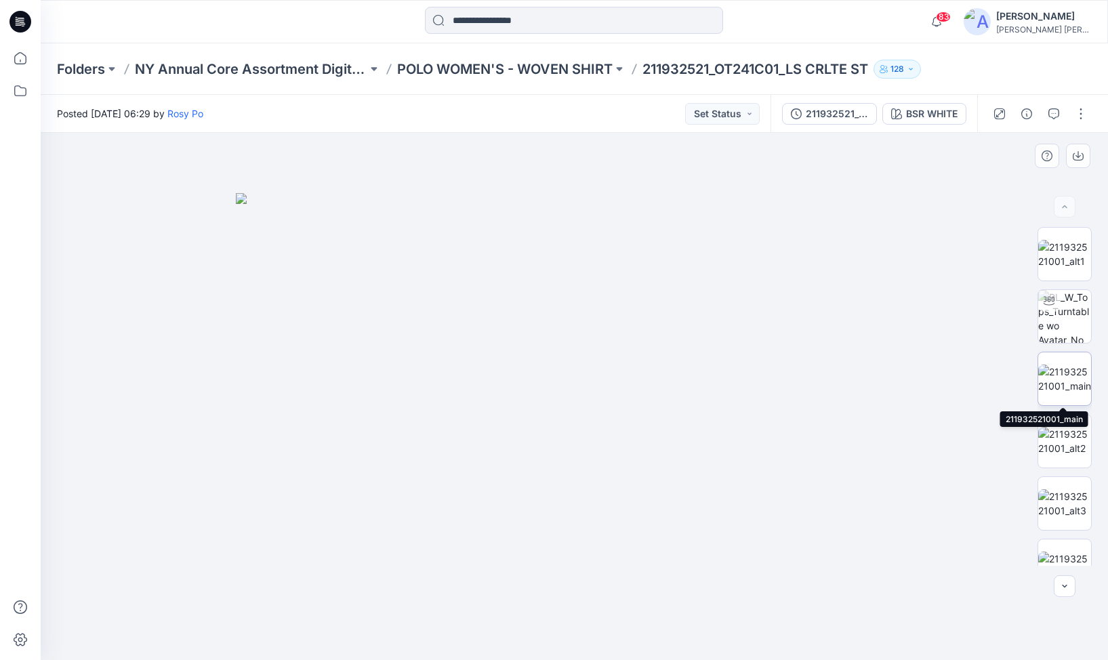
click at [1056, 373] on img at bounding box center [1064, 379] width 53 height 28
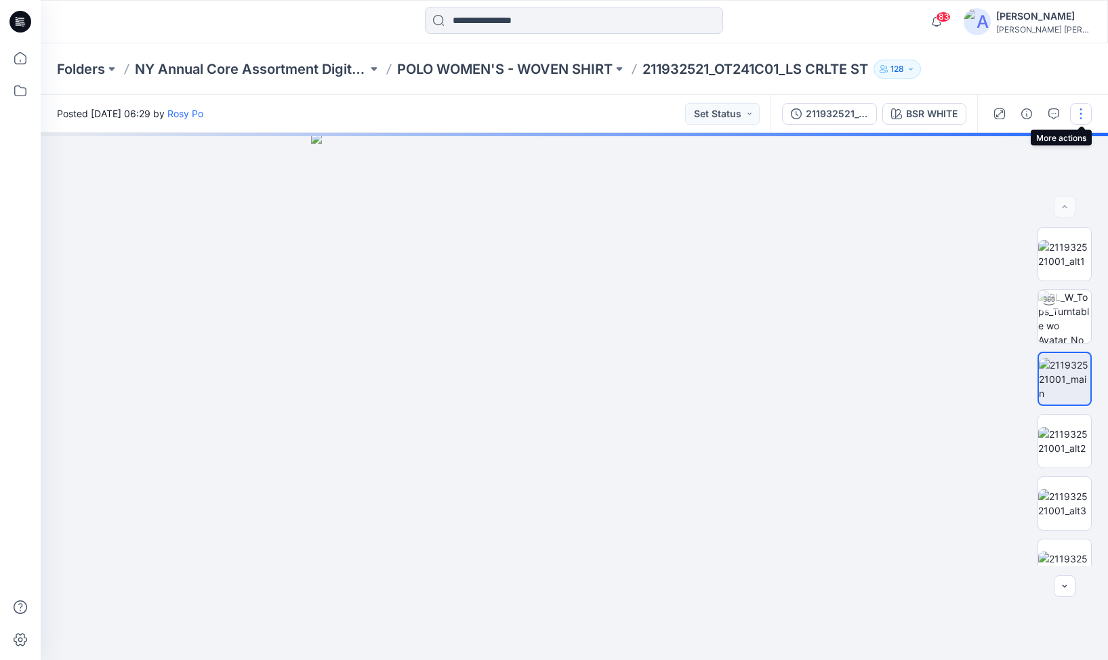
click at [1080, 115] on button "button" at bounding box center [1081, 114] width 22 height 22
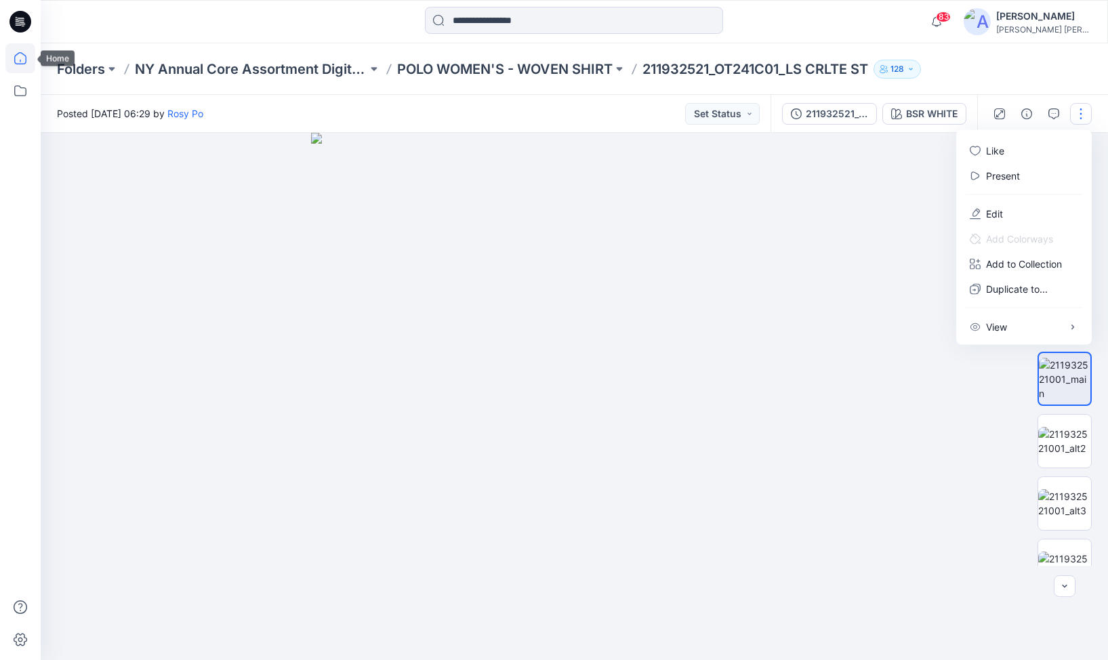
click at [19, 48] on icon at bounding box center [20, 58] width 30 height 30
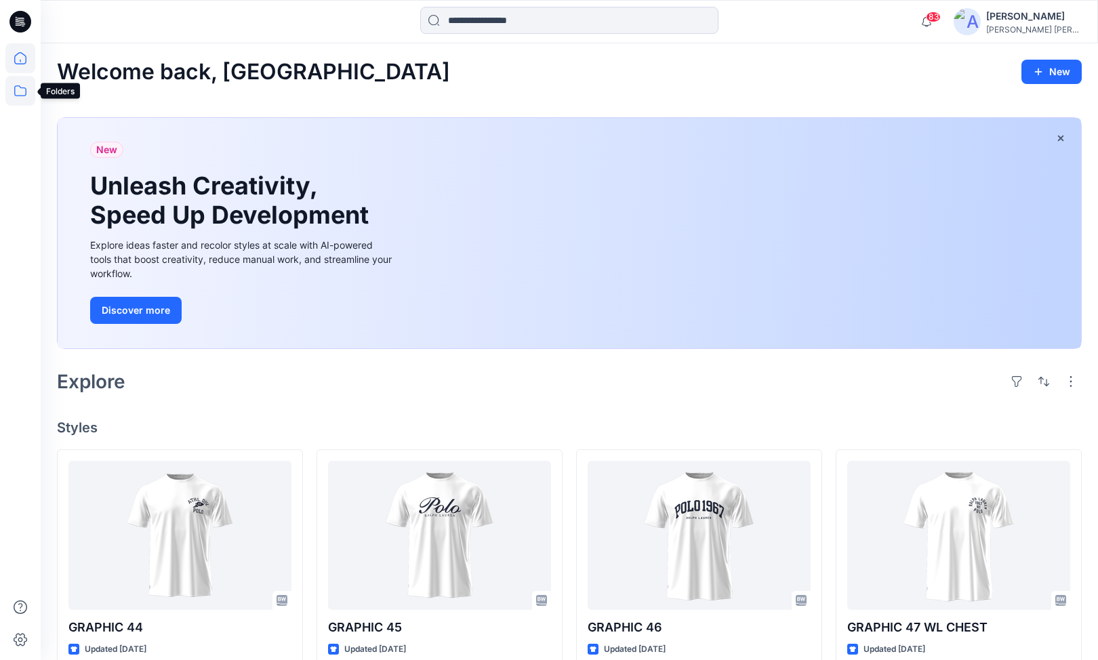
click at [18, 91] on icon at bounding box center [20, 91] width 30 height 30
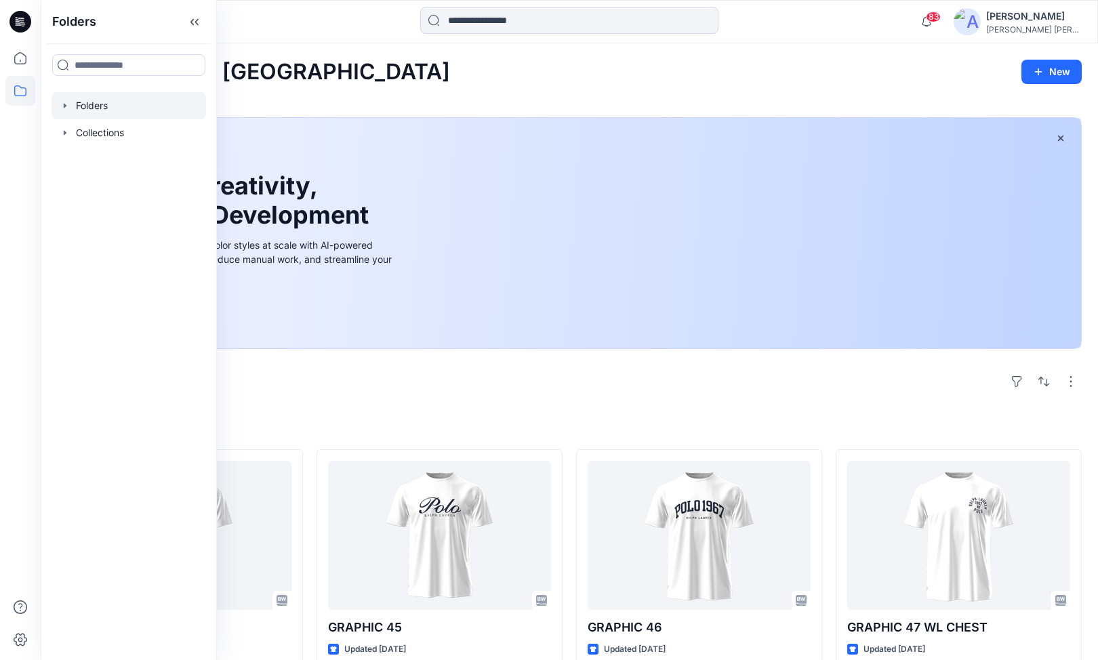
click at [95, 108] on div at bounding box center [128, 105] width 154 height 27
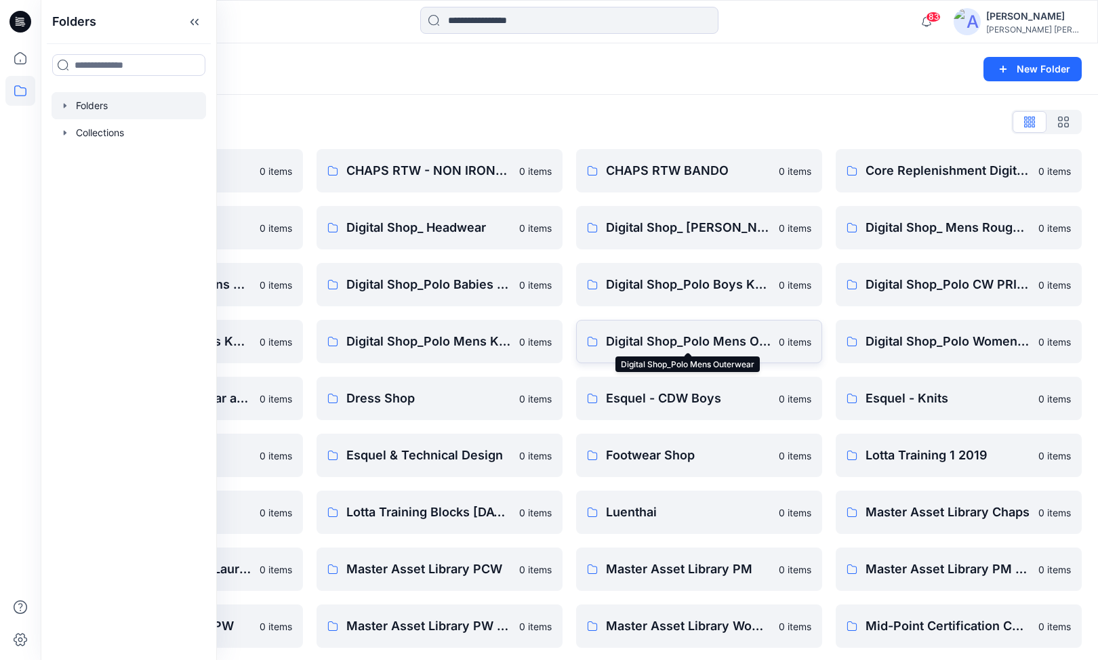
click at [650, 339] on p "Digital Shop_Polo Mens Outerwear" at bounding box center [688, 341] width 165 height 19
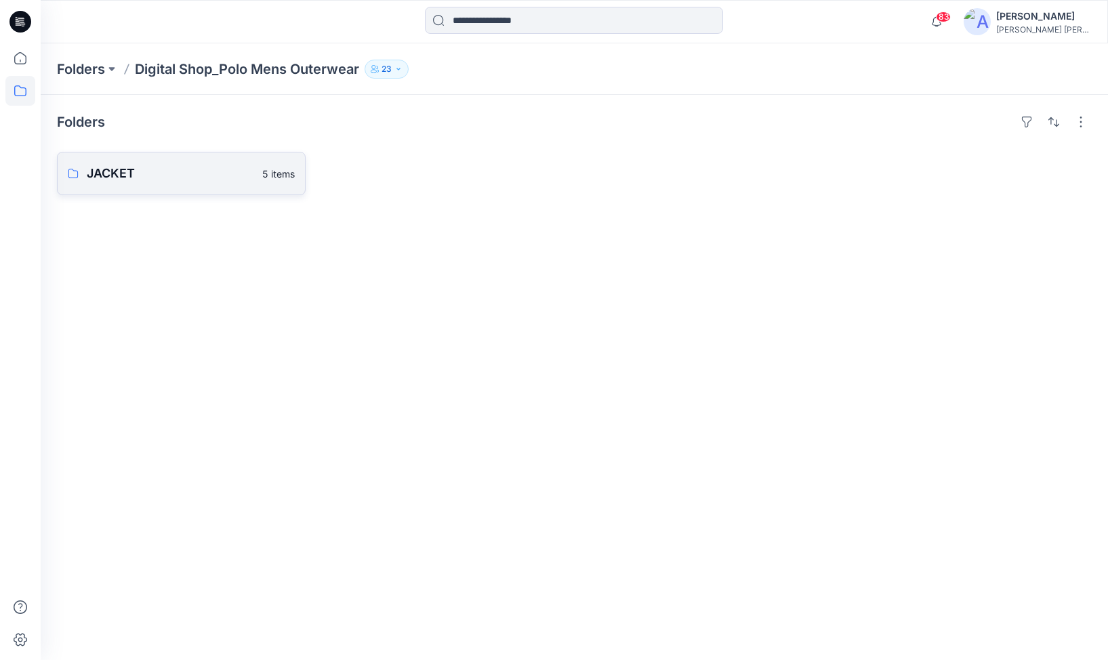
click at [142, 166] on p "JACKET" at bounding box center [170, 173] width 167 height 19
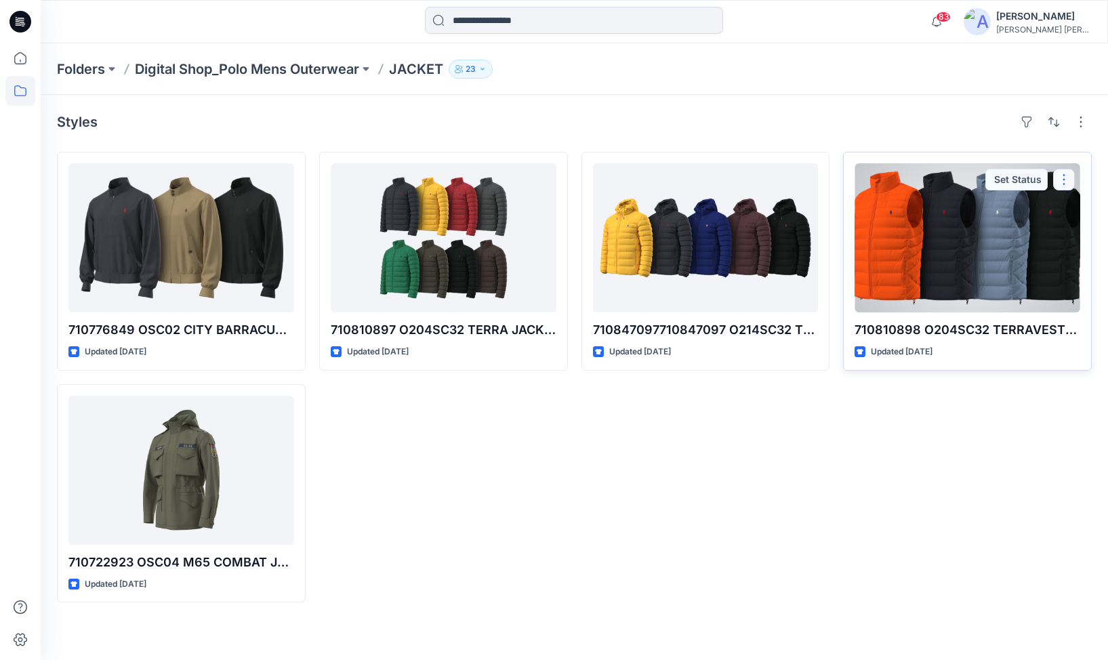
click at [1065, 178] on button "button" at bounding box center [1064, 180] width 22 height 22
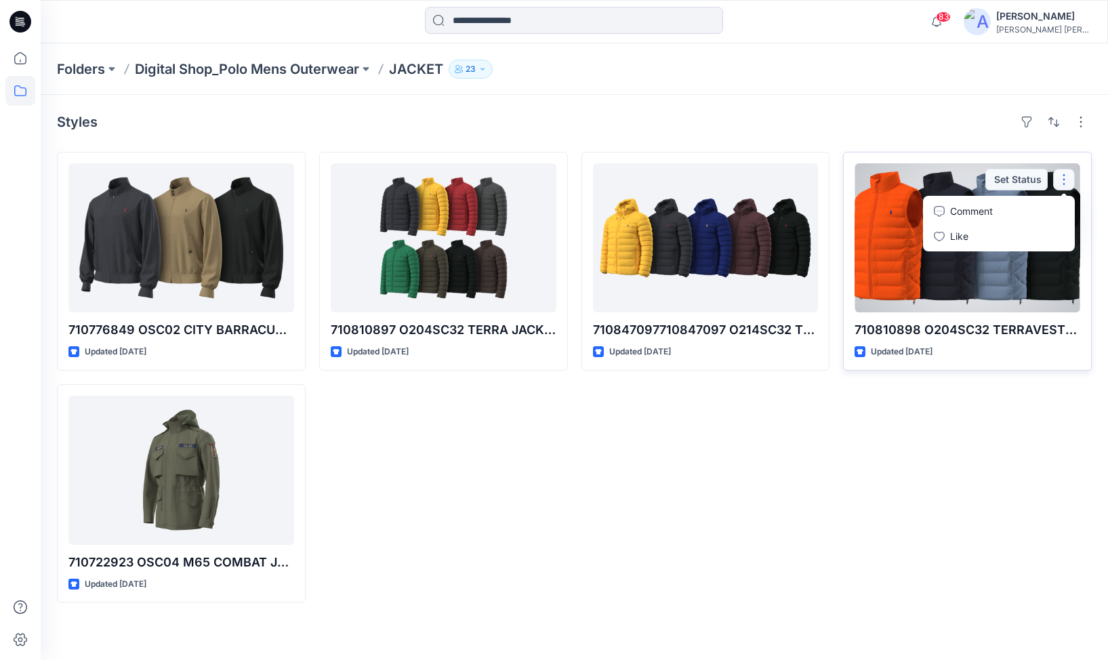
click at [974, 265] on div at bounding box center [967, 237] width 226 height 149
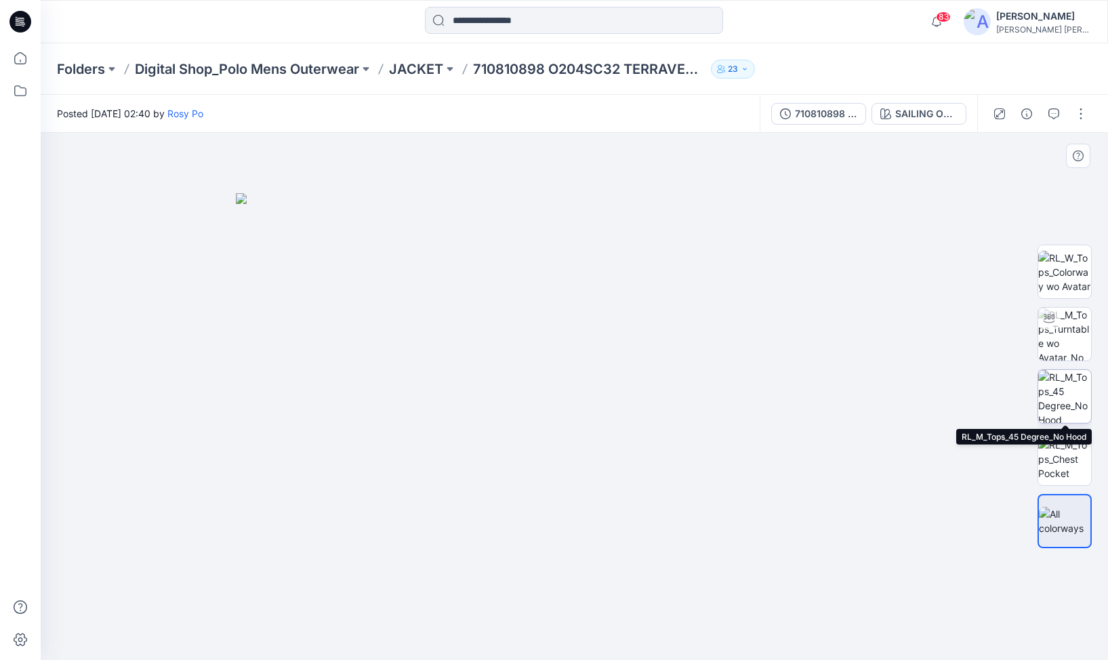
click at [1062, 399] on img at bounding box center [1064, 396] width 53 height 53
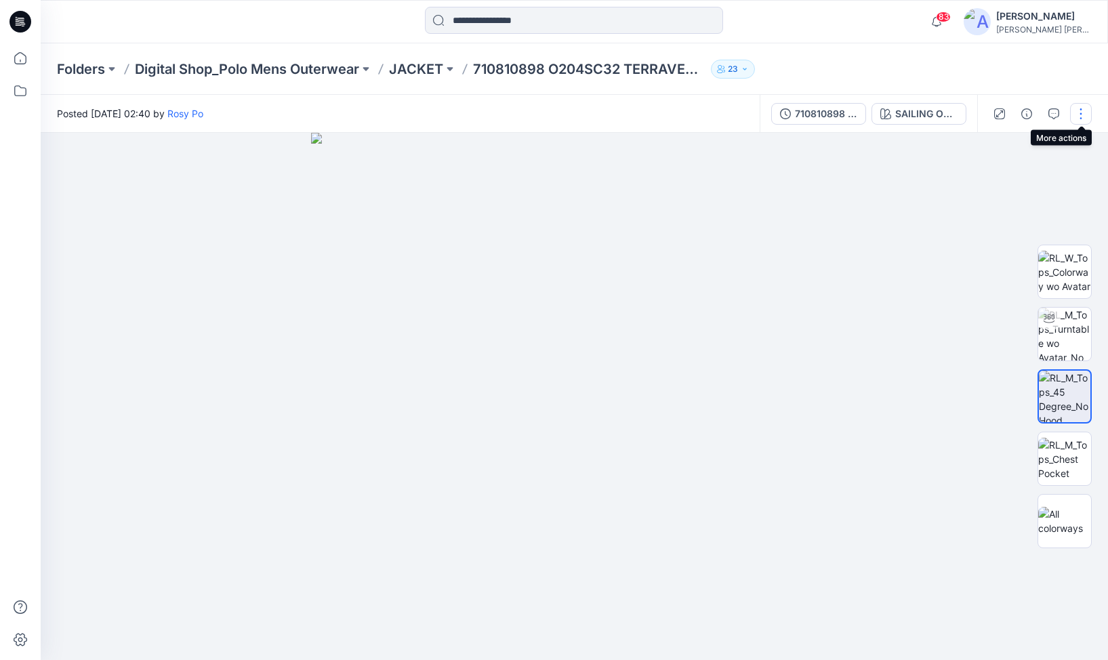
click at [1080, 106] on button "button" at bounding box center [1081, 114] width 22 height 22
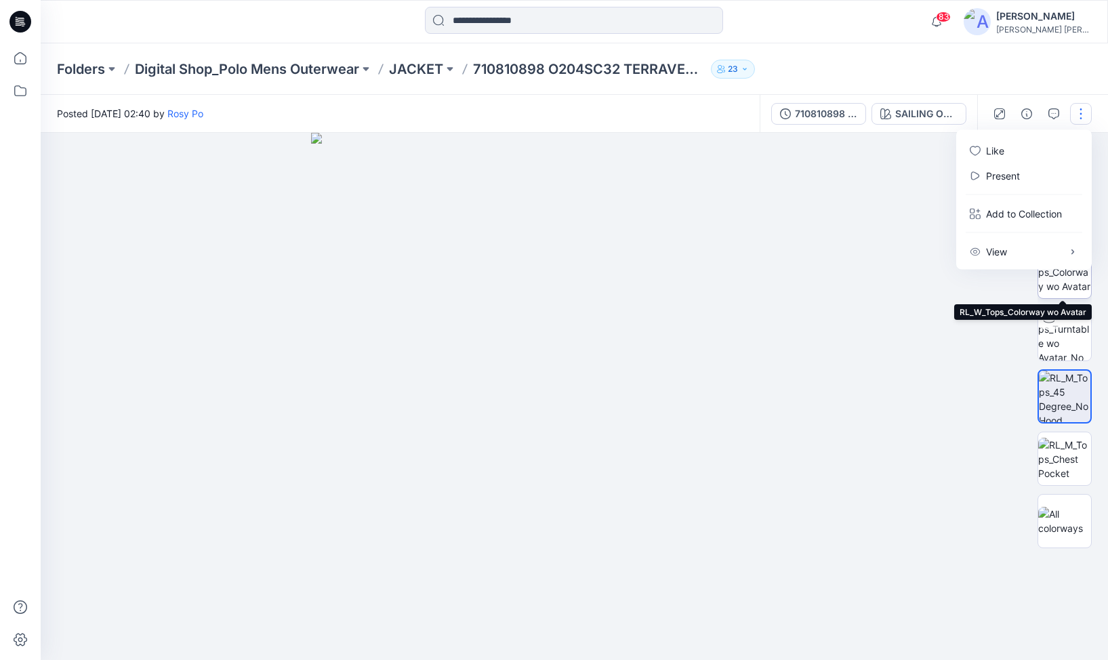
click at [1069, 285] on img at bounding box center [1064, 272] width 53 height 43
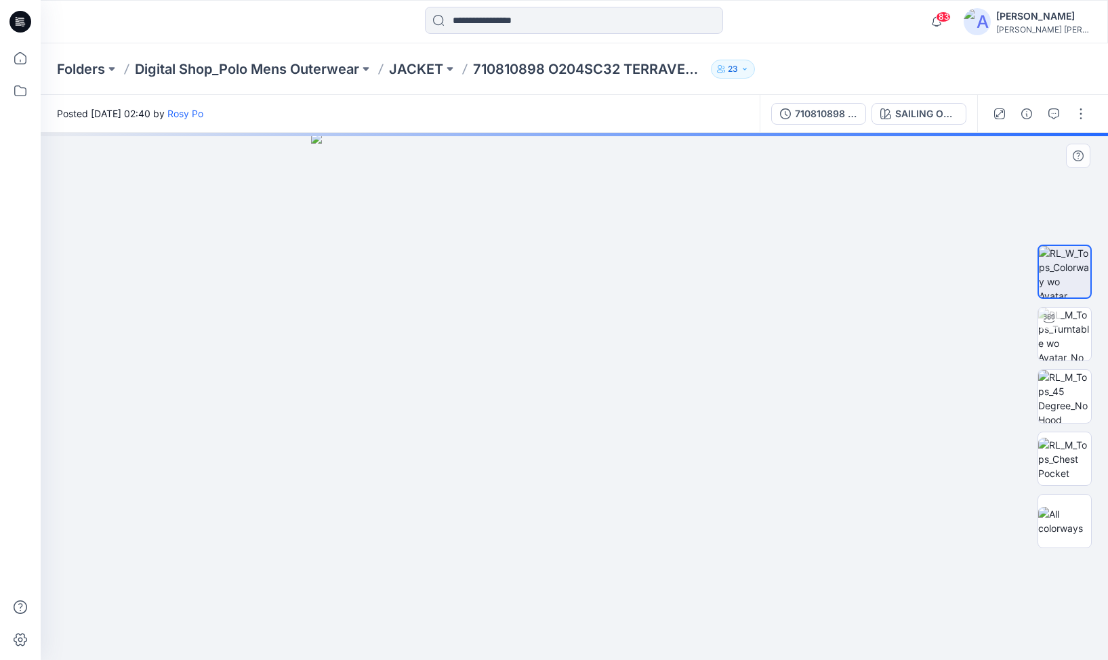
click at [1067, 274] on img at bounding box center [1064, 271] width 51 height 51
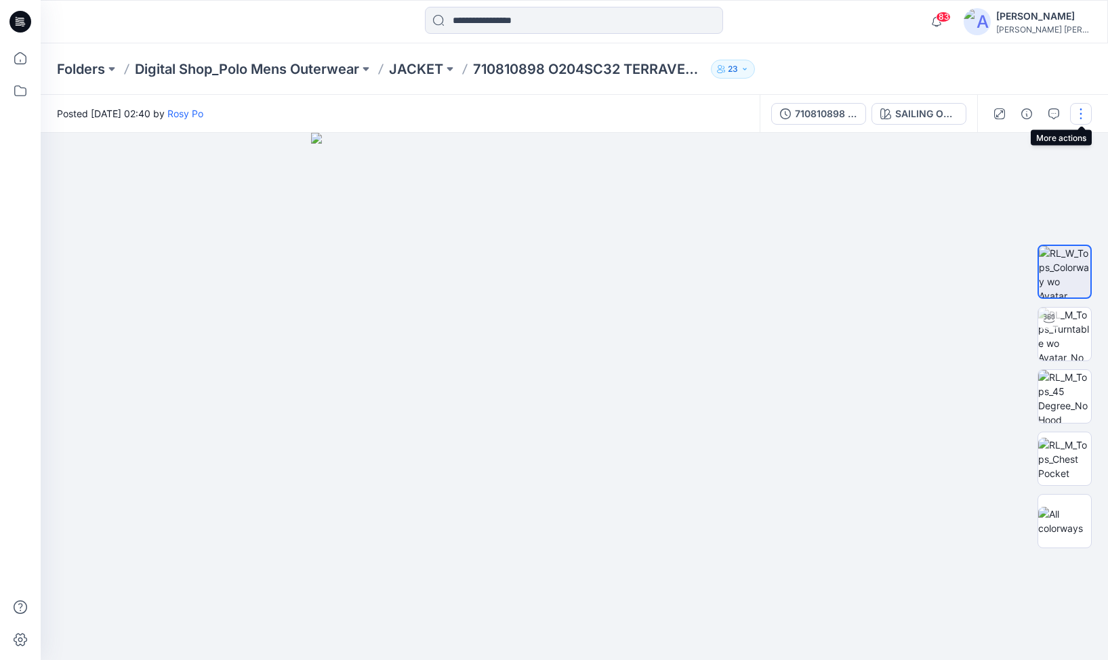
click at [1081, 116] on button "button" at bounding box center [1081, 114] width 22 height 22
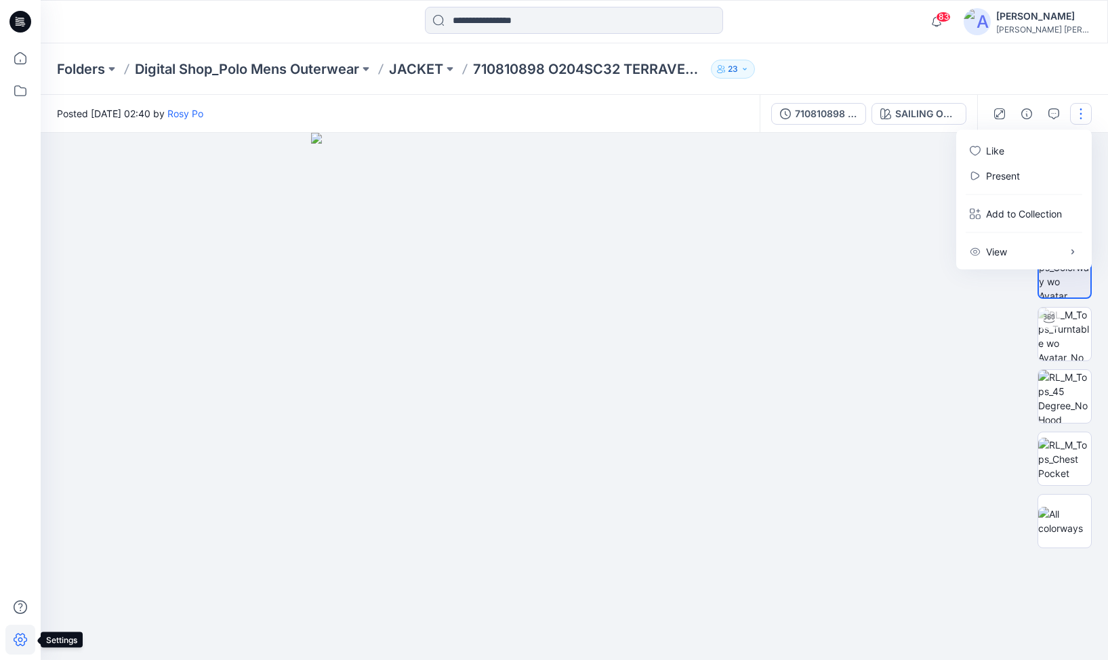
click at [25, 639] on icon at bounding box center [20, 640] width 30 height 30
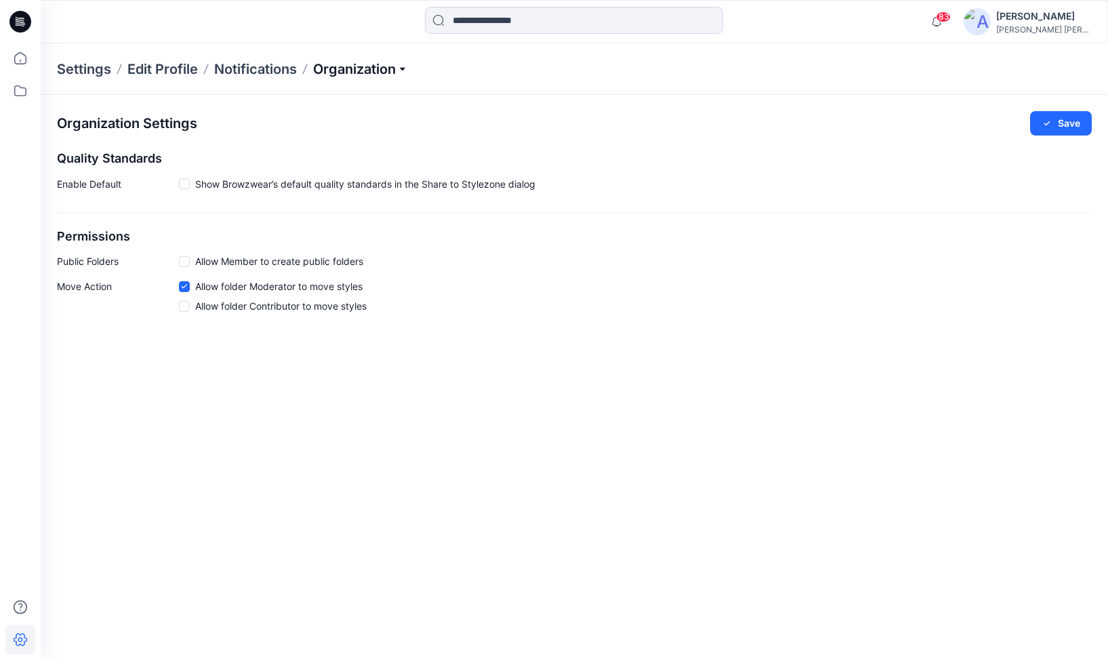
click at [379, 70] on p "Organization" at bounding box center [360, 69] width 95 height 19
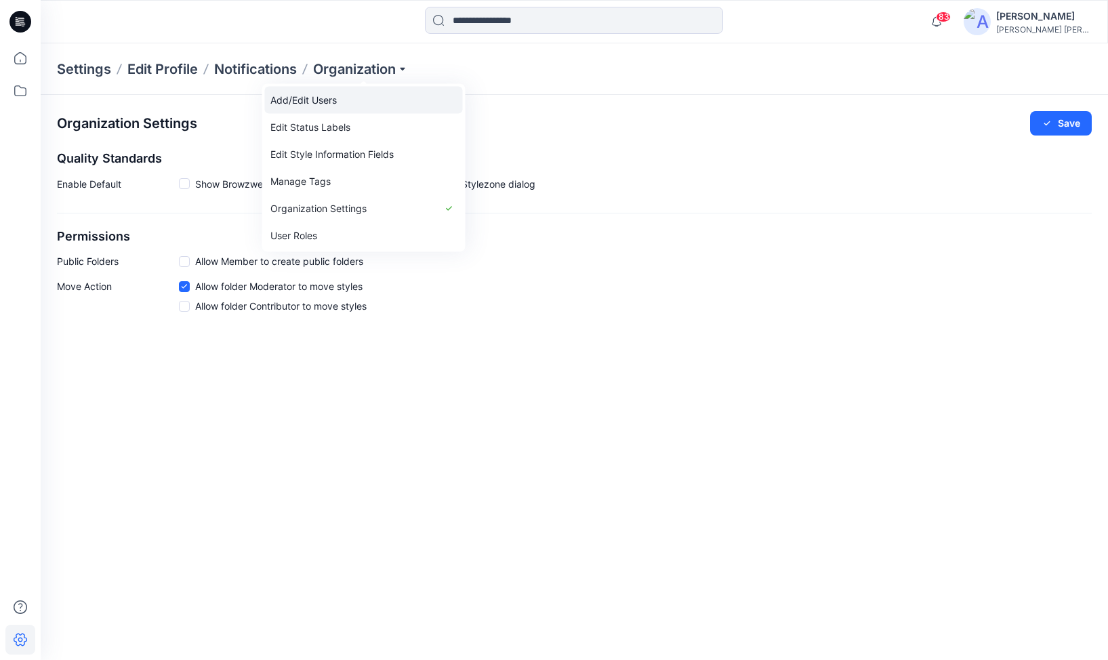
click at [310, 102] on link "Add/Edit Users" at bounding box center [364, 100] width 198 height 27
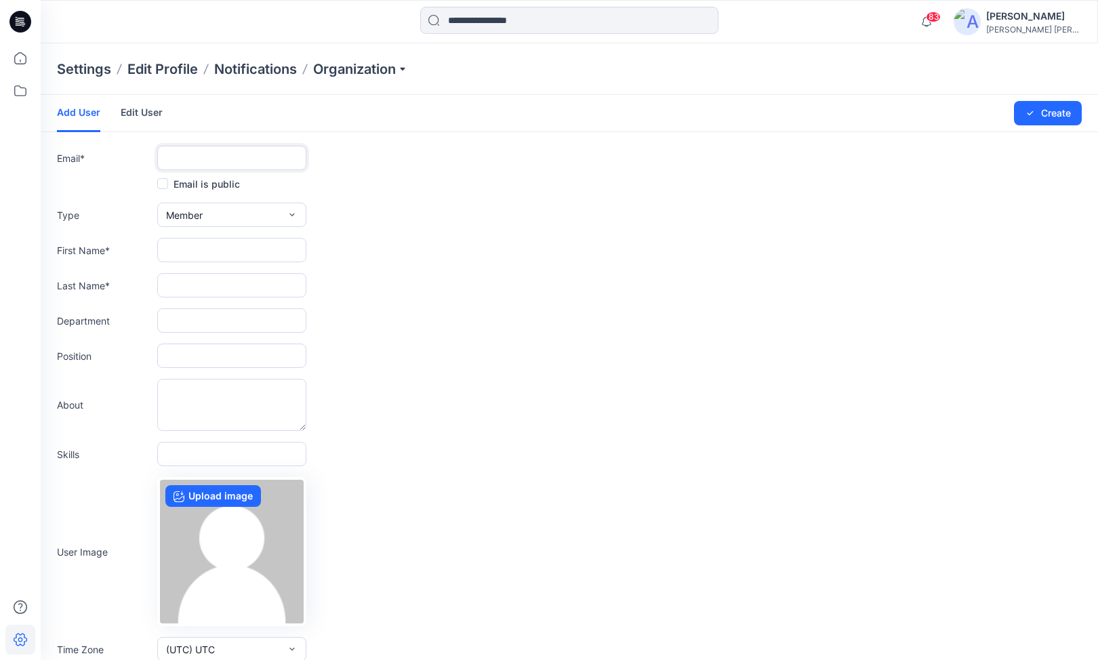
click at [194, 159] on input "text" at bounding box center [231, 158] width 149 height 24
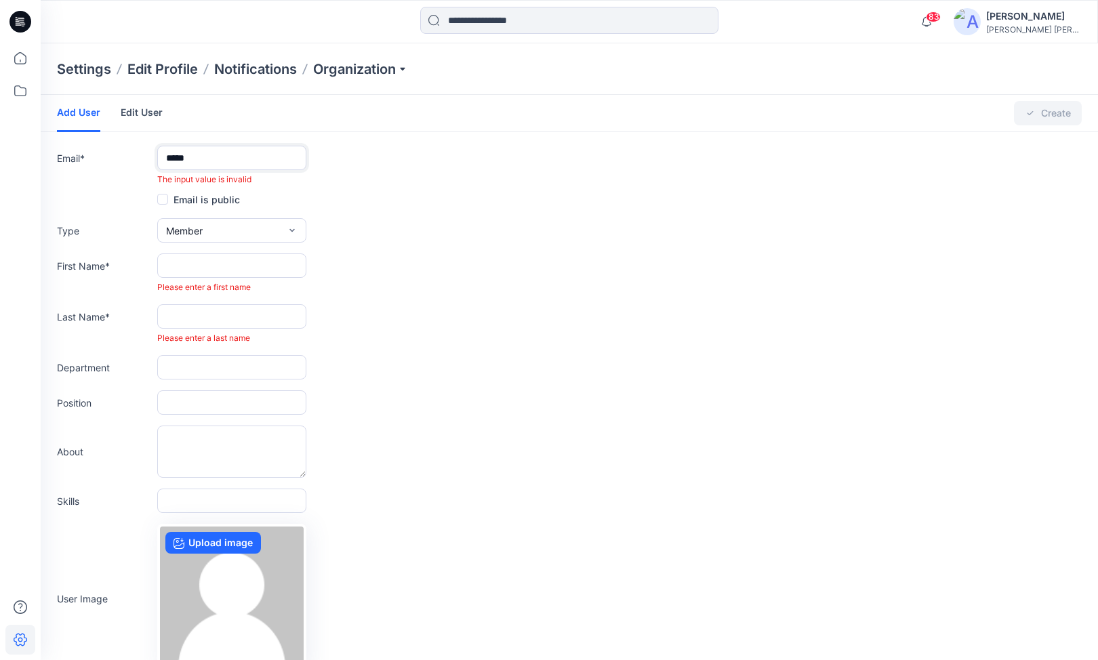
type input "**********"
click at [261, 231] on button "Member" at bounding box center [231, 230] width 149 height 24
click at [370, 247] on form "**********" at bounding box center [569, 415] width 1057 height 640
click at [140, 111] on link "Edit User" at bounding box center [142, 112] width 42 height 35
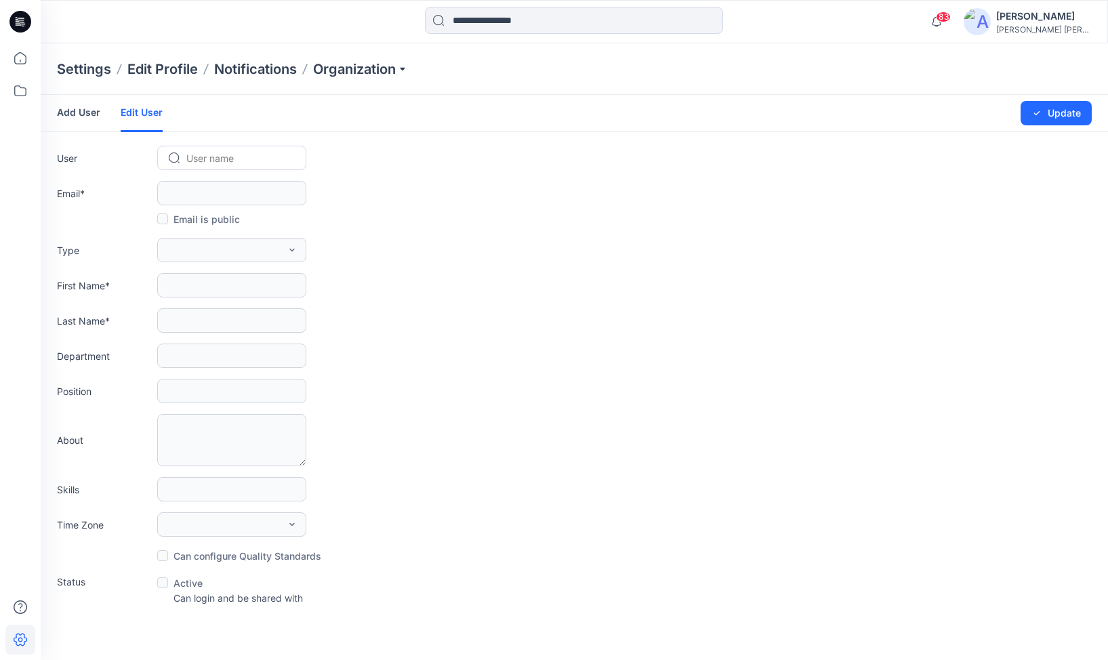
click at [218, 155] on div at bounding box center [239, 158] width 107 height 17
type input "*****"
click at [221, 187] on span "[PERSON_NAME]" at bounding box center [226, 187] width 77 height 14
type input "**********"
type input "*****"
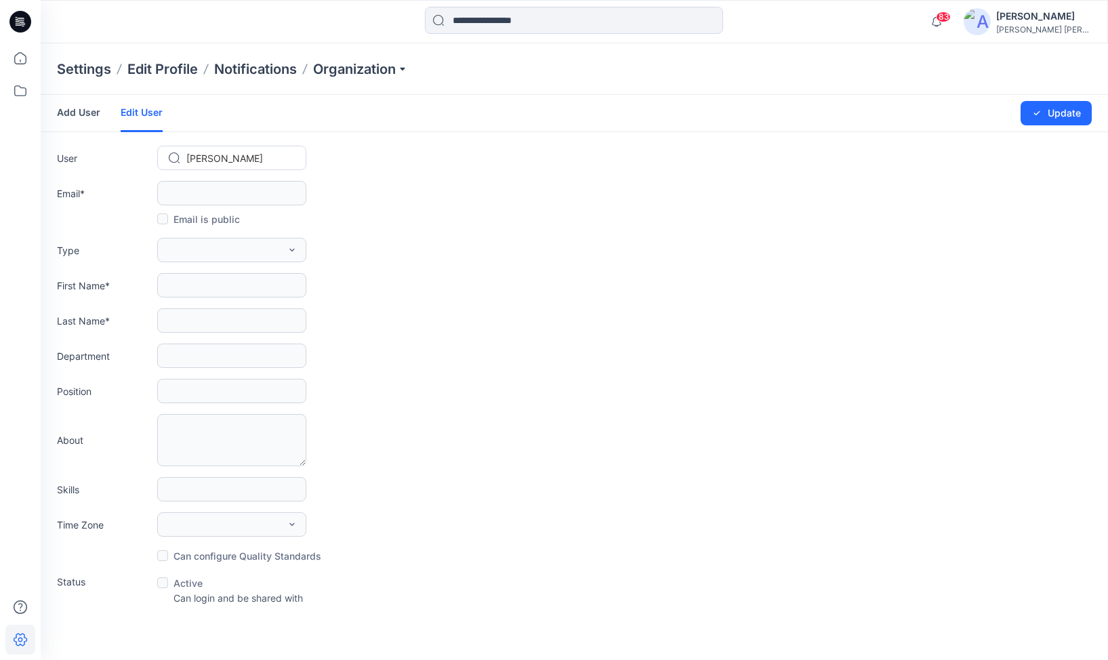
type input "*******"
type input "**"
type input "**********"
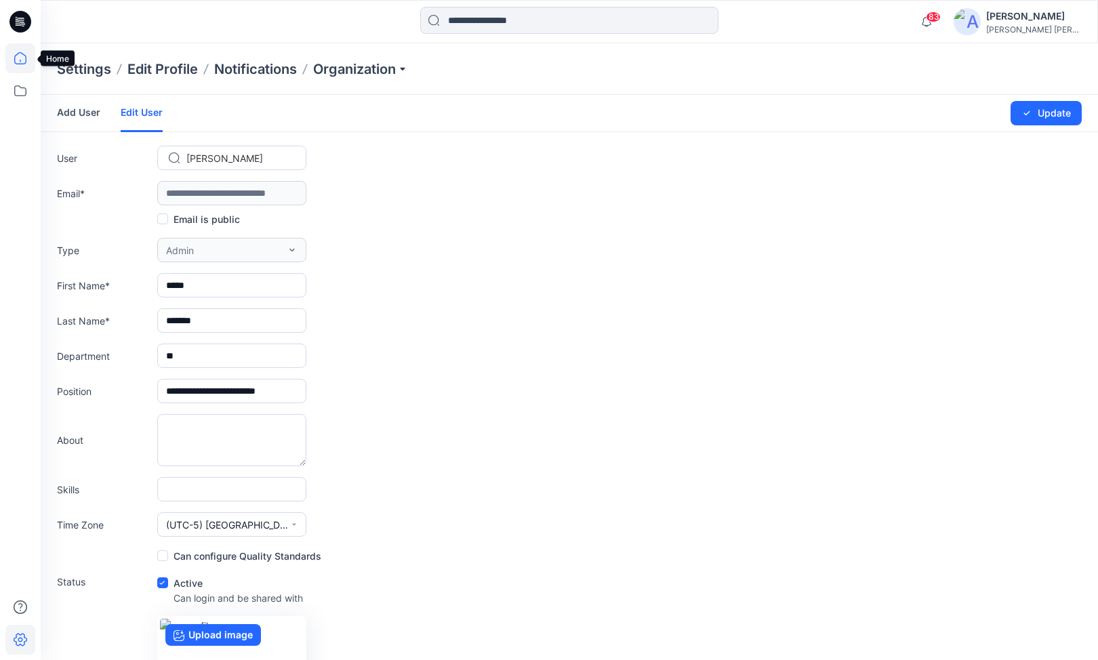
click at [21, 62] on icon at bounding box center [20, 58] width 30 height 30
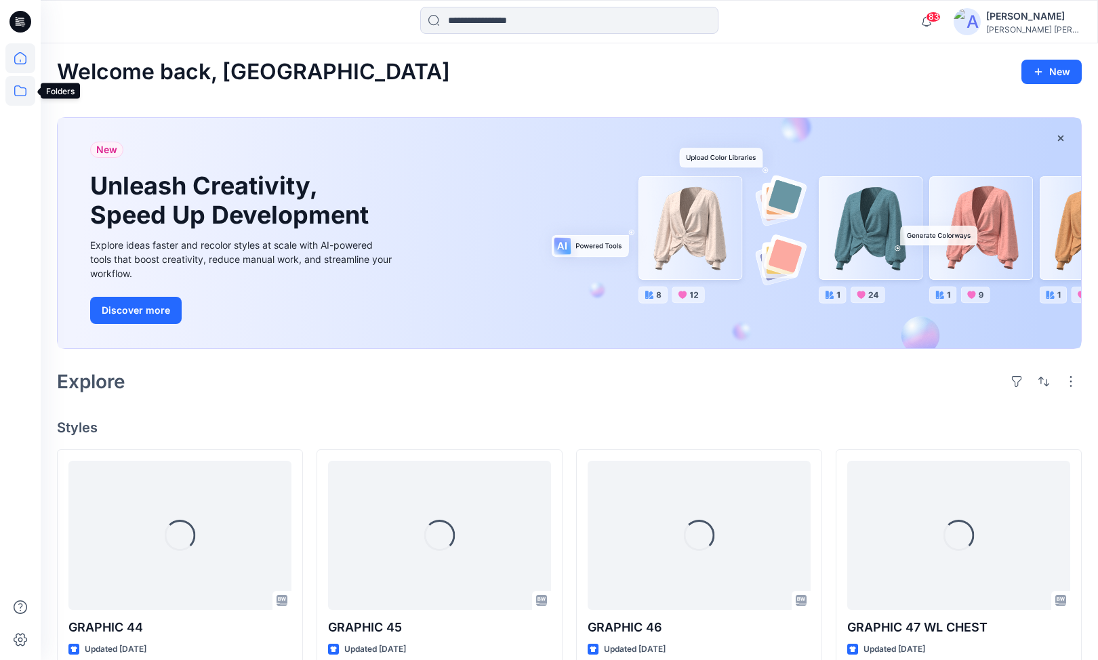
click at [23, 102] on icon at bounding box center [20, 91] width 30 height 30
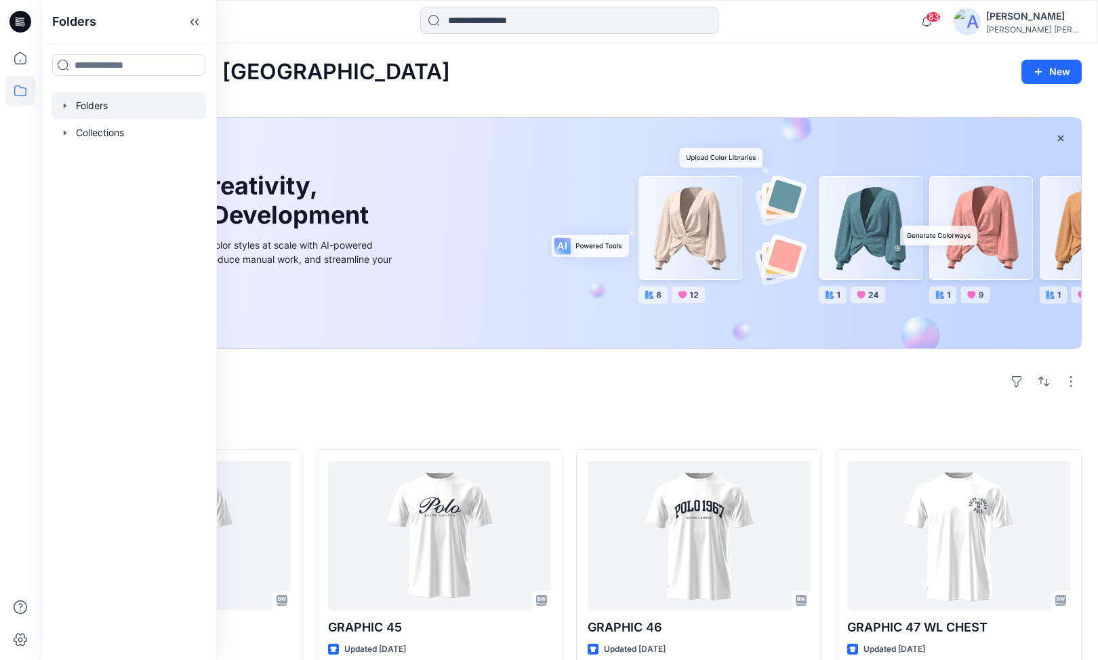
click at [91, 105] on div at bounding box center [128, 105] width 154 height 27
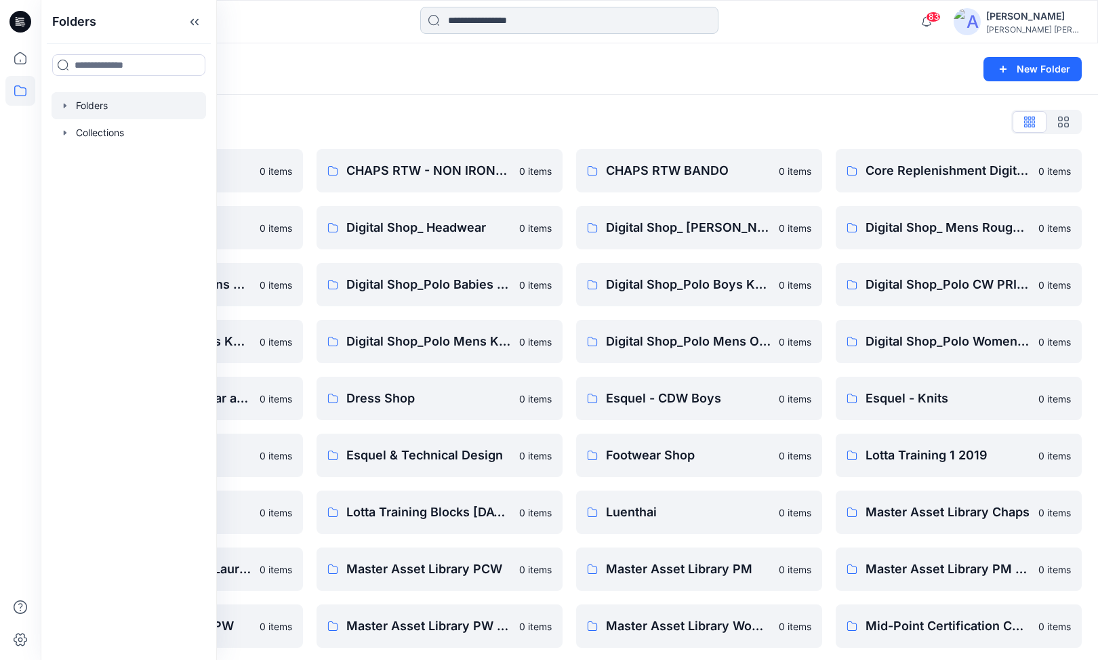
click at [495, 22] on input at bounding box center [569, 20] width 298 height 27
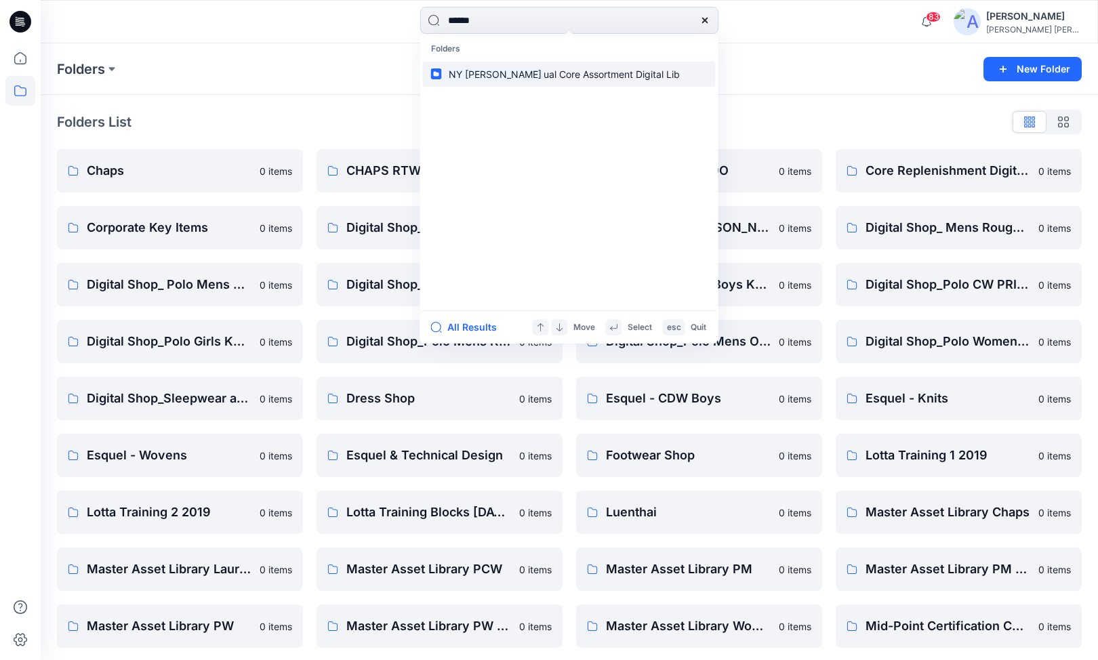
type input "******"
click at [543, 70] on span "ual Core Assortment Digital Lib" at bounding box center [611, 74] width 136 height 12
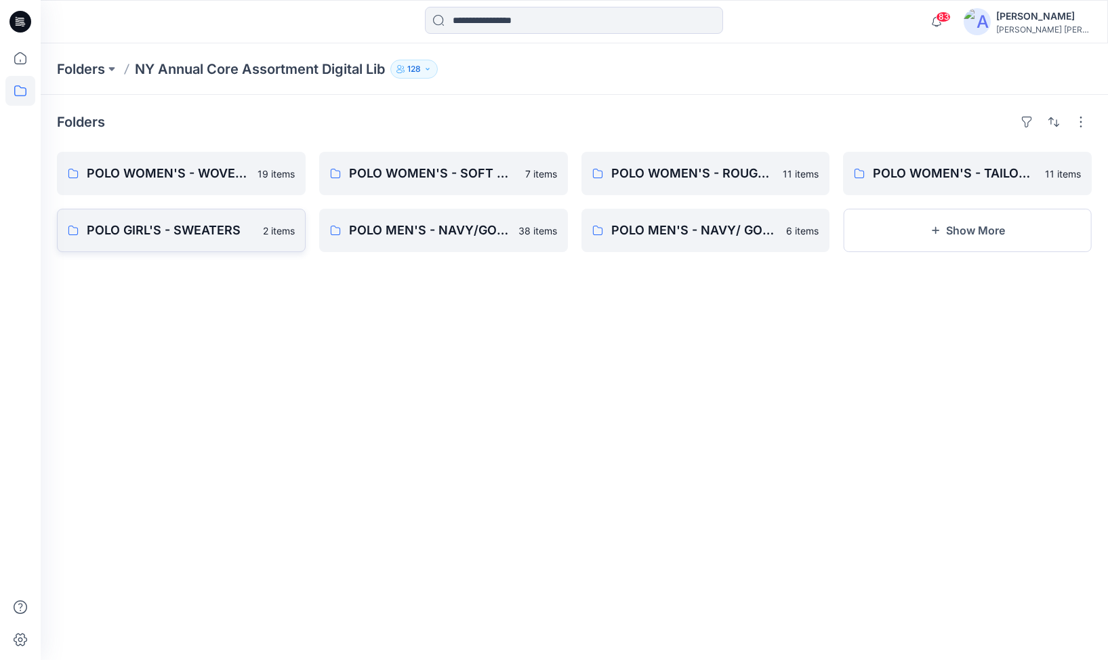
click at [157, 226] on p "POLO GIRL'S - SWEATERS" at bounding box center [171, 230] width 168 height 19
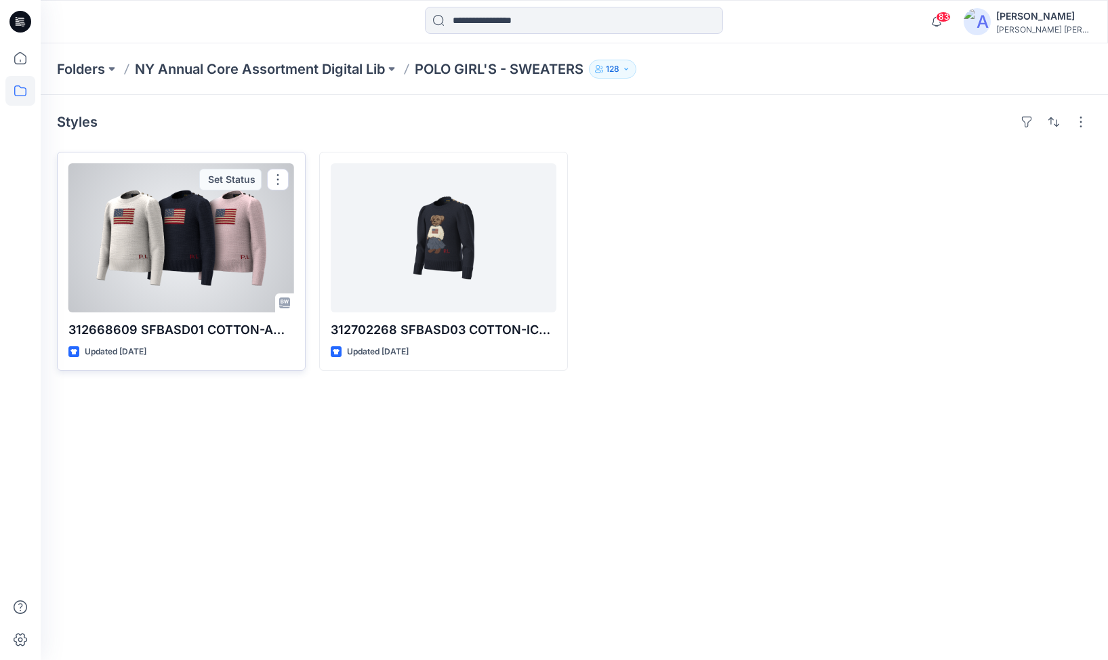
click at [174, 240] on div at bounding box center [181, 237] width 226 height 149
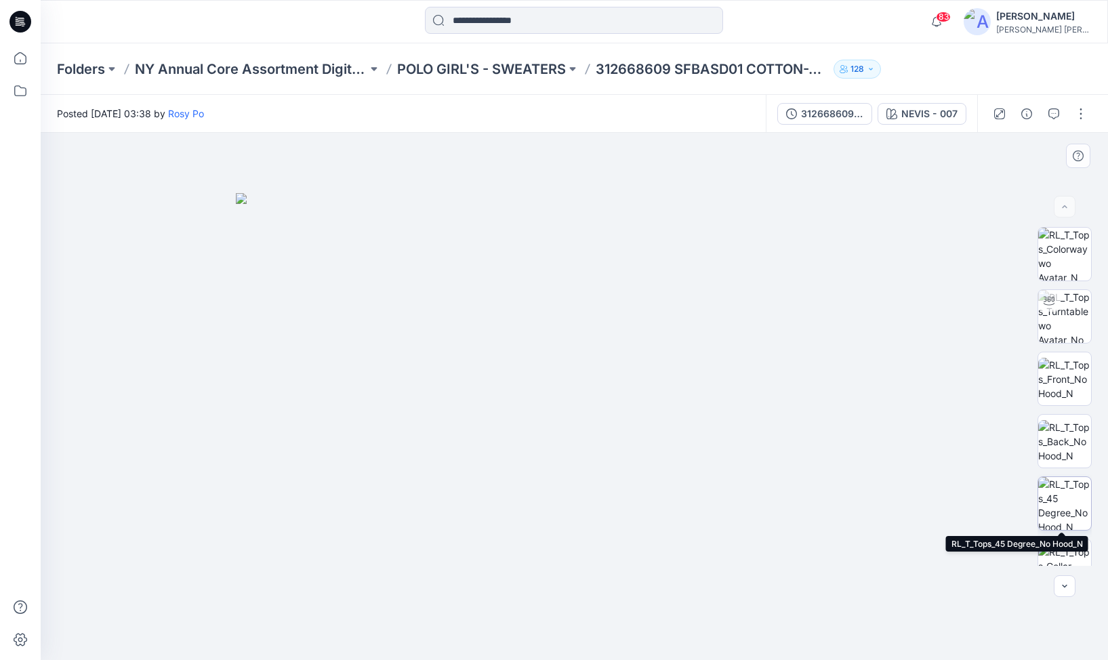
click at [1058, 493] on img at bounding box center [1064, 503] width 53 height 53
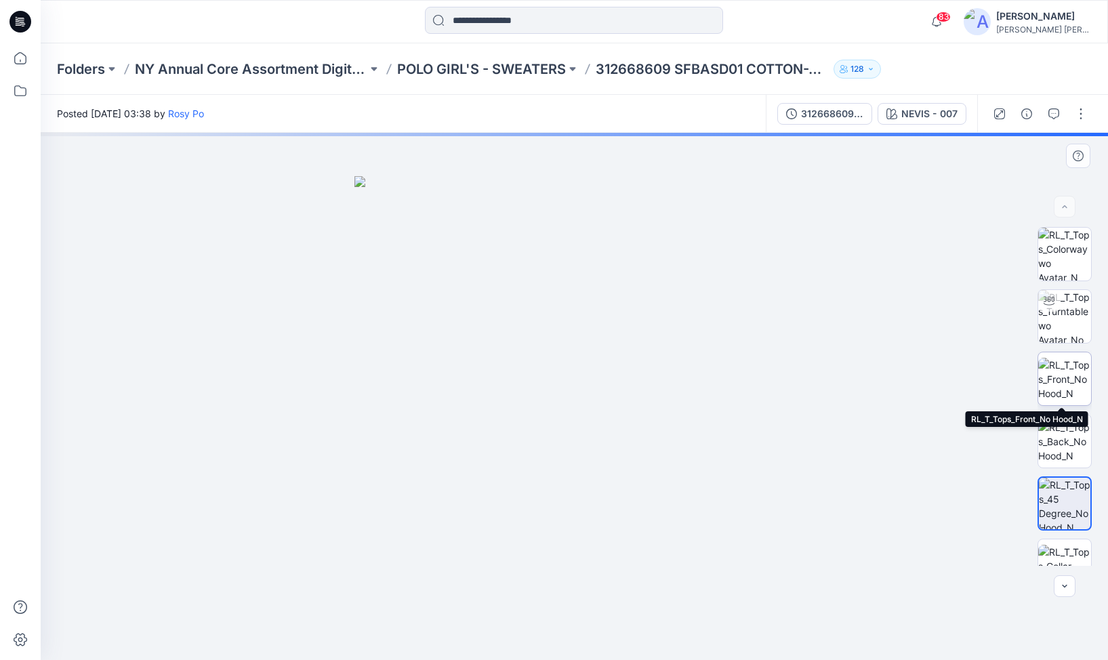
click at [1060, 369] on img at bounding box center [1064, 379] width 53 height 43
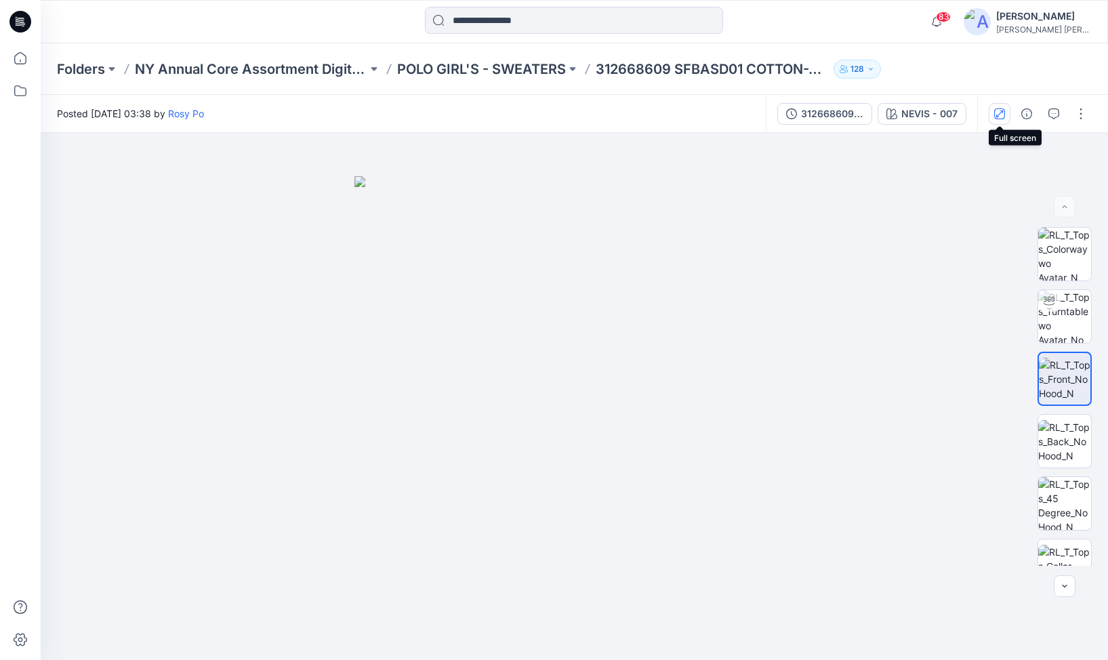
click at [1002, 111] on icon "button" at bounding box center [999, 113] width 7 height 7
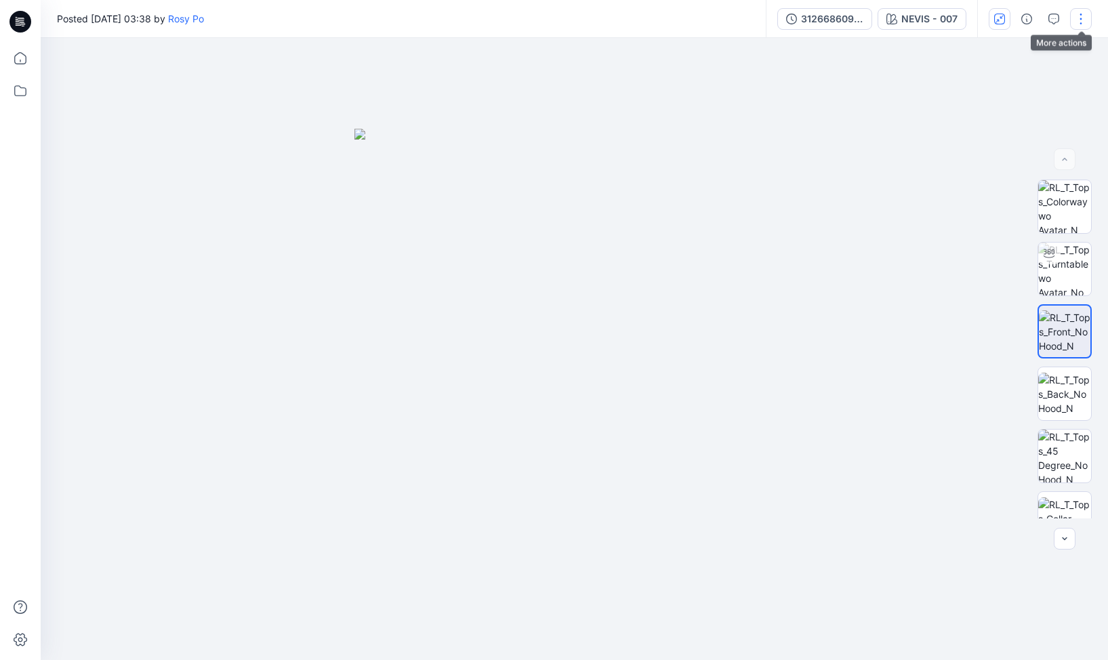
click at [1084, 18] on button "button" at bounding box center [1081, 19] width 22 height 22
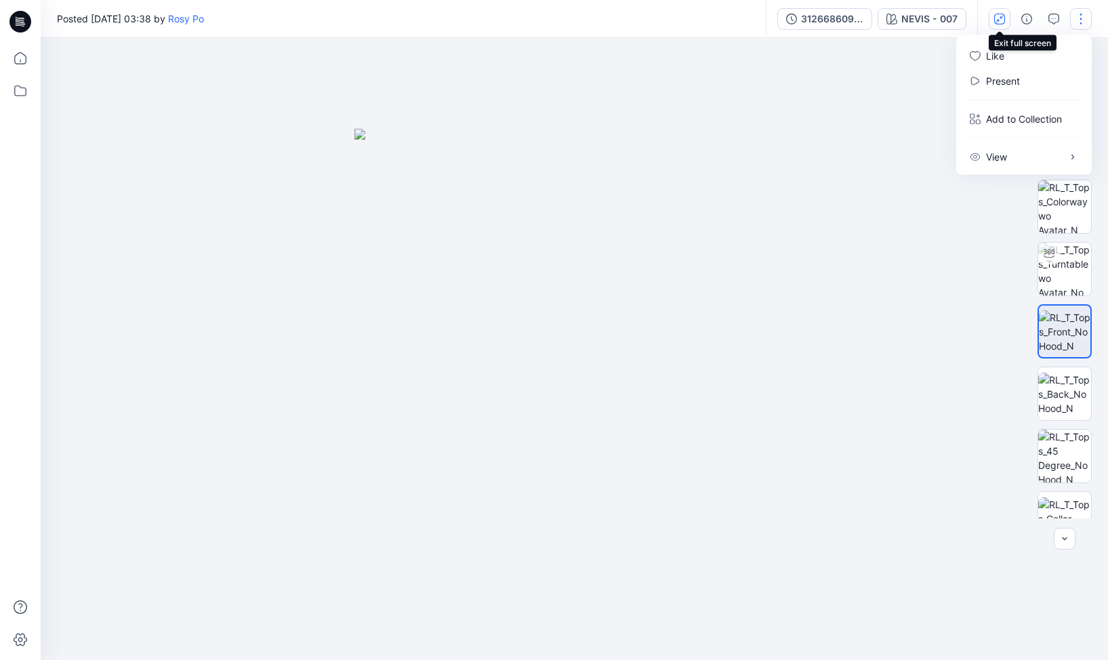
click at [1001, 20] on icon "button" at bounding box center [999, 19] width 11 height 11
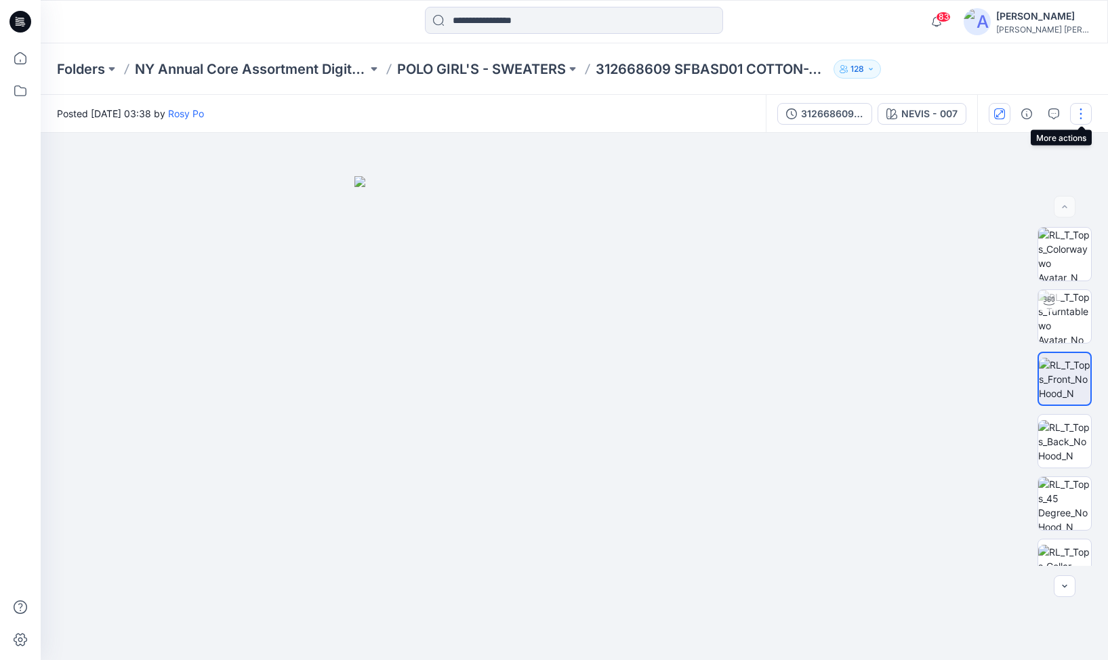
click at [1081, 110] on button "button" at bounding box center [1081, 114] width 22 height 22
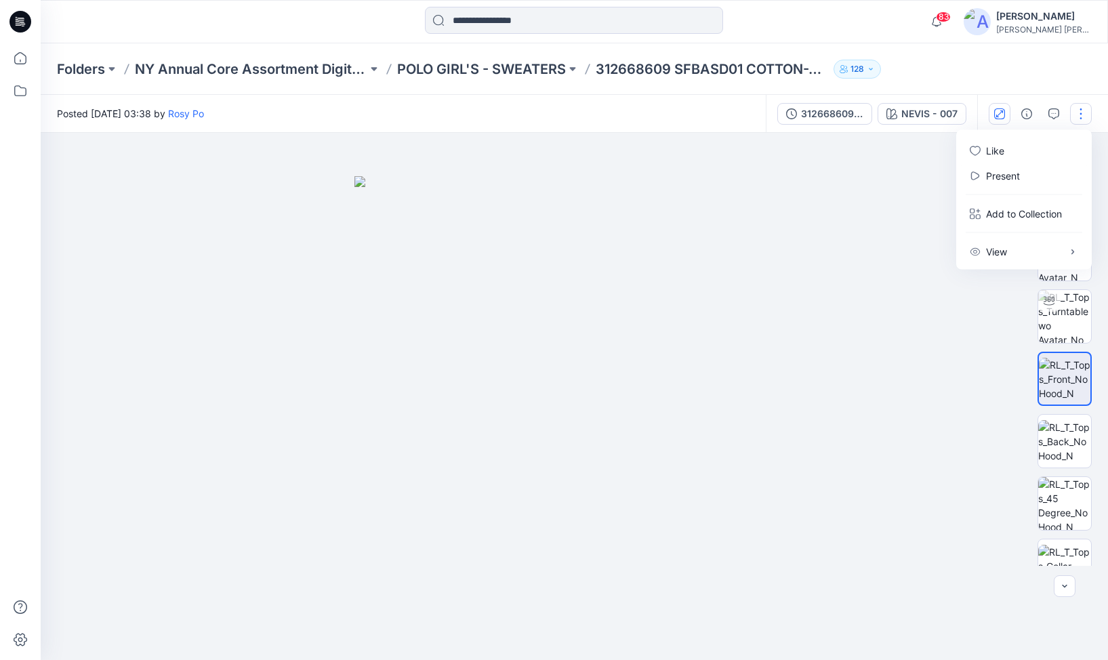
click at [905, 472] on div at bounding box center [574, 396] width 1067 height 527
